Goal: Task Accomplishment & Management: Use online tool/utility

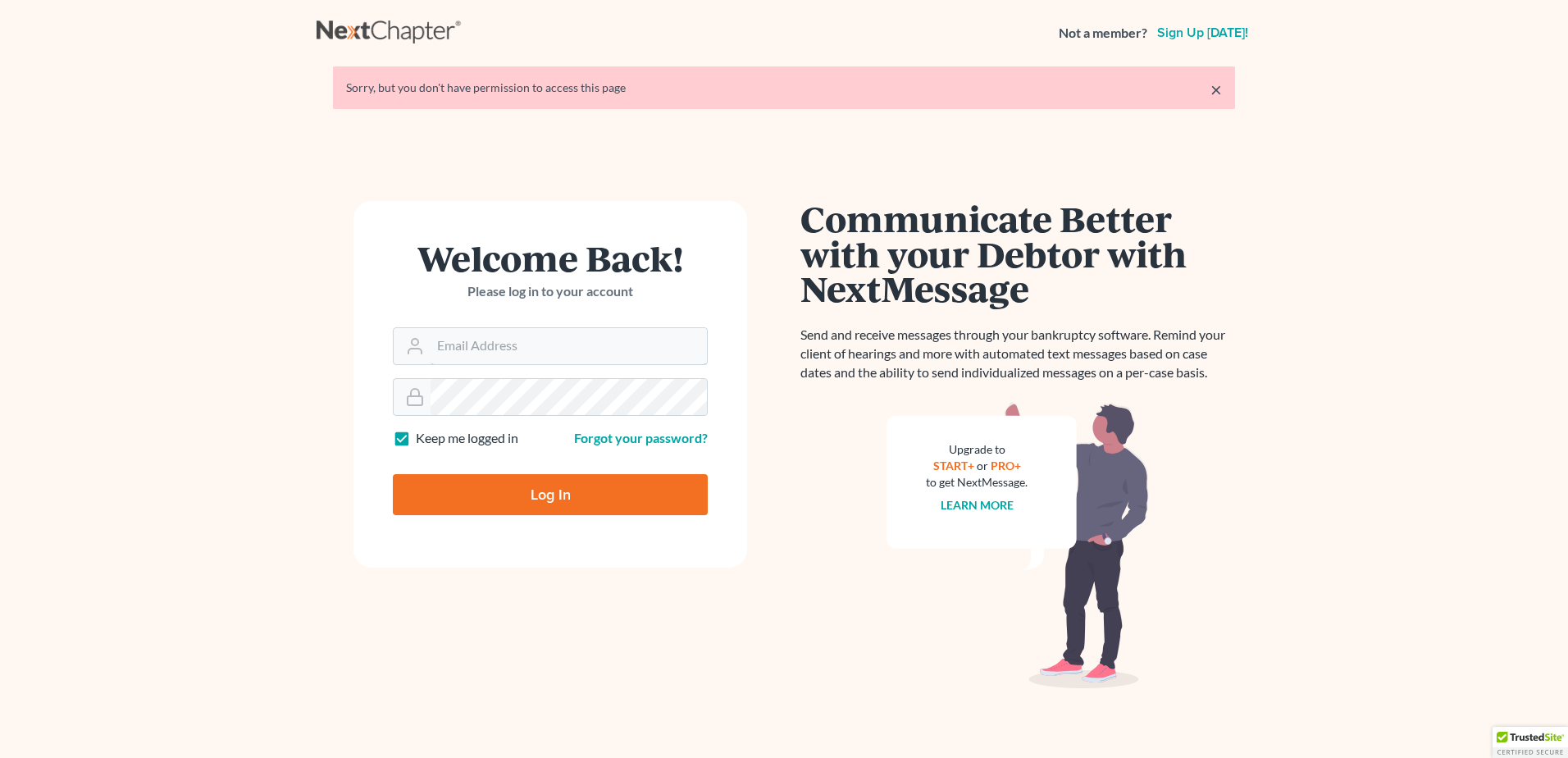
type input "[EMAIL_ADDRESS][DOMAIN_NAME]"
click at [537, 502] on input "Log In" at bounding box center [550, 494] width 315 height 41
type input "Thinking..."
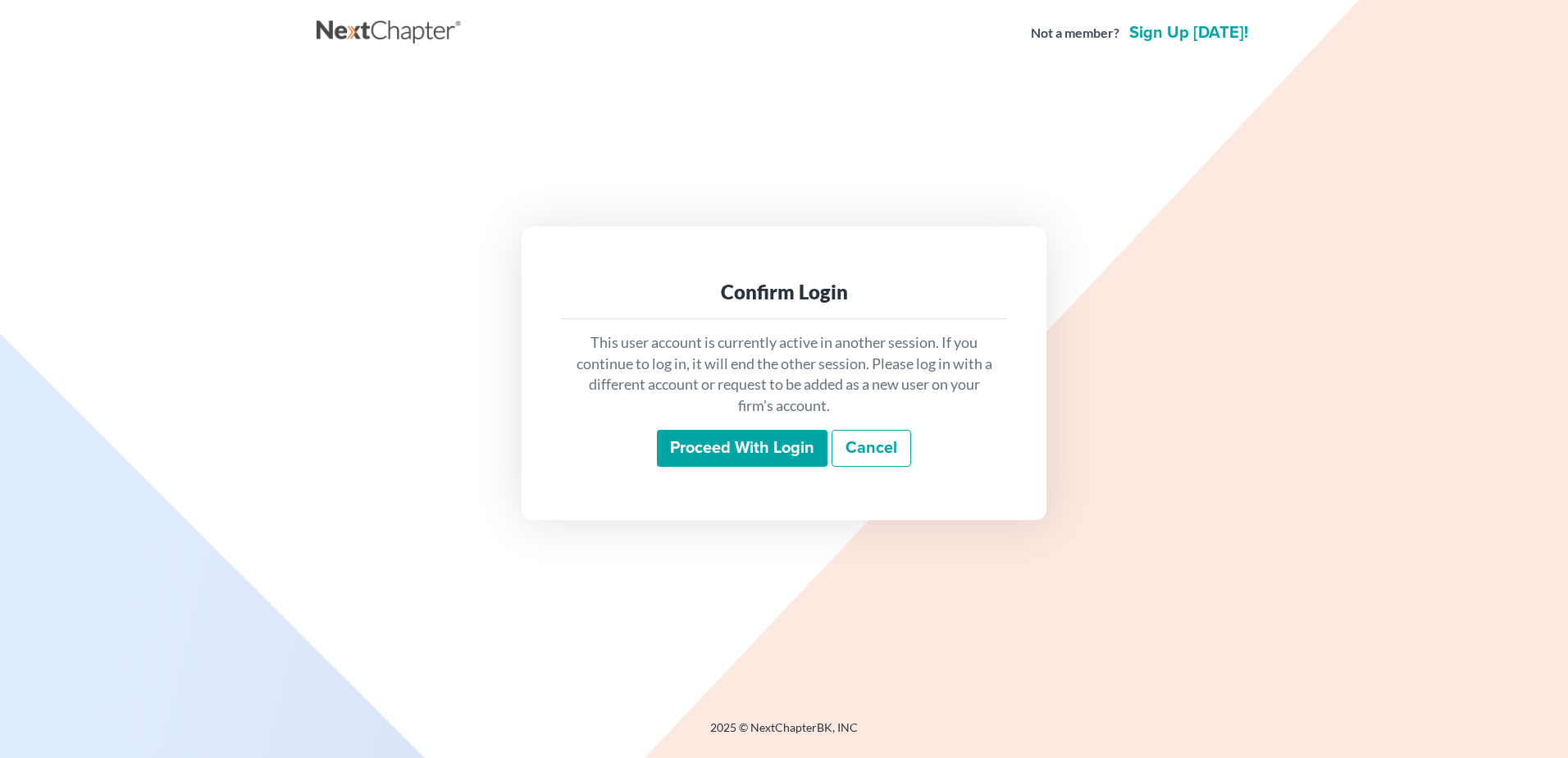
click at [727, 451] on input "Proceed with login" at bounding box center [742, 448] width 170 height 38
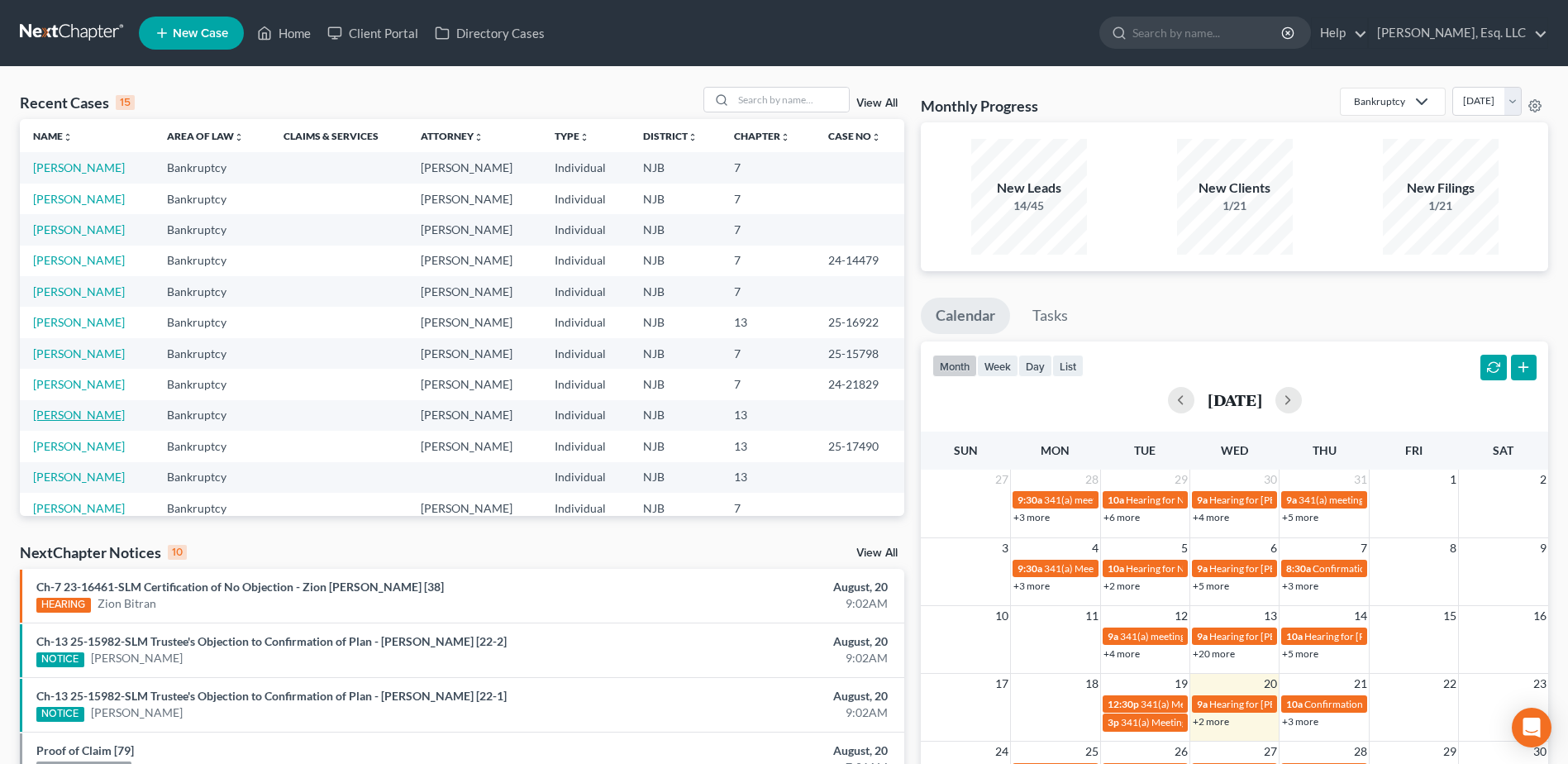
click at [103, 416] on link "Turcios-Ocampo, Carlos" at bounding box center [79, 415] width 92 height 14
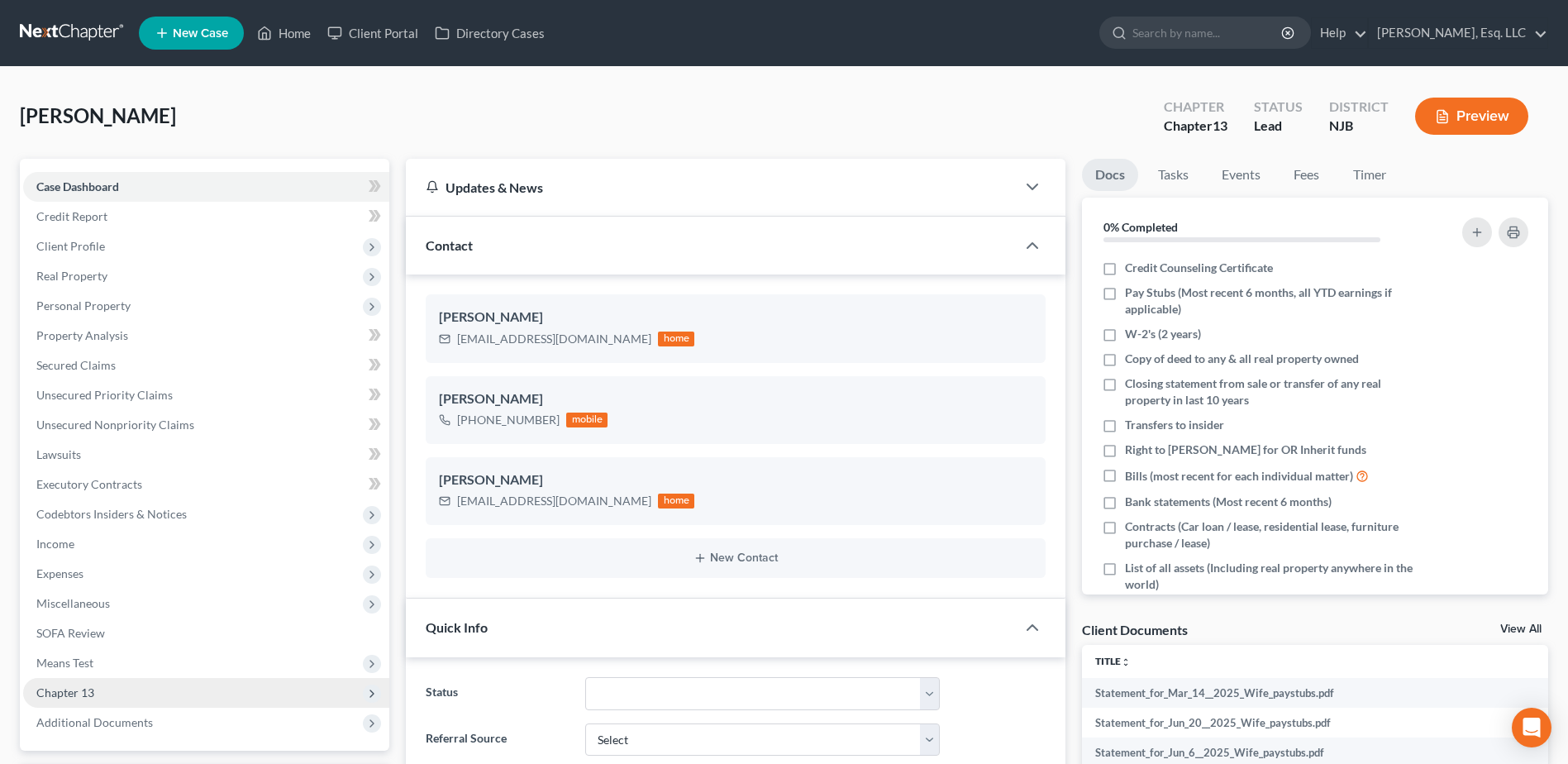
click at [68, 687] on span "Chapter 13" at bounding box center [65, 692] width 57 height 14
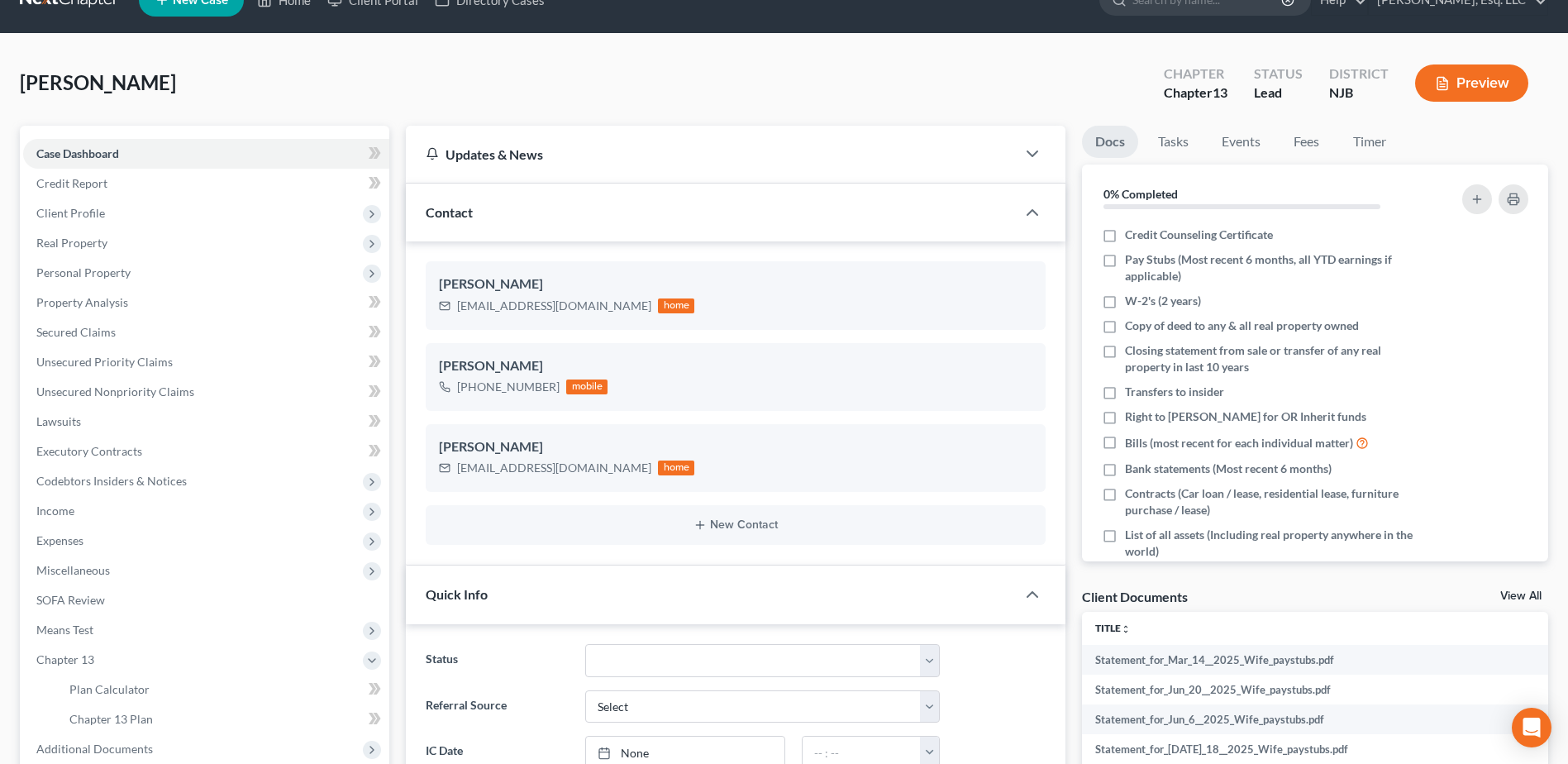
click at [1564, 753] on div "Turcios-Ocampo, Carlos Upgraded Chapter Chapter 13 Status Lead District NJB Pre…" at bounding box center [784, 688] width 1568 height 1310
click at [1565, 681] on div "Turcios-Ocampo, Carlos Upgraded Chapter Chapter 13 Status Lead District NJB Pre…" at bounding box center [784, 688] width 1568 height 1310
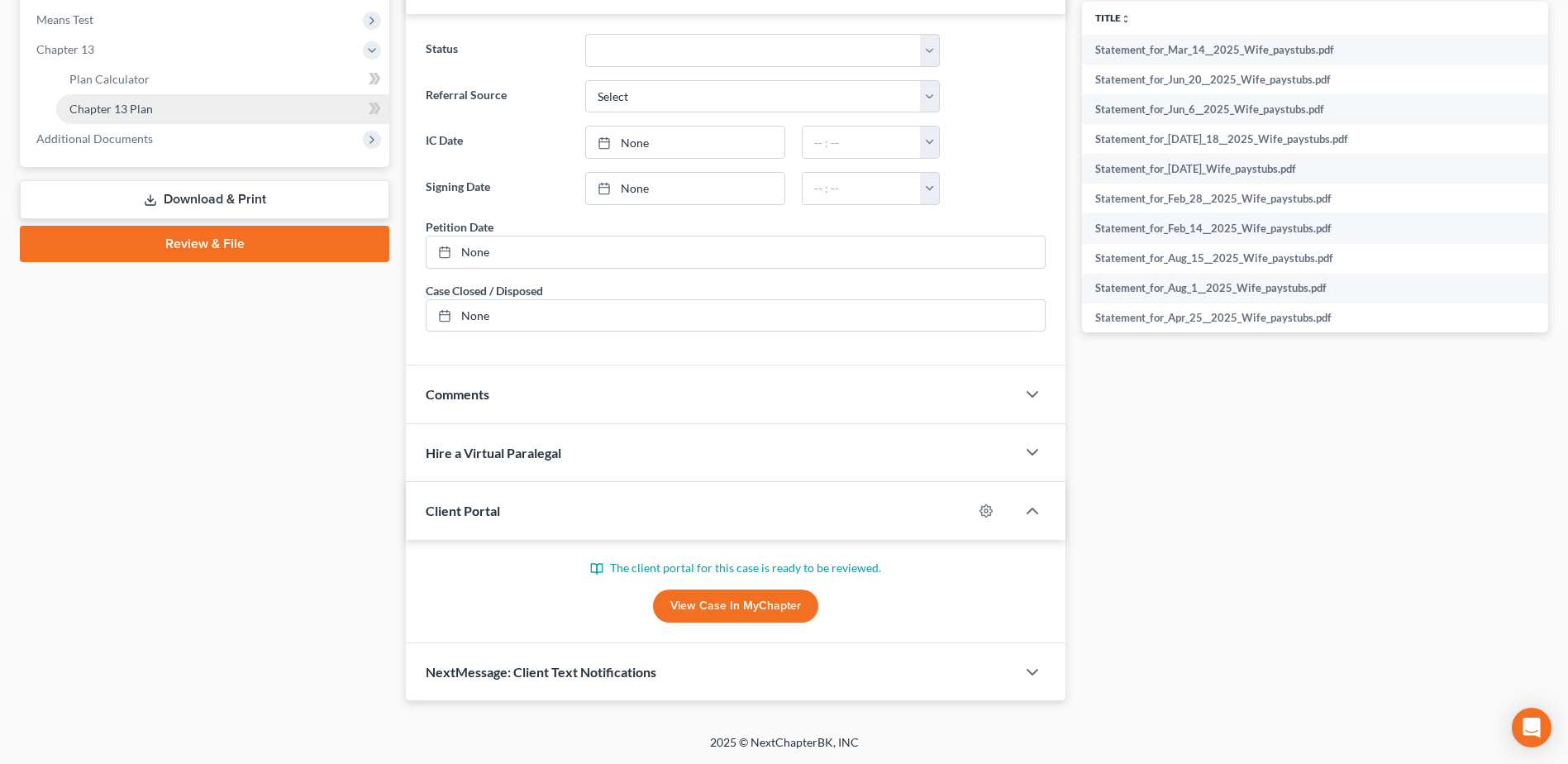
click at [120, 108] on span "Chapter 13 Plan" at bounding box center [111, 109] width 83 height 14
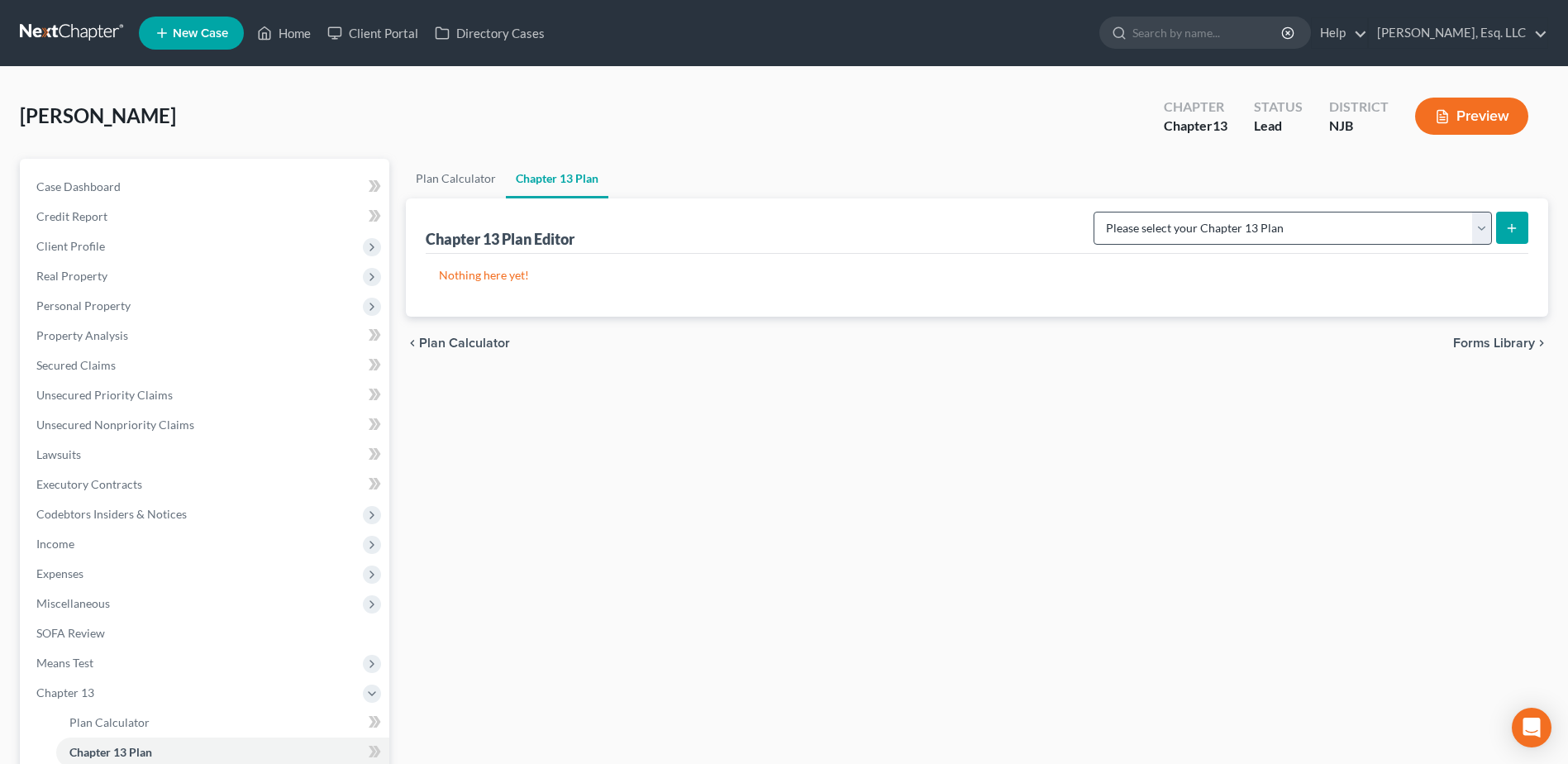
drag, startPoint x: 1075, startPoint y: 228, endPoint x: 1113, endPoint y: 225, distance: 38.1
click at [1113, 225] on div "Please select your Chapter 13 Plan District of New Jersey - Effective 11/14/202…" at bounding box center [1307, 227] width 441 height 44
click at [1113, 225] on select "Please select your Chapter 13 Plan District of New Jersey - Effective 11/14/202…" at bounding box center [1293, 227] width 399 height 33
click at [703, 429] on div "Plan Calculator Chapter 13 Plan Chapter 13 Plan Editor Please select your Chapt…" at bounding box center [977, 531] width 1159 height 746
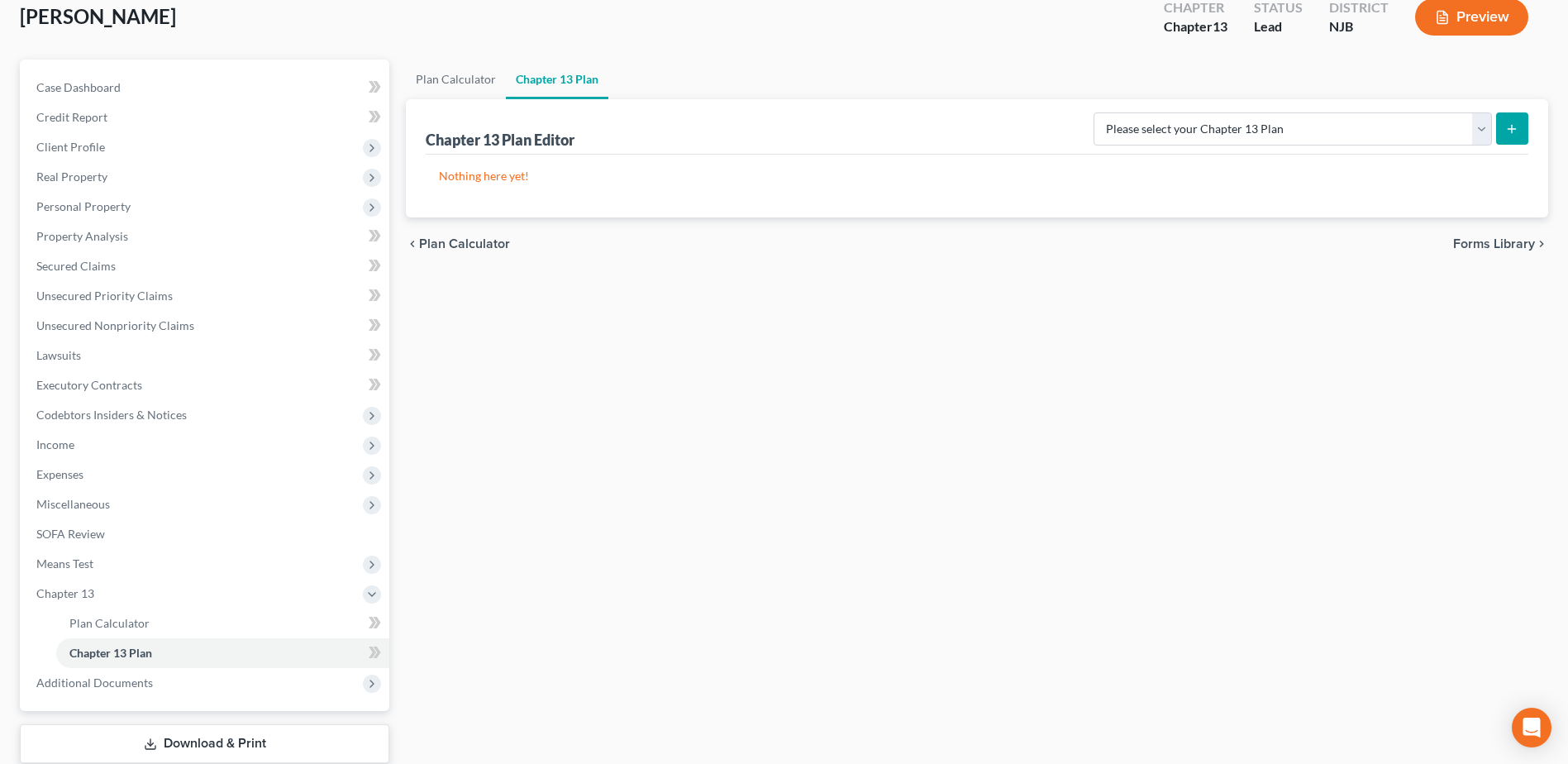
scroll to position [204, 0]
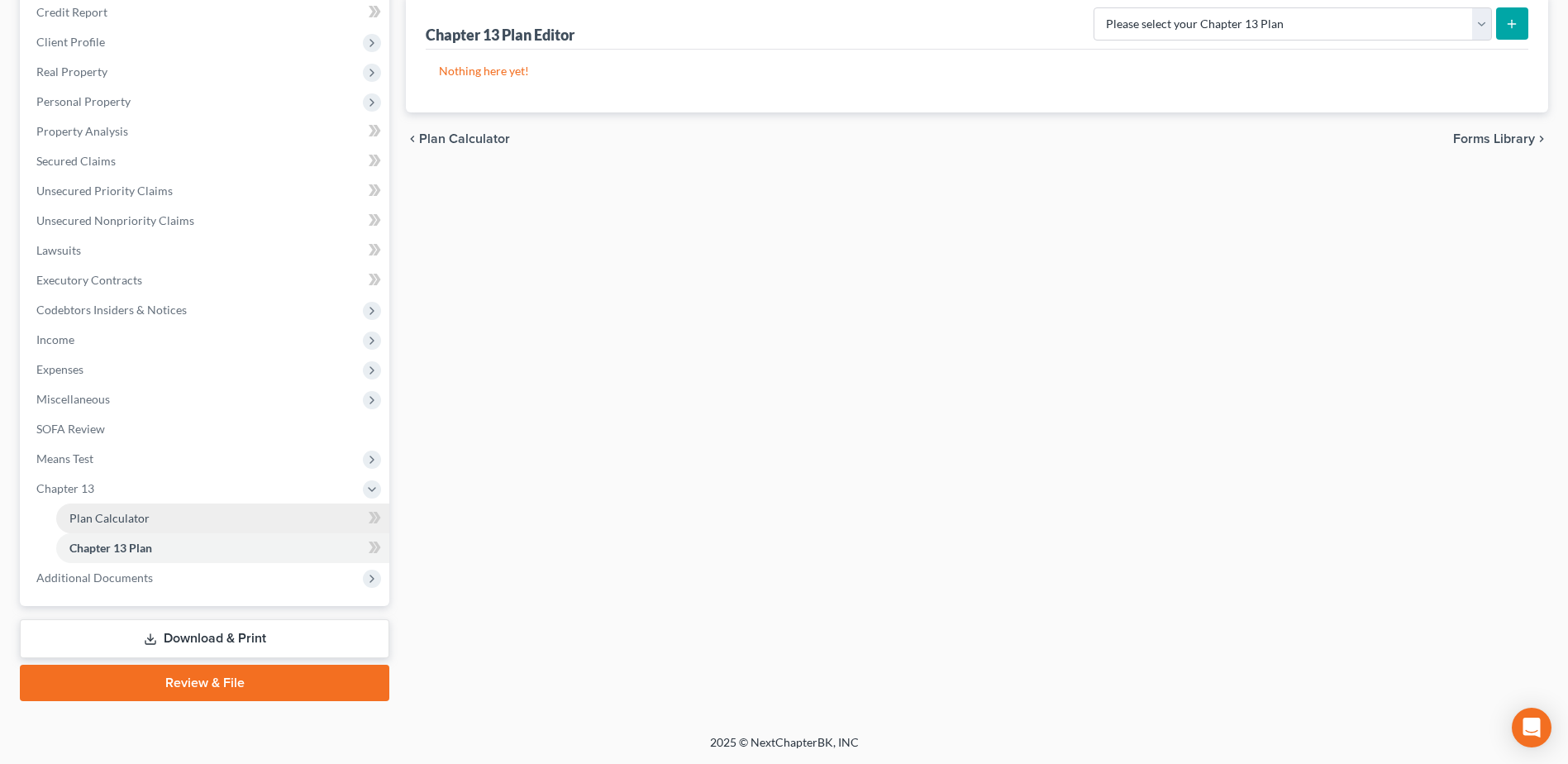
click at [87, 529] on link "Plan Calculator" at bounding box center [223, 518] width 333 height 30
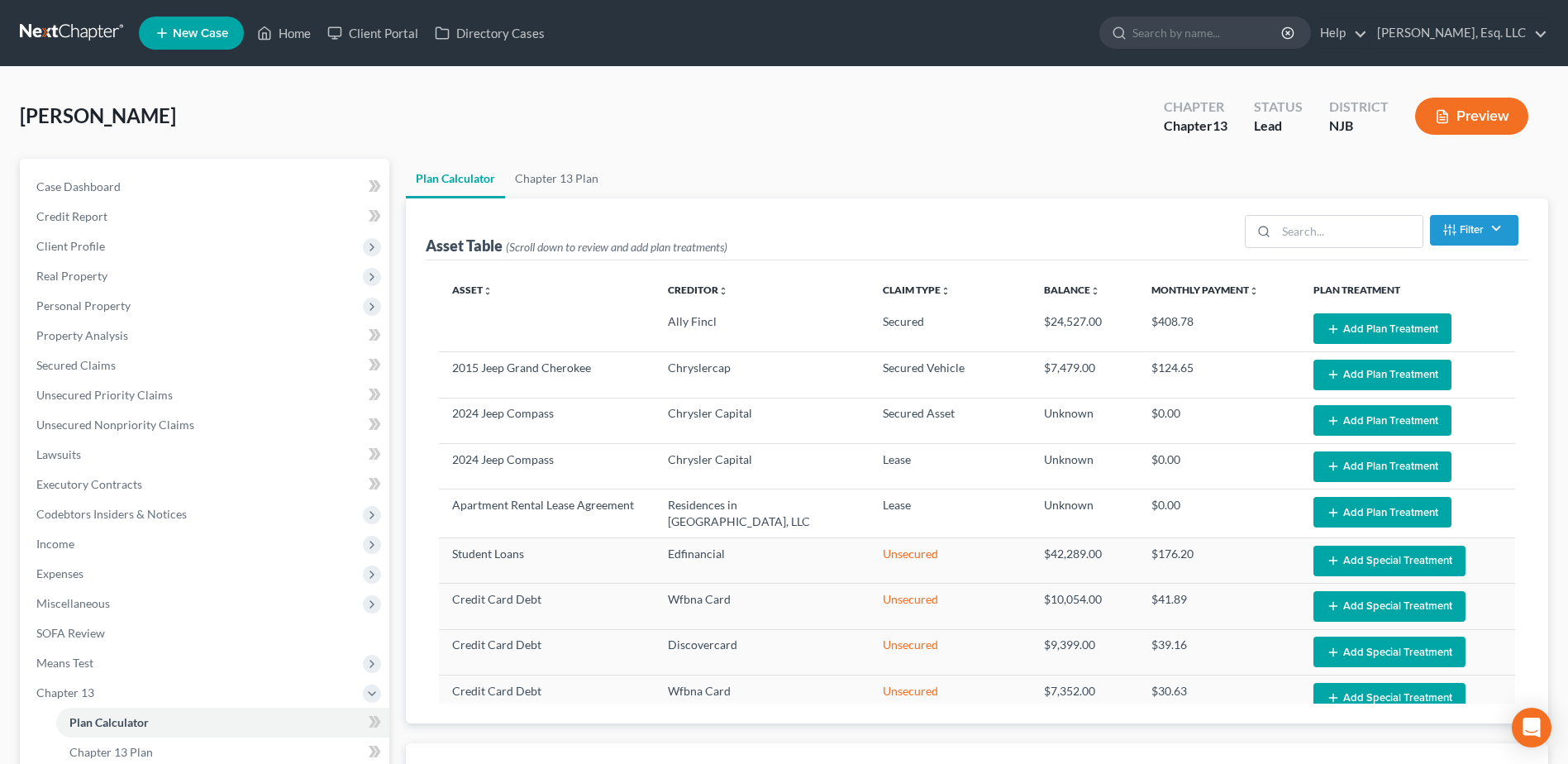
click at [793, 111] on div "Turcios-Ocampo, Carlos Upgraded Chapter Chapter 13 Status Lead District NJB Pre…" at bounding box center [784, 122] width 1528 height 72
select select "59"
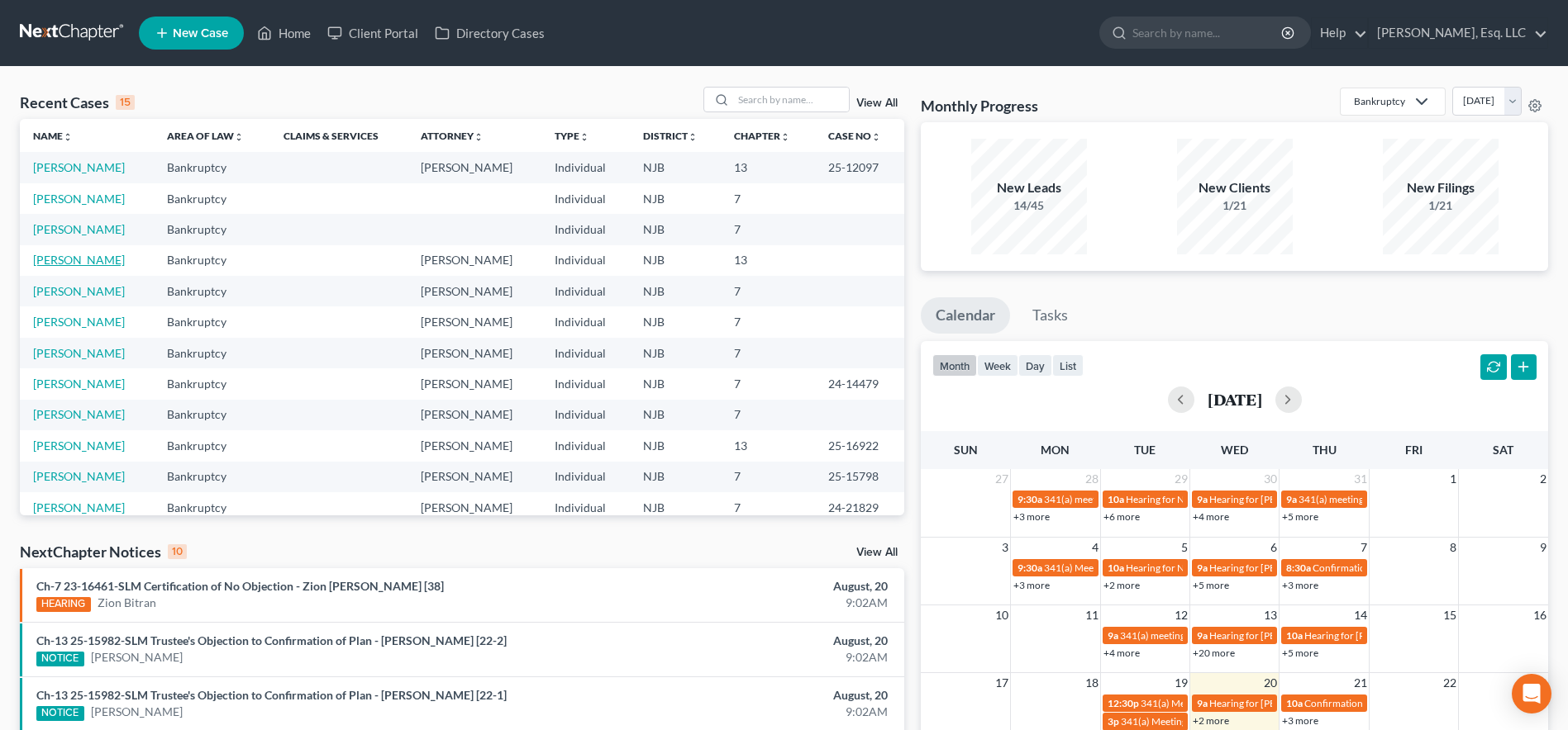
click at [110, 262] on link "[PERSON_NAME]" at bounding box center [79, 260] width 92 height 14
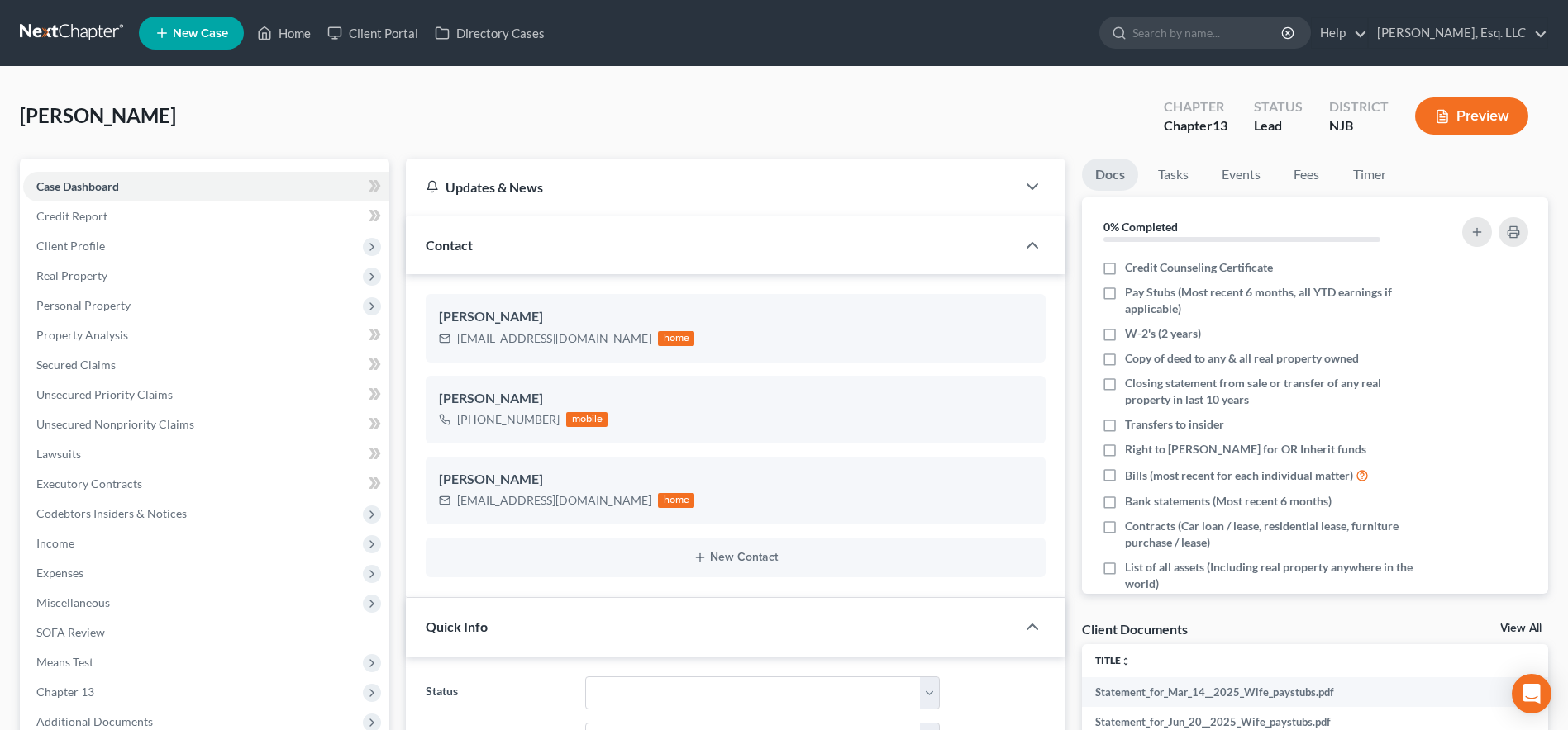
click at [409, 127] on div "Turcios-Ocampo, Carlos Upgraded Chapter Chapter 13 Status Lead District NJB Pre…" at bounding box center [784, 122] width 1528 height 72
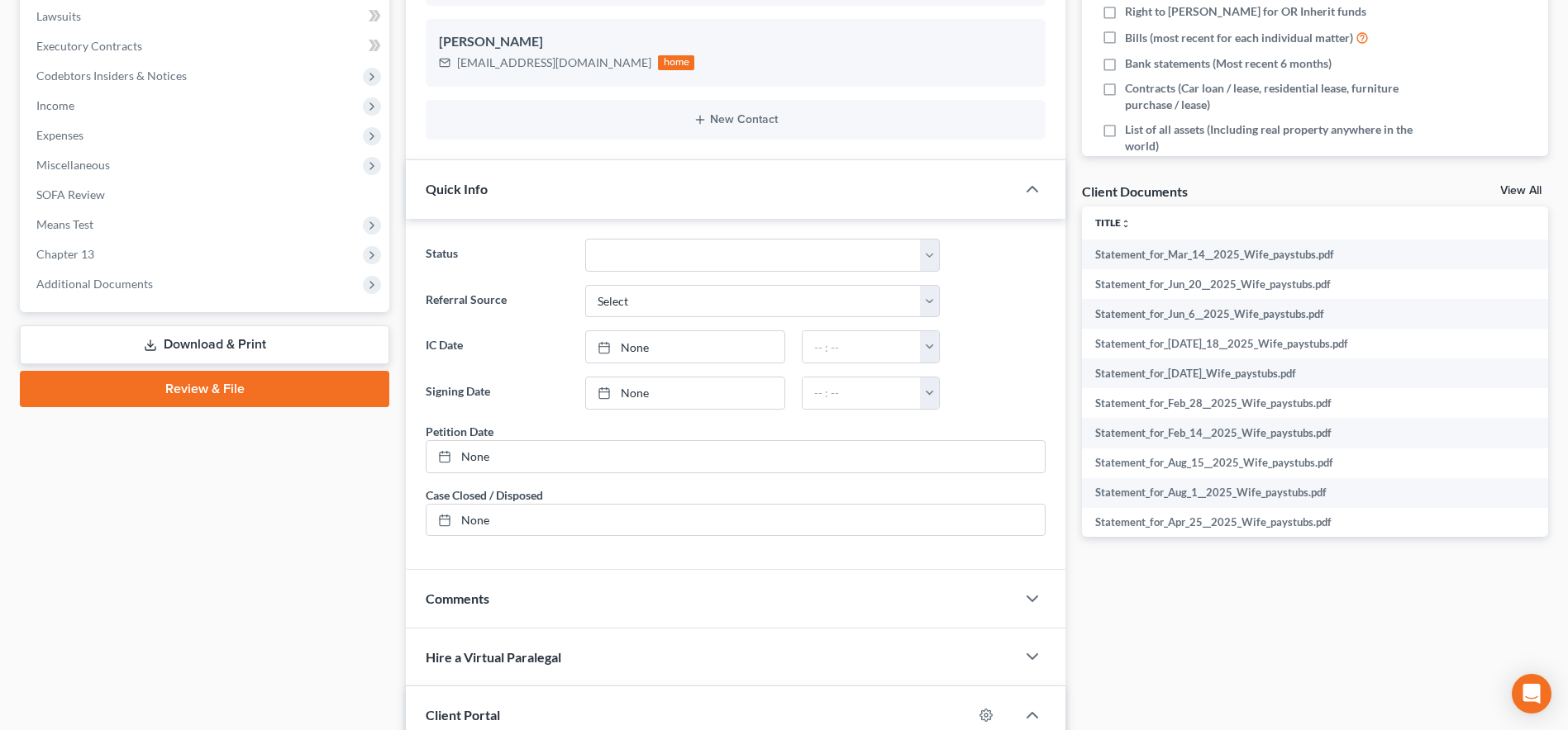
scroll to position [496, 0]
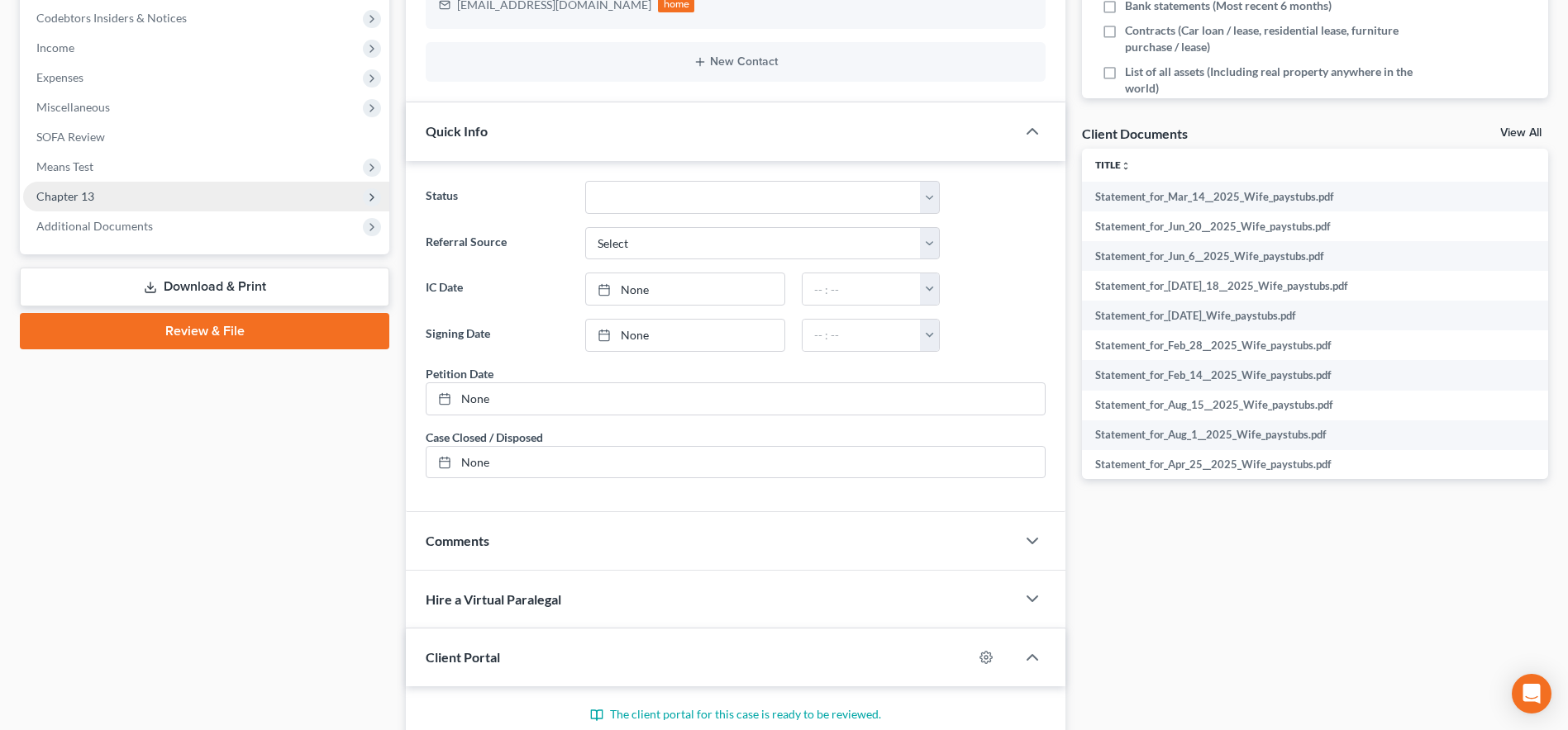
click at [66, 199] on span "Chapter 13" at bounding box center [65, 196] width 57 height 14
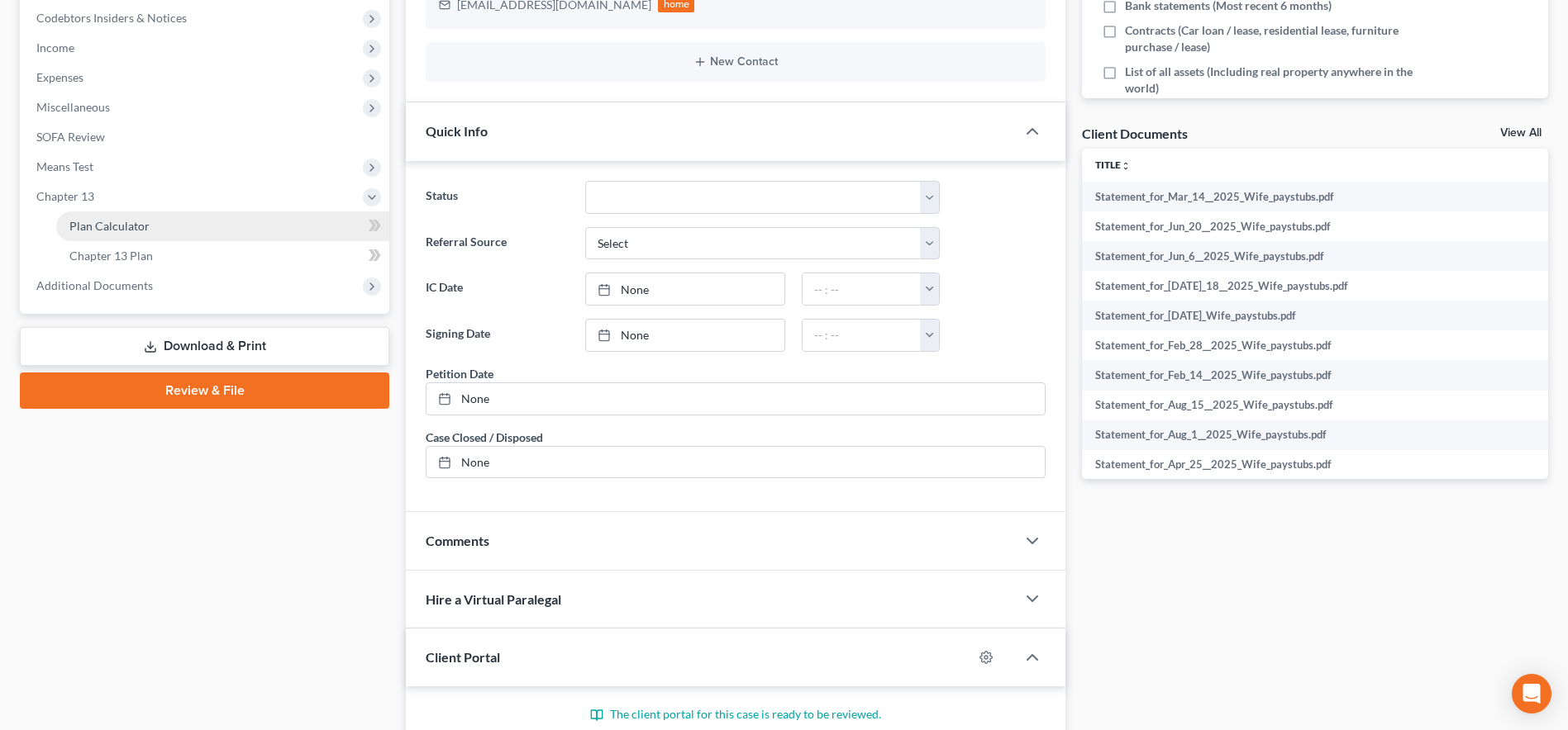
click at [88, 230] on span "Plan Calculator" at bounding box center [110, 226] width 80 height 14
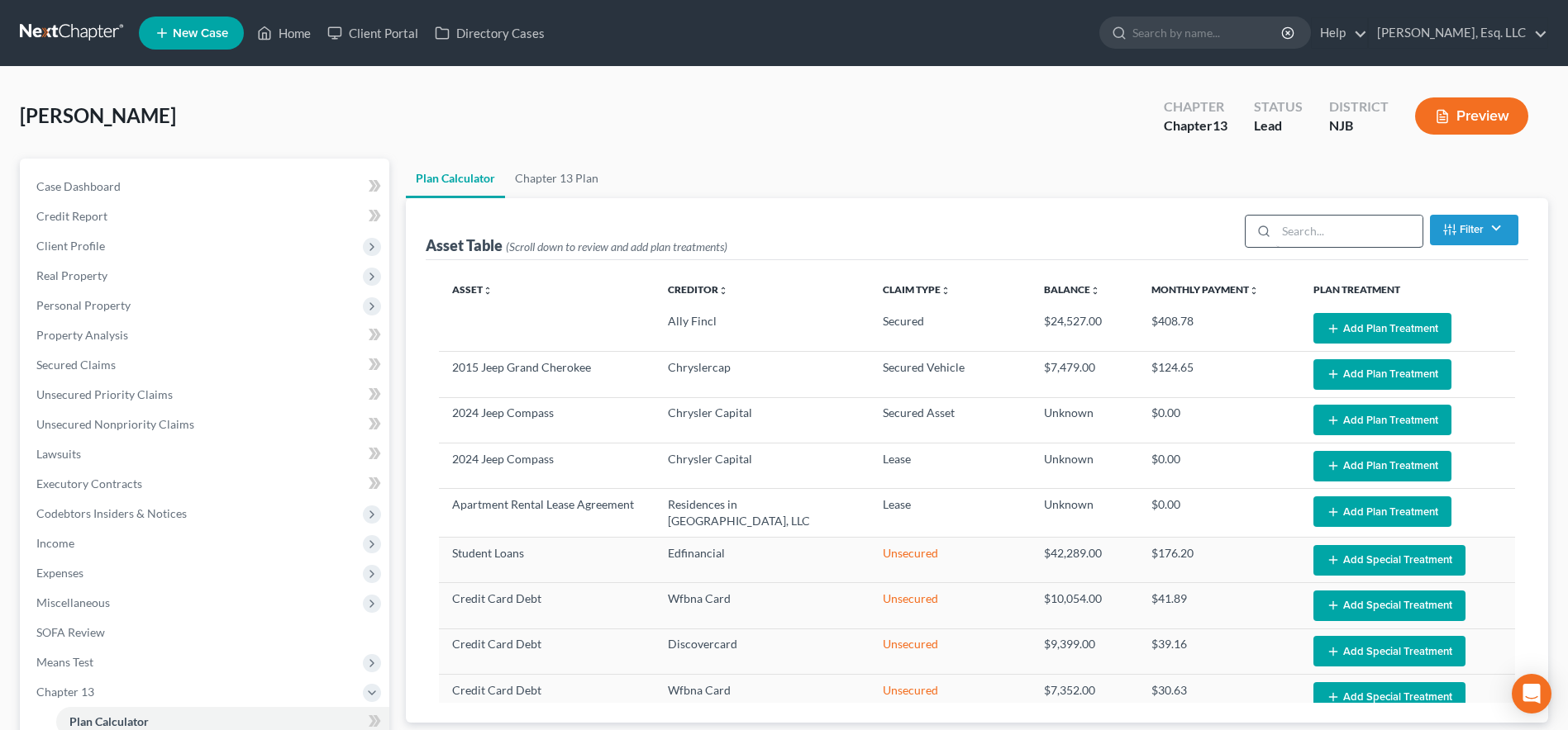
select select "59"
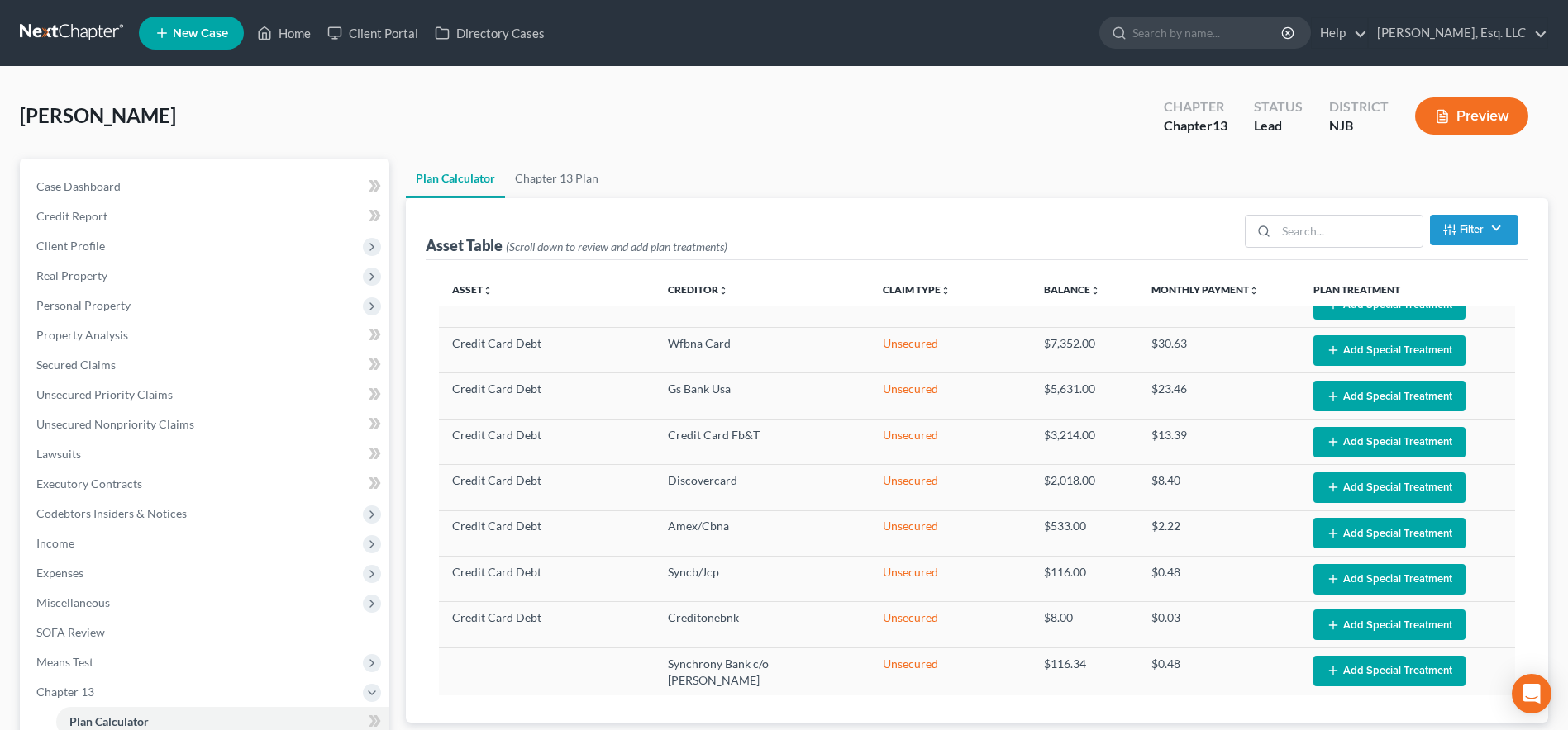
scroll to position [639, 0]
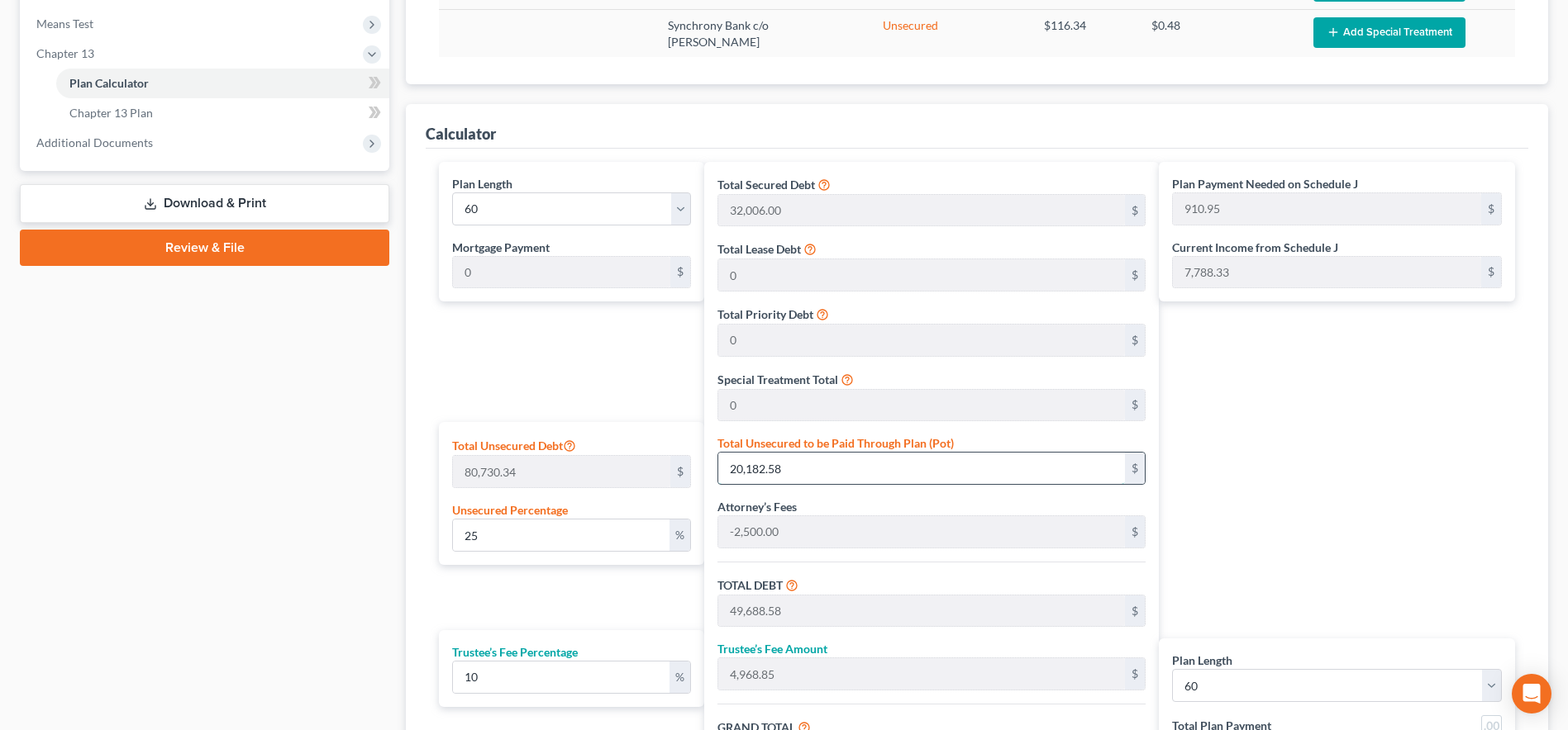
click at [1025, 472] on input "20,182.58" at bounding box center [922, 468] width 408 height 32
type input "0.035922058547009715"
type input "29"
type input "29,535.00"
type input "2,953.50"
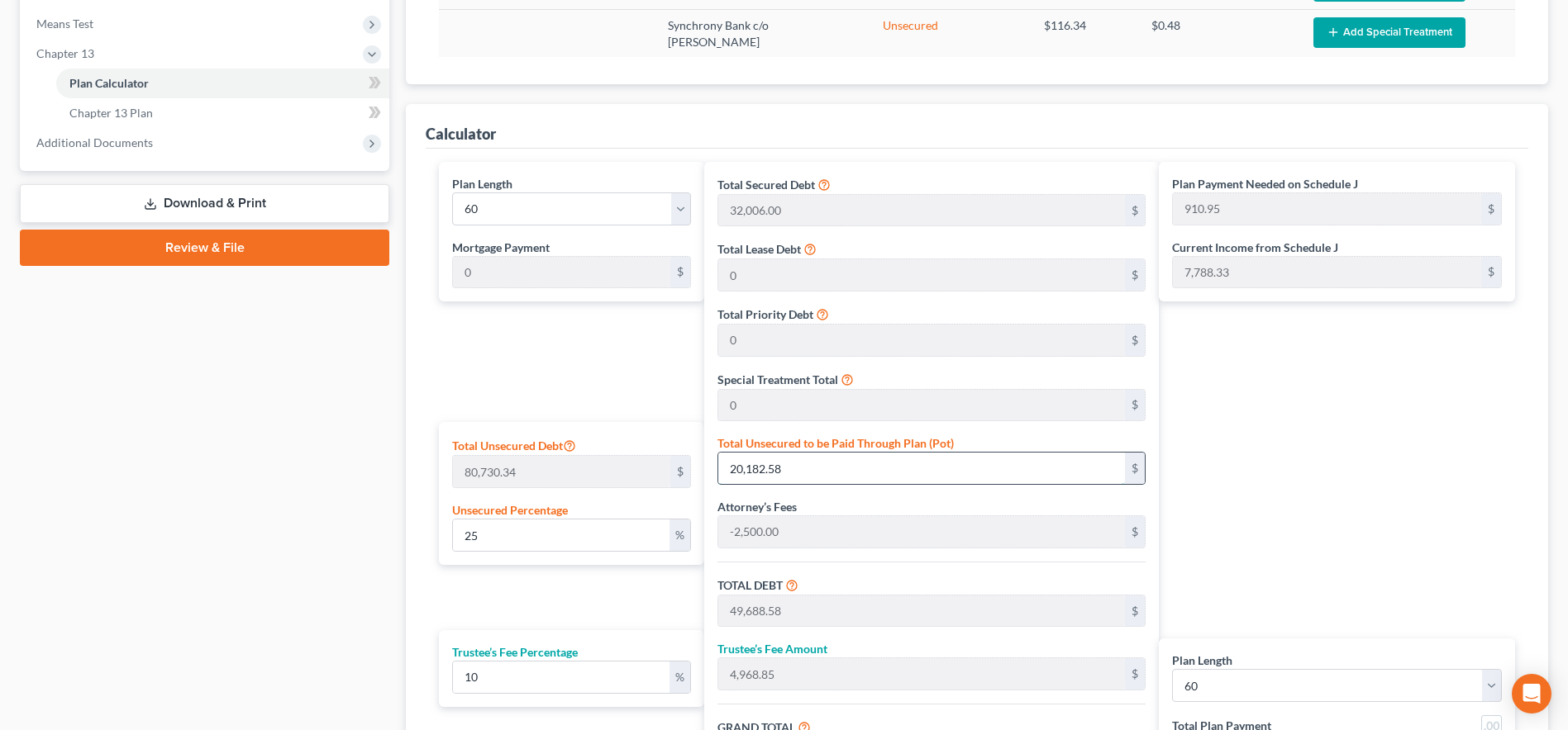
type input "32,488.50"
type input "541.47"
type input "0.3616979688181668"
type input "292"
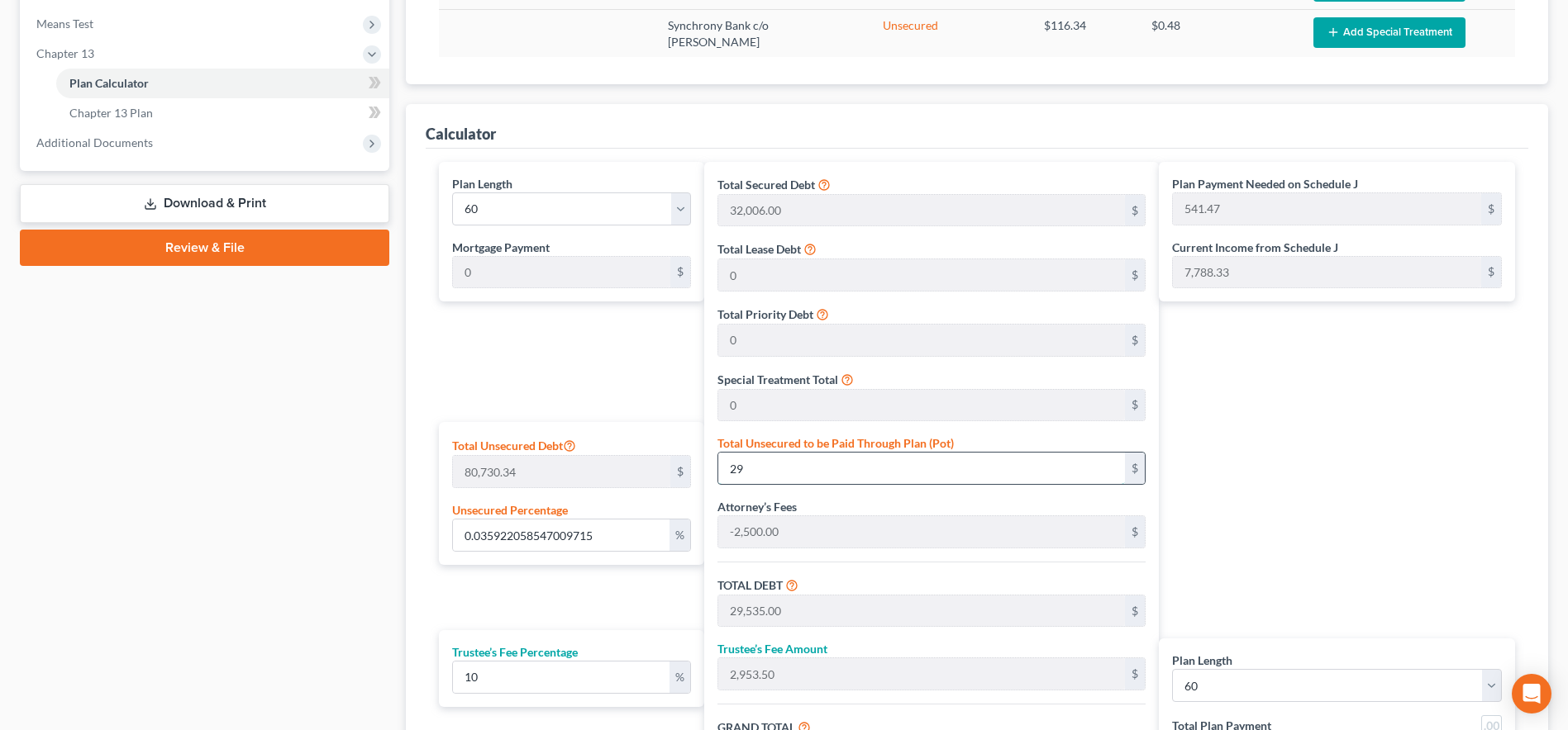
type input "29,798.00"
type input "2,979.80"
type input "32,777.80"
type input "546.29"
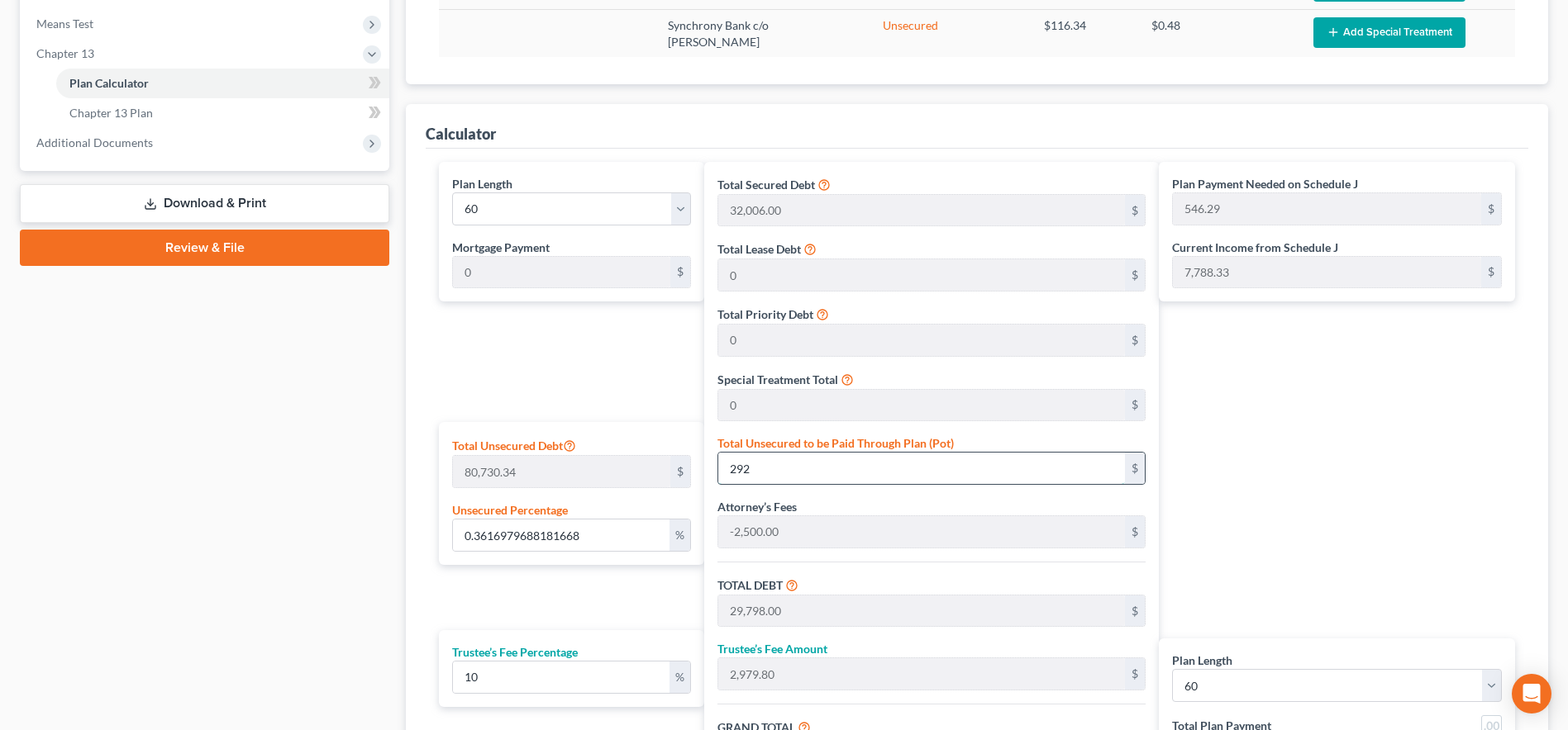
type input "3.6281279132479813"
type input "2929"
type input "32,435.00"
type input "3,243.50"
type input "35,678.50"
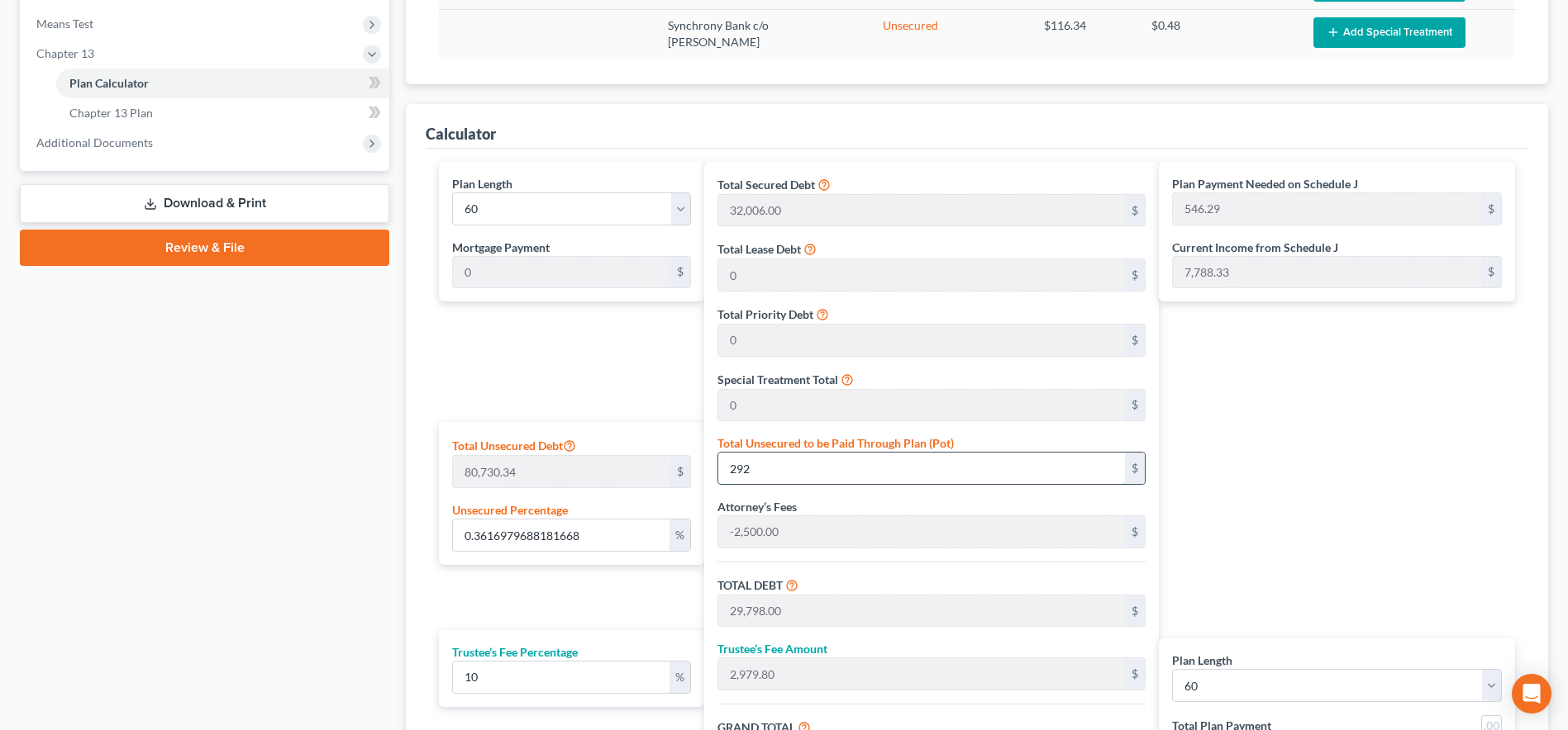
type input "594.64"
type input "2,929"
type input "36.28127913247981"
type input "2,9290"
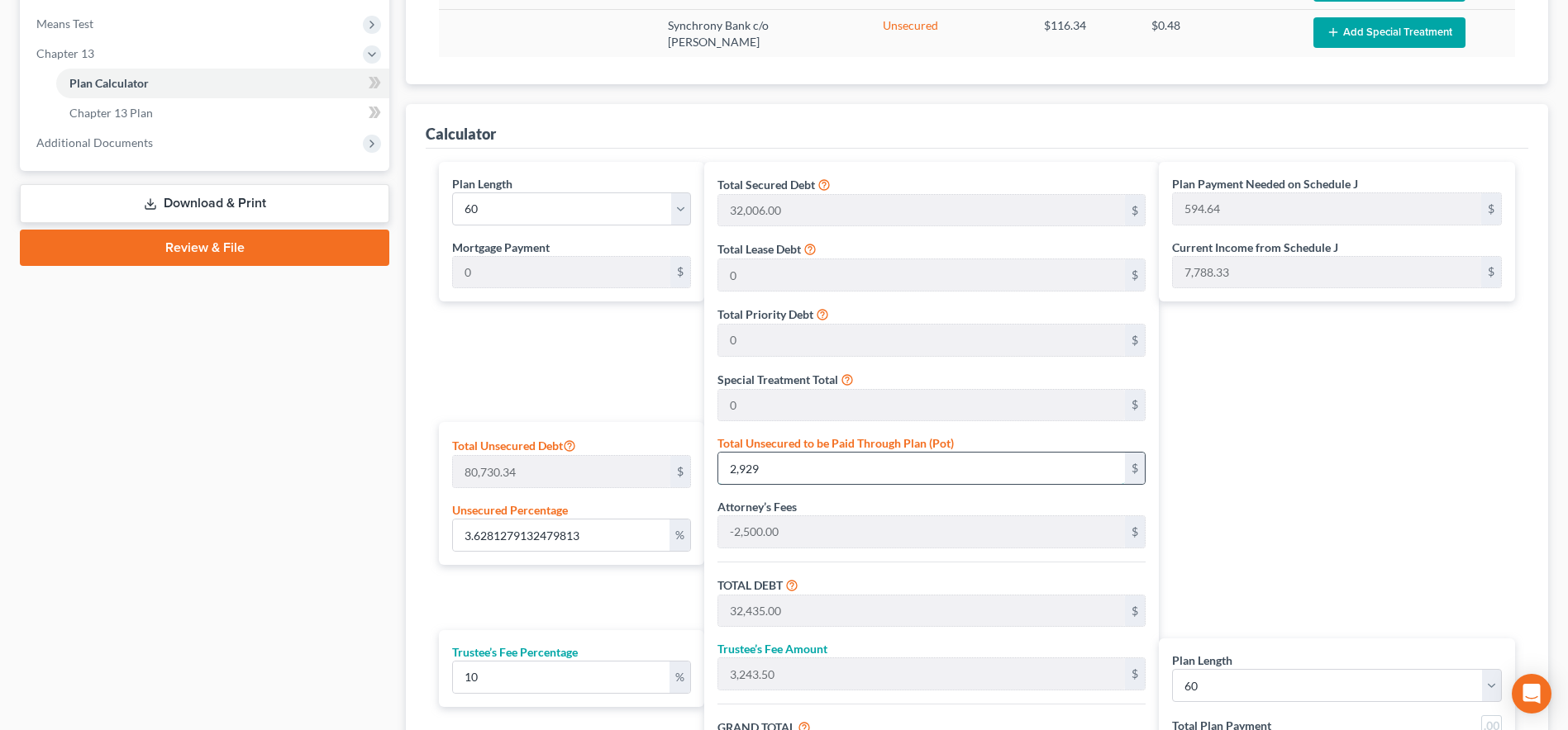
type input "58,796.00"
type input "5,879.60"
type input "64,675.60"
type input "1,077.92"
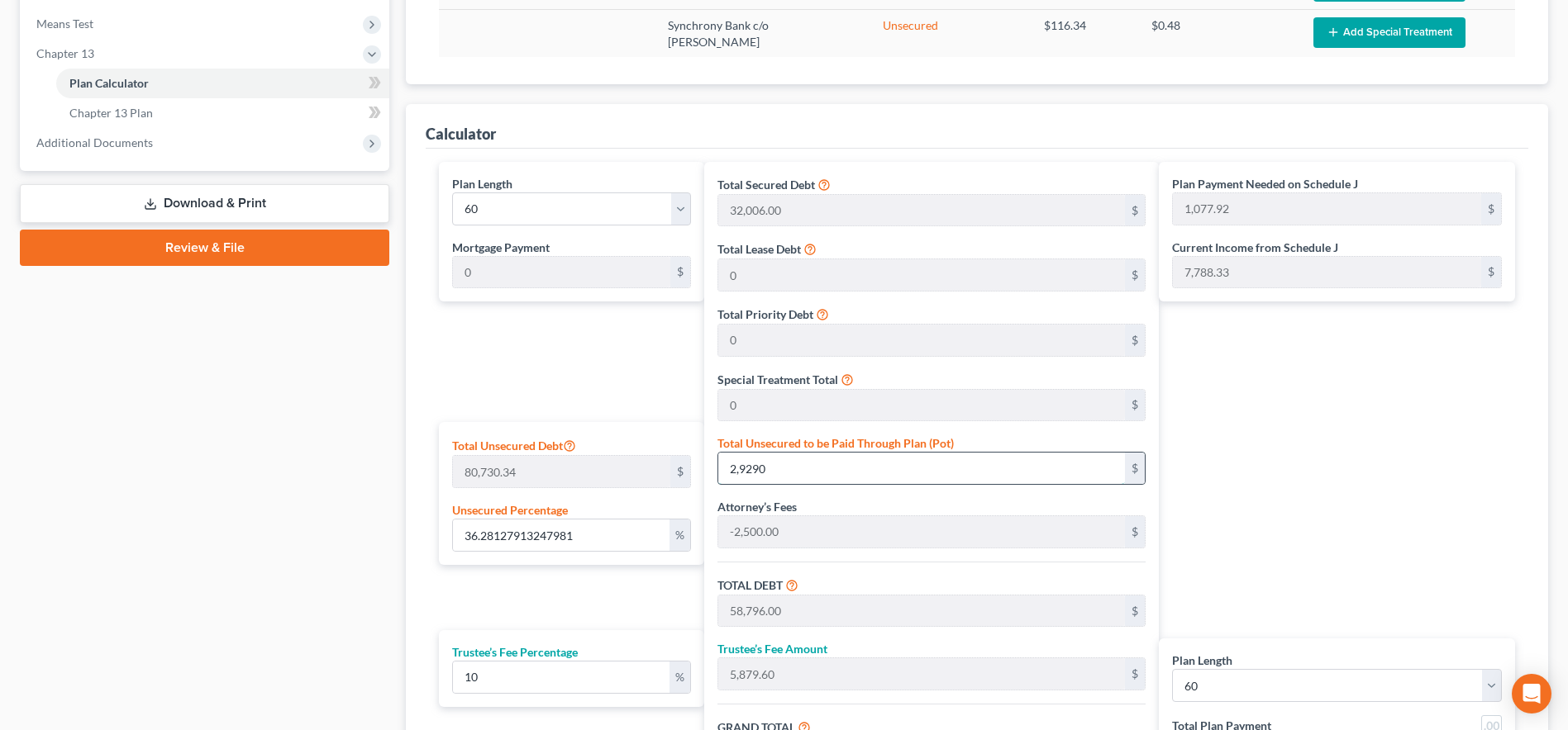
type input "29,290"
type input "362.81279132479807"
type input "29,2900"
type input "322,406.00"
type input "32,240.60"
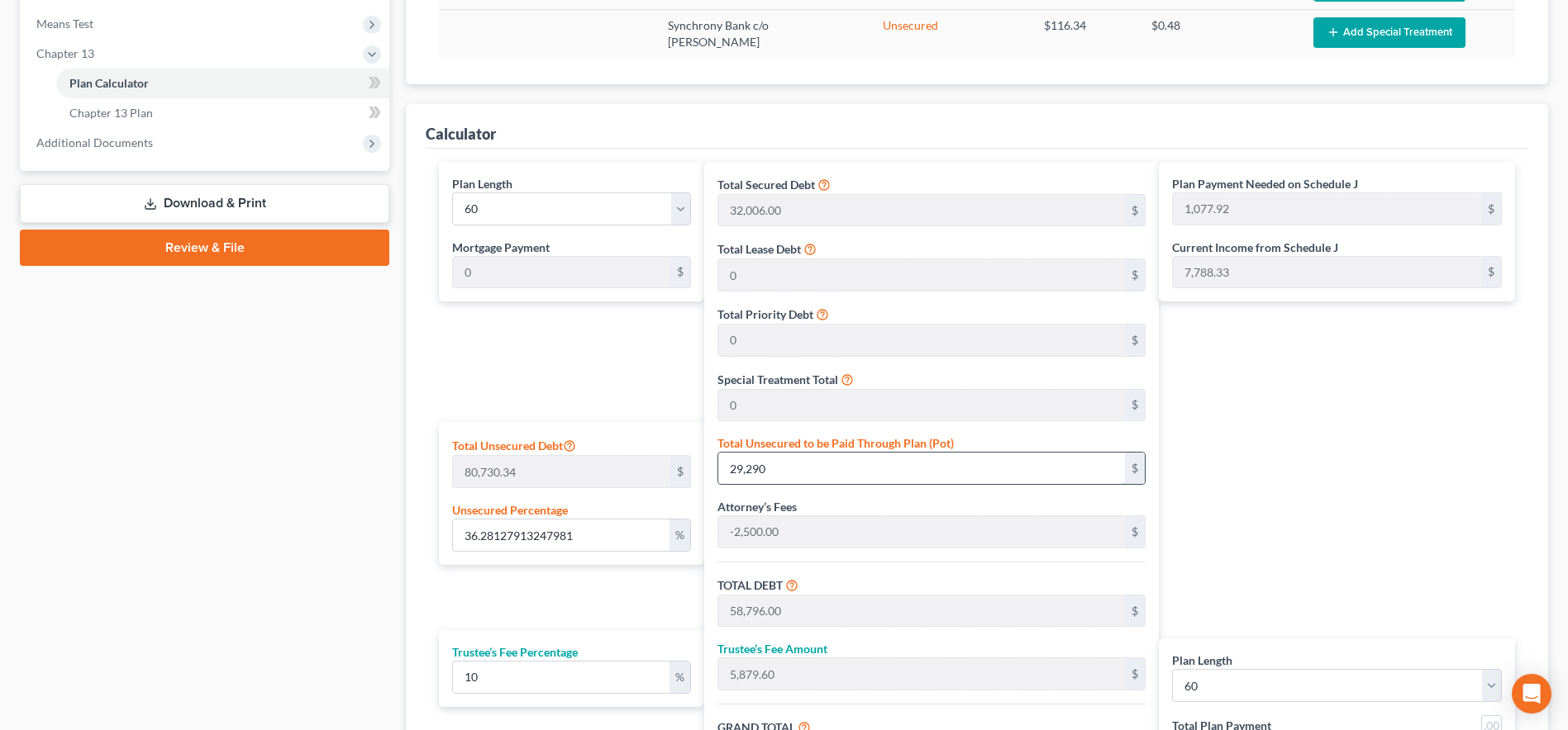
type input "354,646.60"
type input "5,910.77"
type input "292,900"
type input "3628.127913247981"
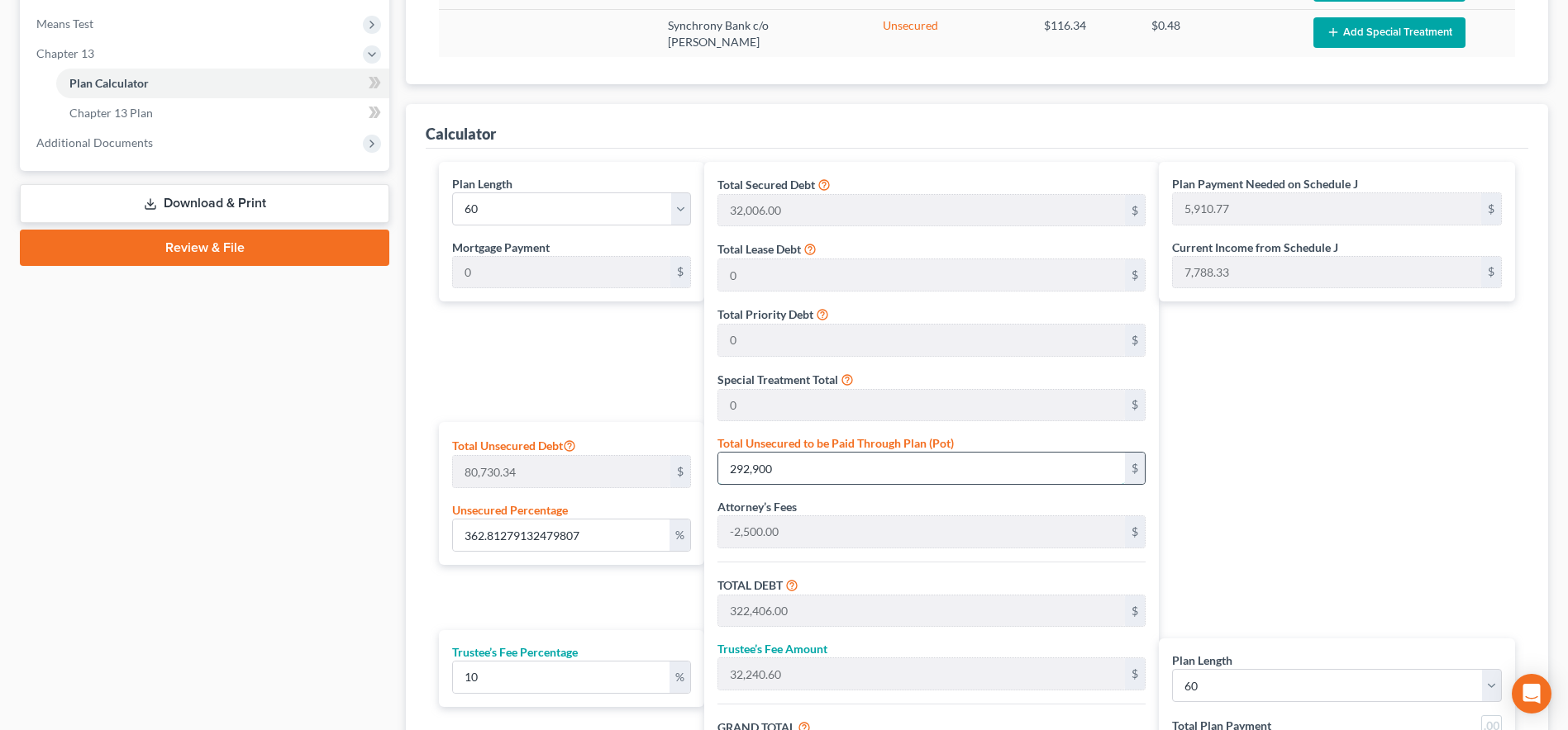
type input "292,9000"
type input "2,958,506.00"
type input "295,850.60"
type input "3,254,356.60"
type input "54,239.27"
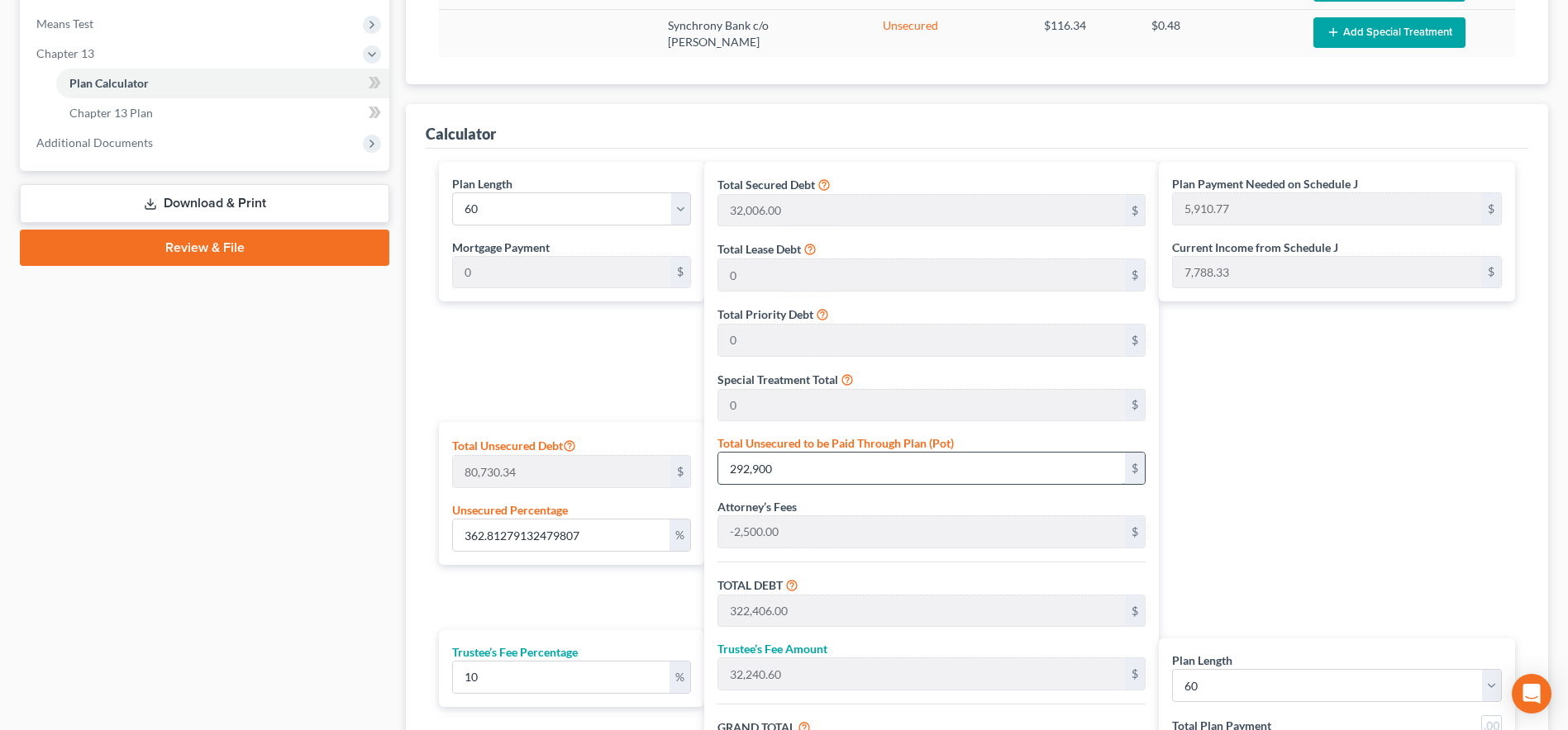
type input "54,239.27"
type input "2,929,000"
type input "362.81279132479807"
type input "2,929,00"
type input "322,406.00"
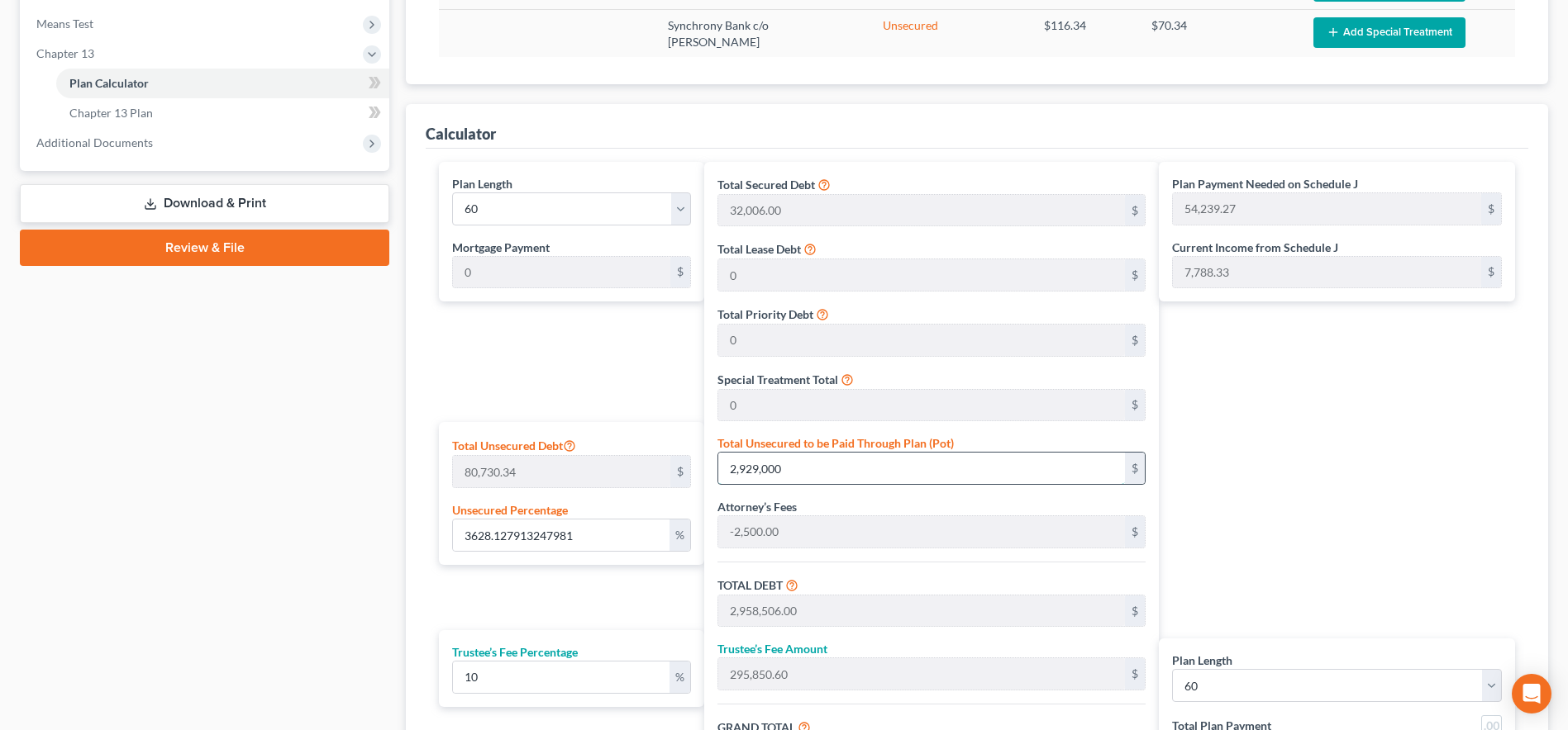
type input "32,240.60"
type input "354,646.60"
type input "5,910.77"
type input "36.28127913247981"
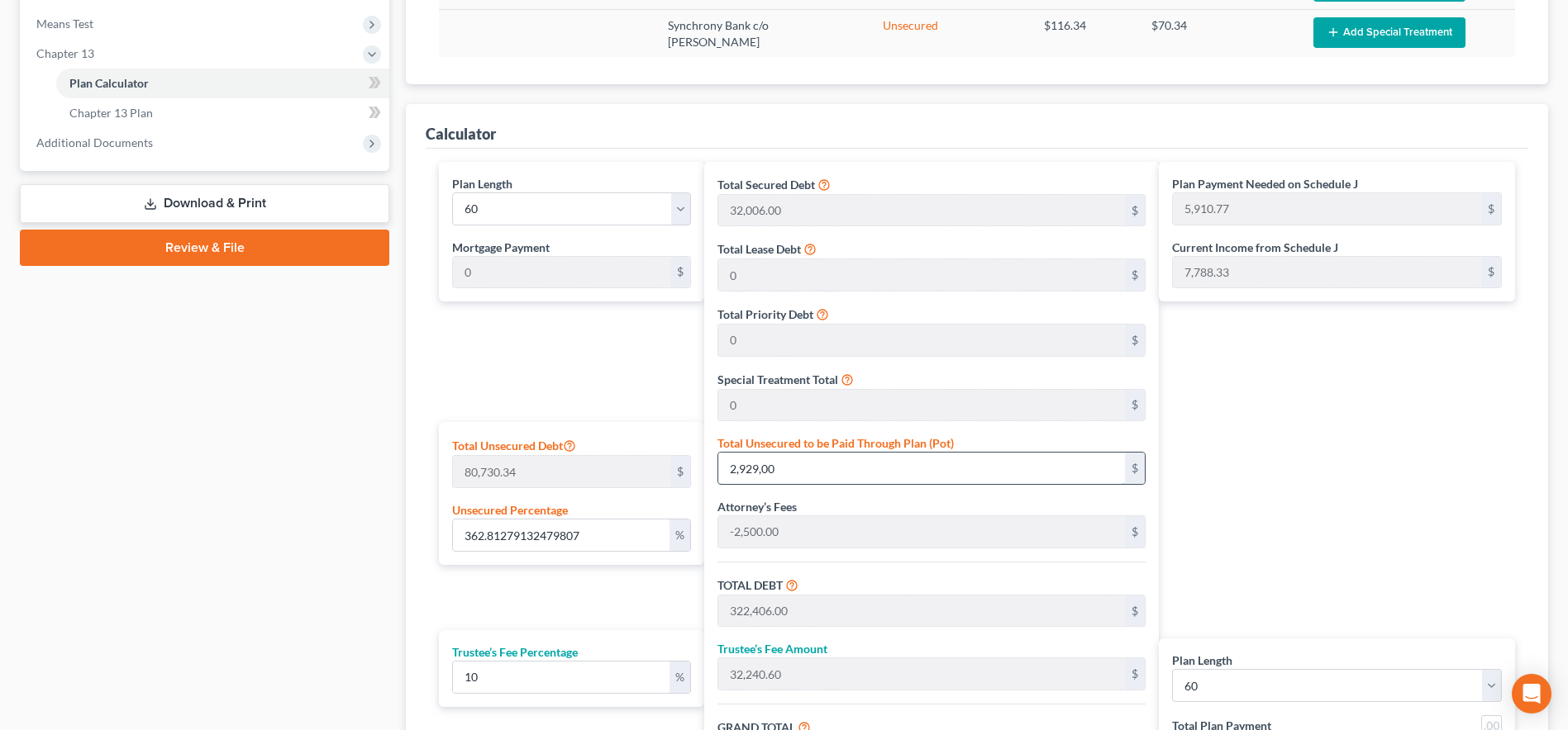
type input "2,929,0"
type input "58,796.00"
type input "5,879.60"
type input "64,675.60"
type input "1,077.92"
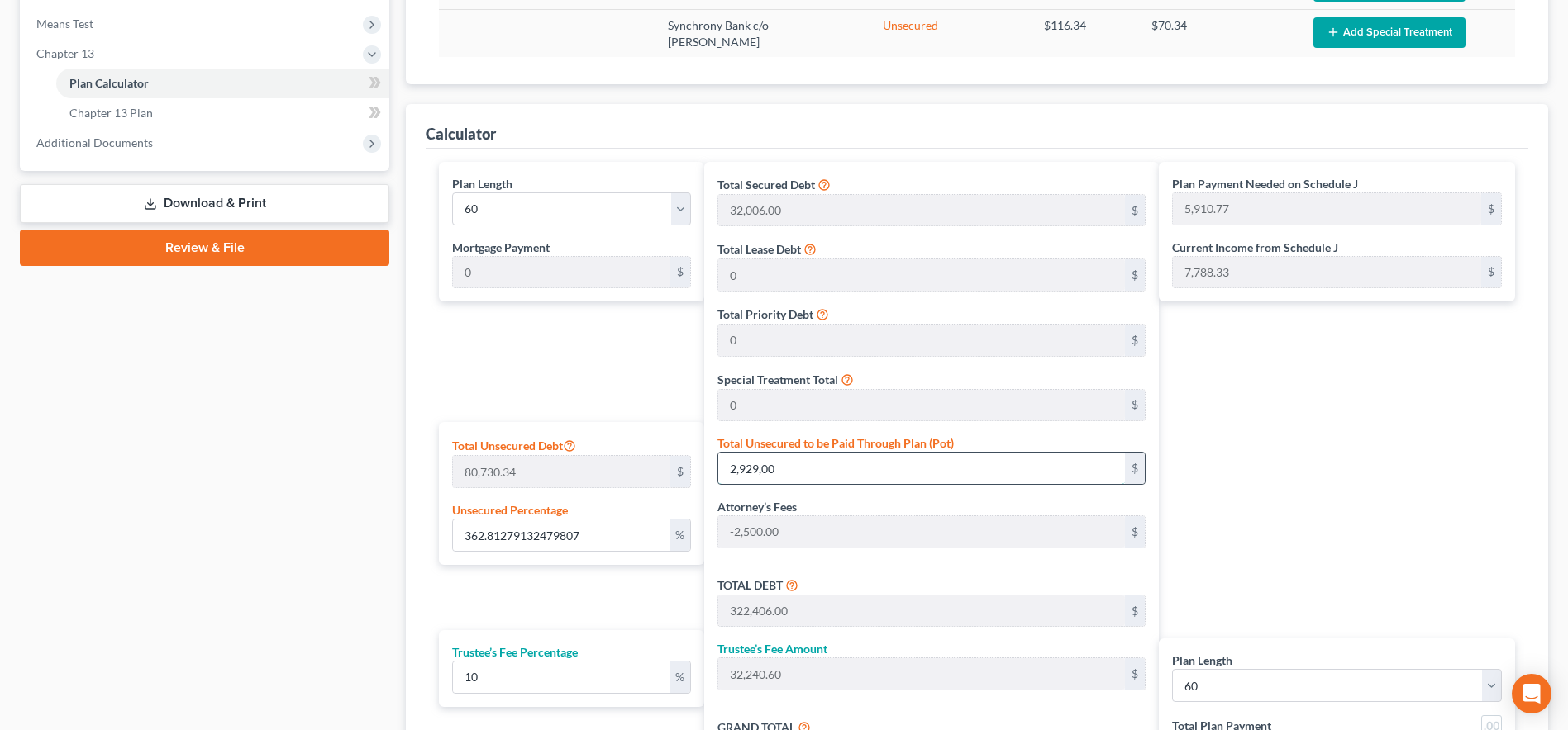
type input "1,077.92"
type input "3.6281279132479813"
type input "2,929,"
type input "32,435.00"
type input "3,243.50"
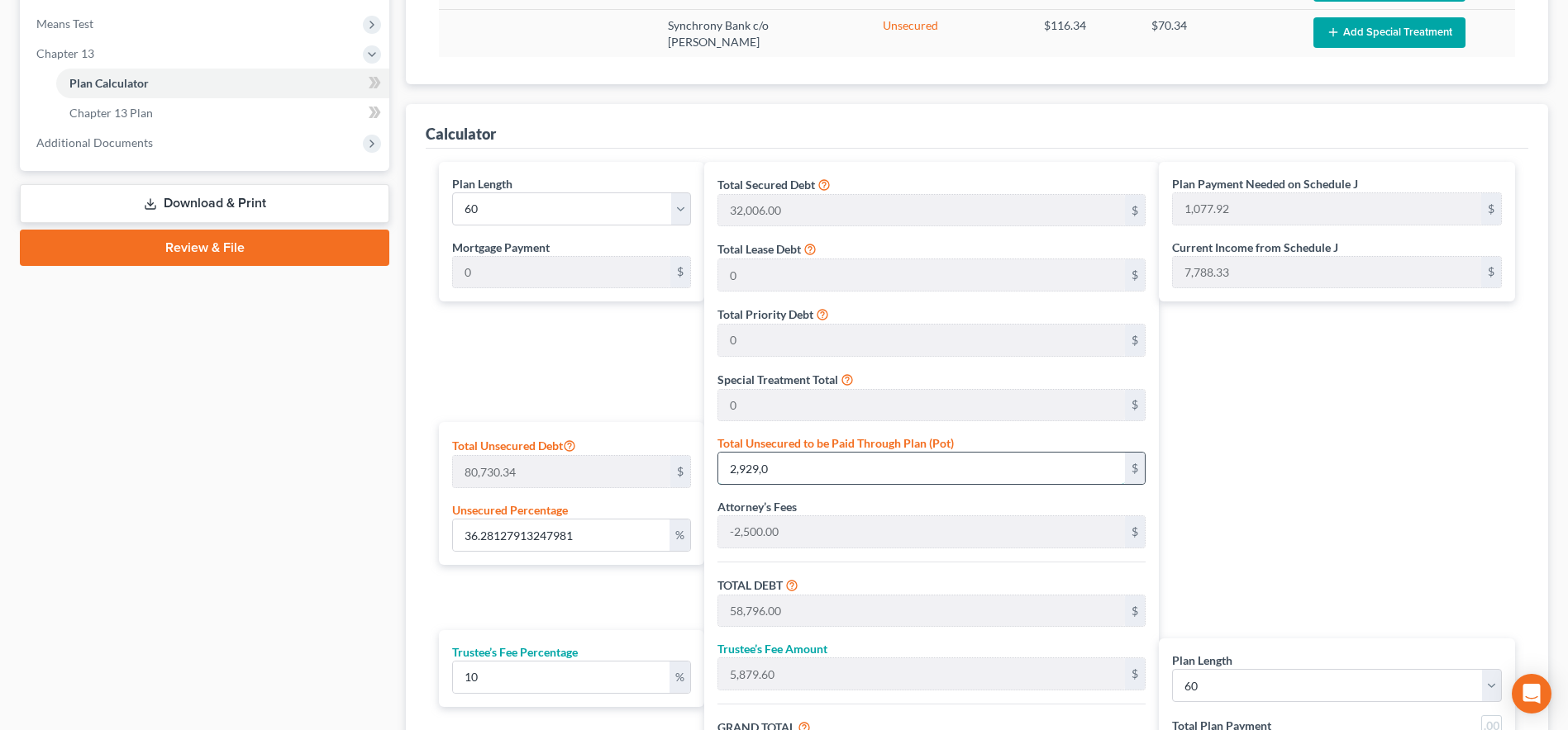
type input "35,678.50"
type input "594.64"
type input "2,929"
type input "0.3616979688181668"
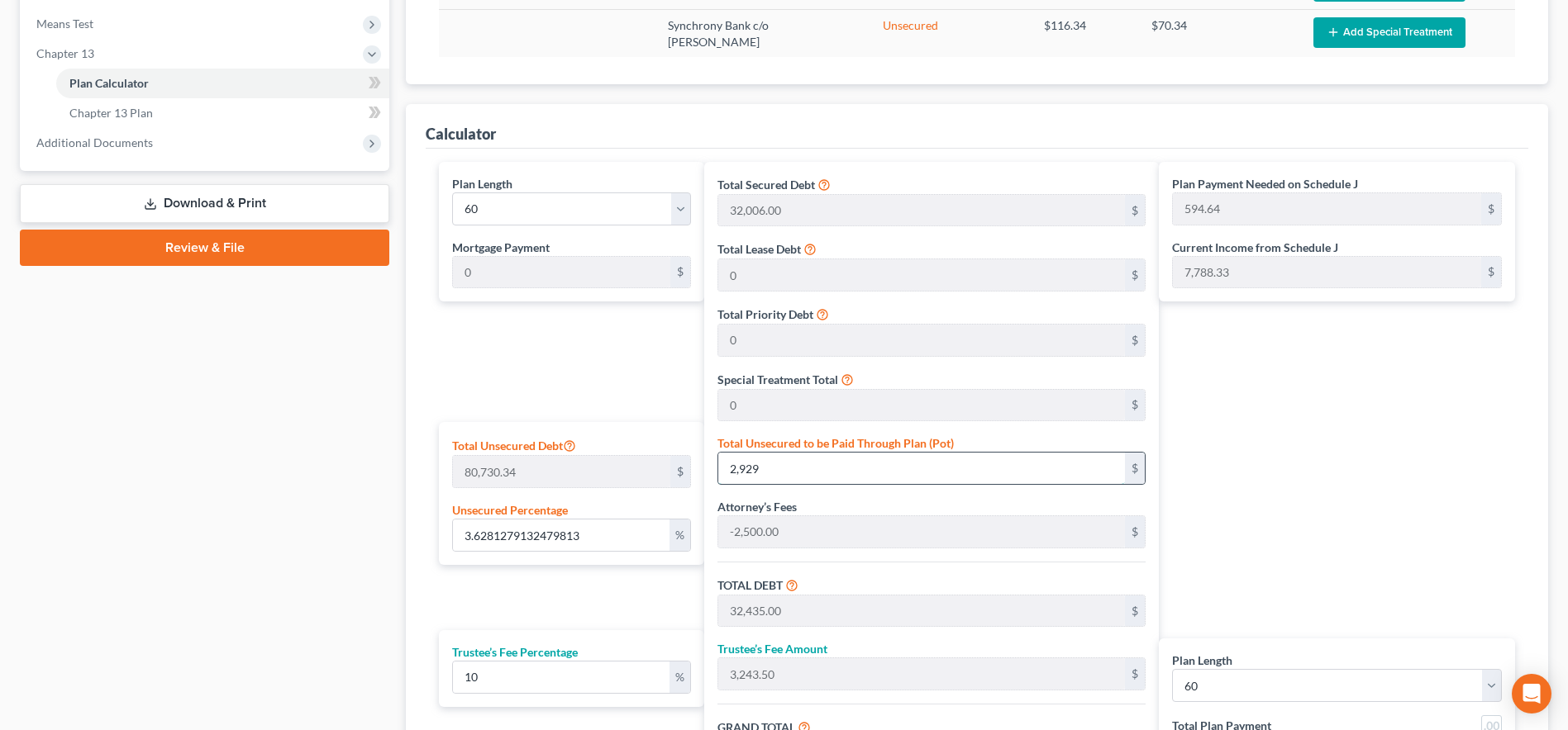
type input "2,92"
type input "29,798.00"
type input "2,979.80"
type input "32,777.80"
type input "546.29"
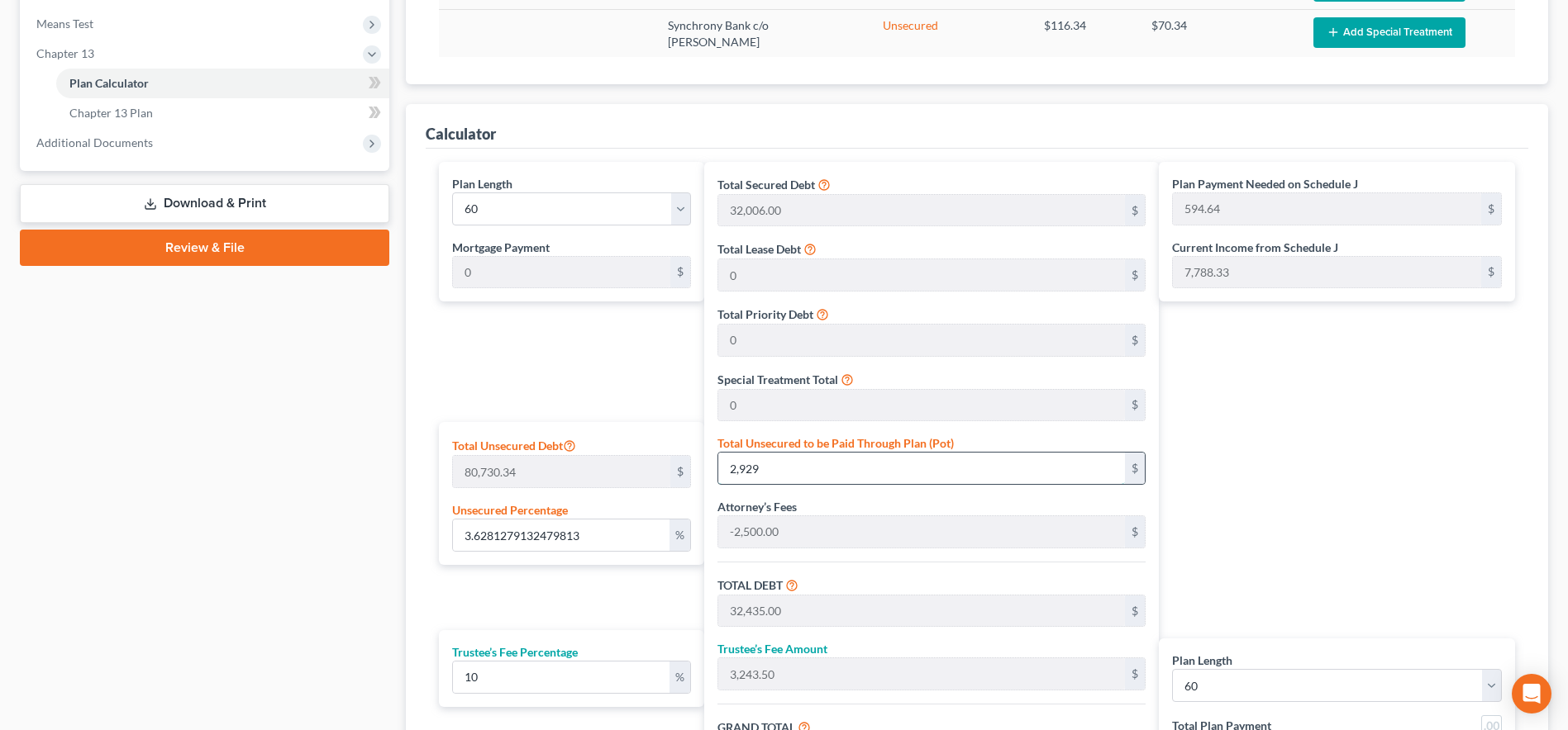
type input "546.29"
type input "0.035922058547009715"
type input "2,9"
type input "29,535.00"
type input "2,953.50"
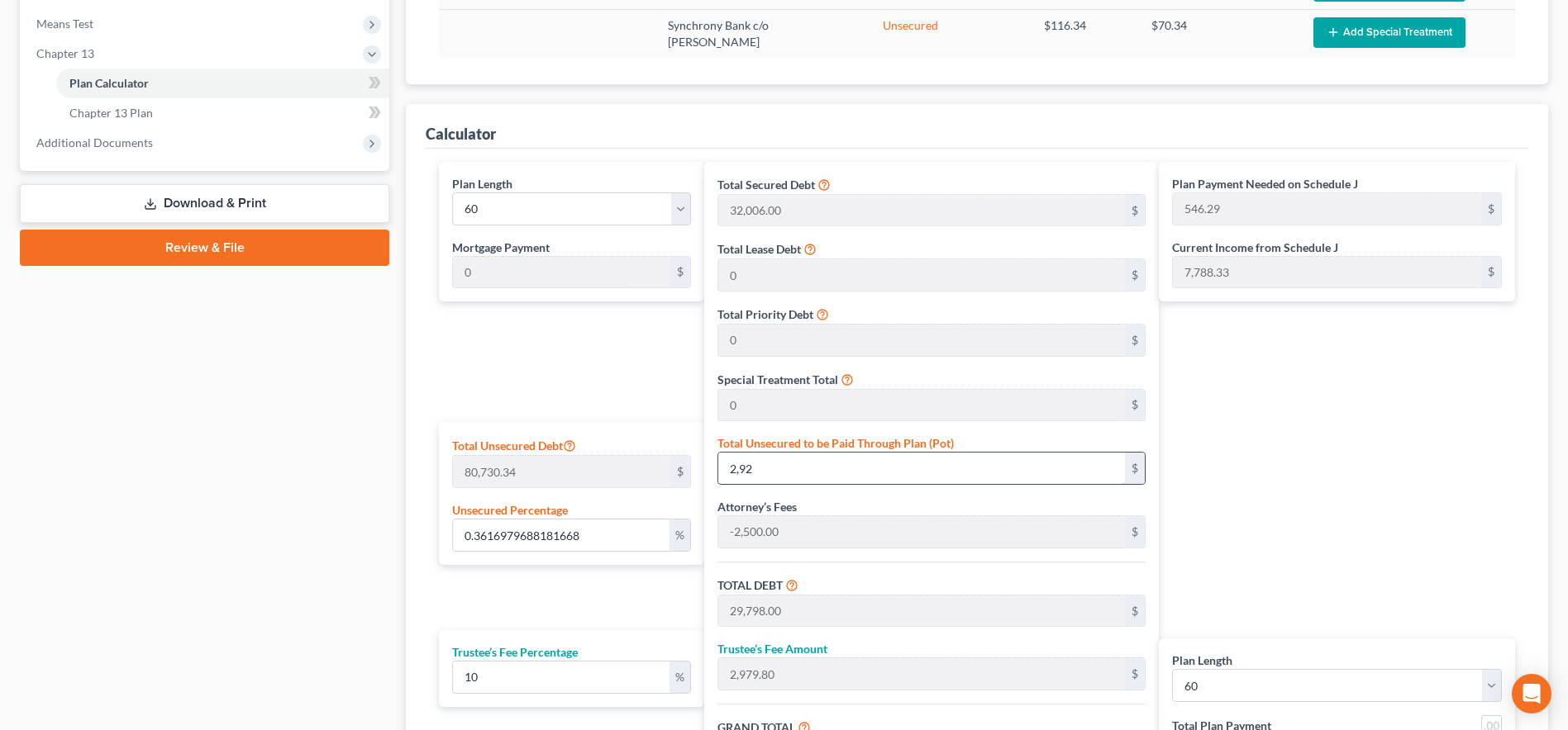
type input "32,488.50"
type input "541.47"
type input "0.0024773833480696353"
type input "2,"
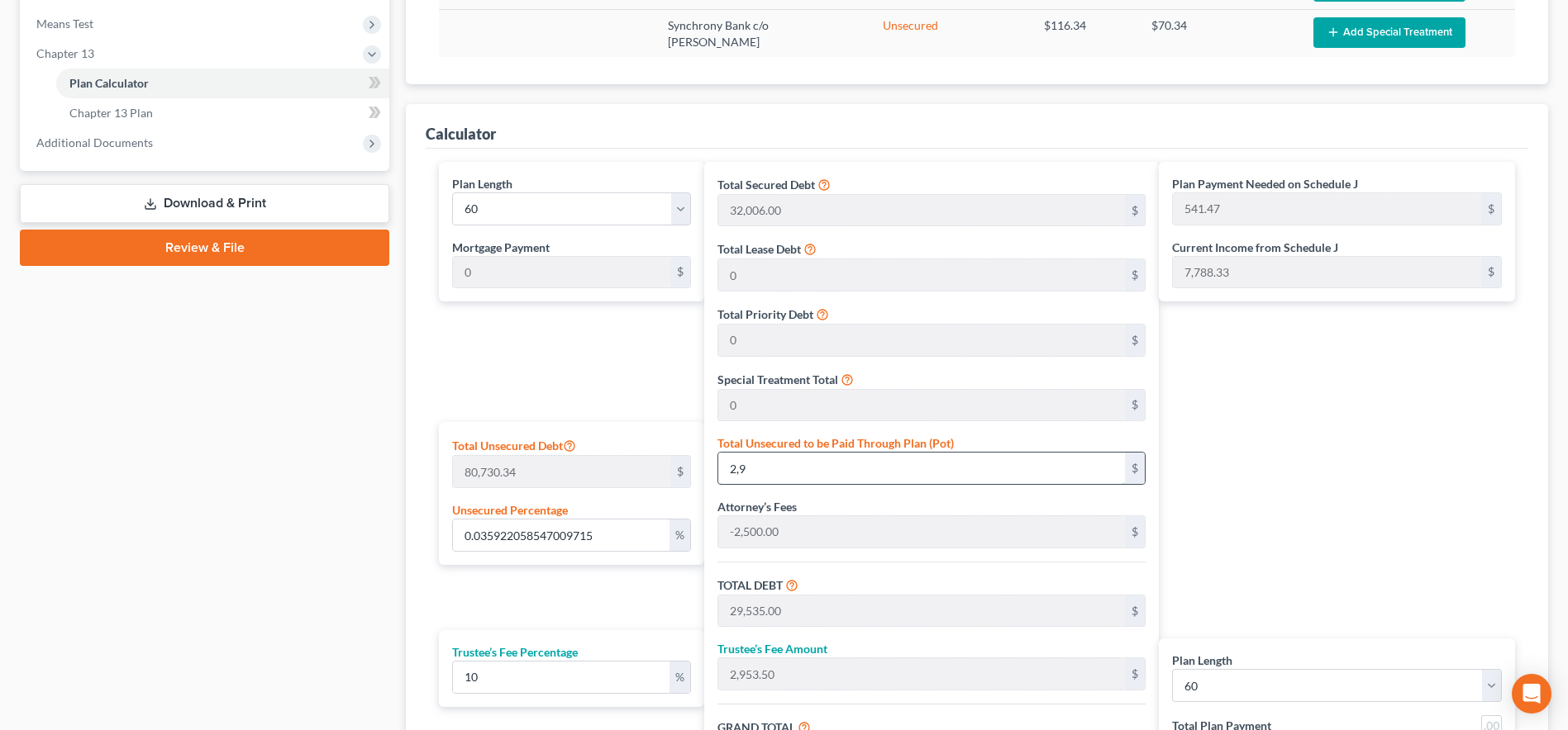
type input "29,508.00"
type input "2,950.80"
type input "32,458.80"
type input "540.98"
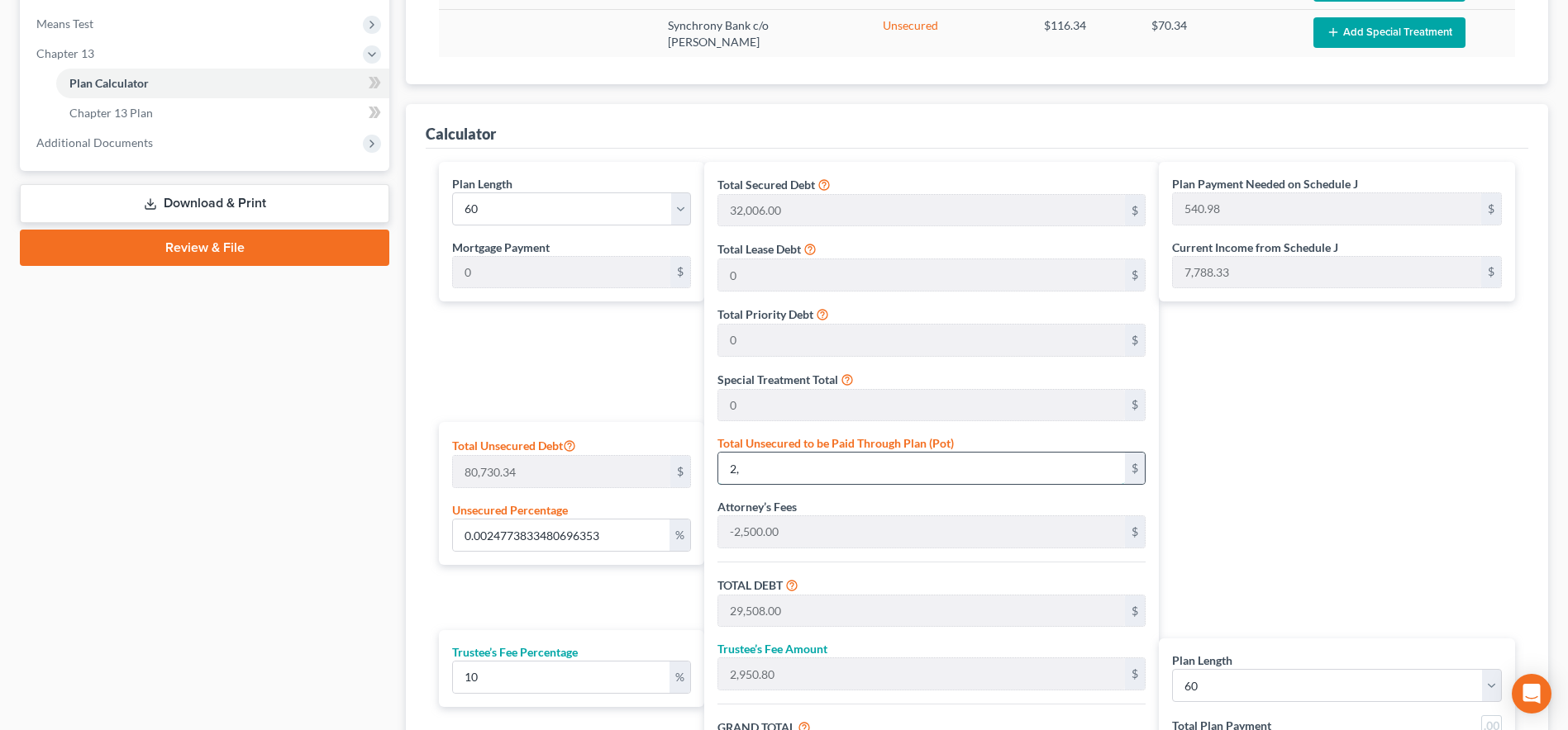
type input "2"
type input "0"
type input "29,506.00"
type input "2,950.60"
type input "32,456.60"
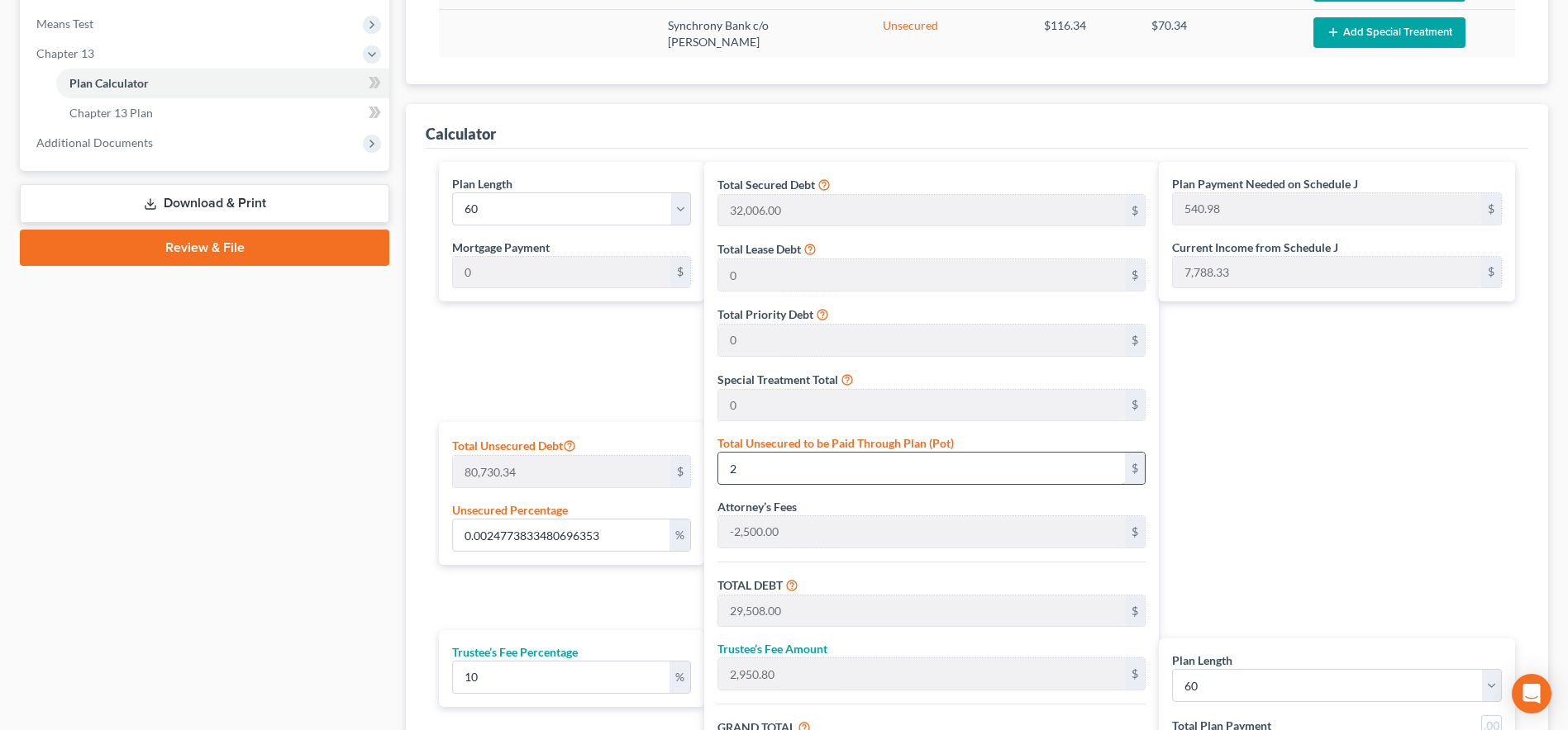
type input "540.94"
type input "0.0024773833480696353"
type input "2"
type input "29,508.00"
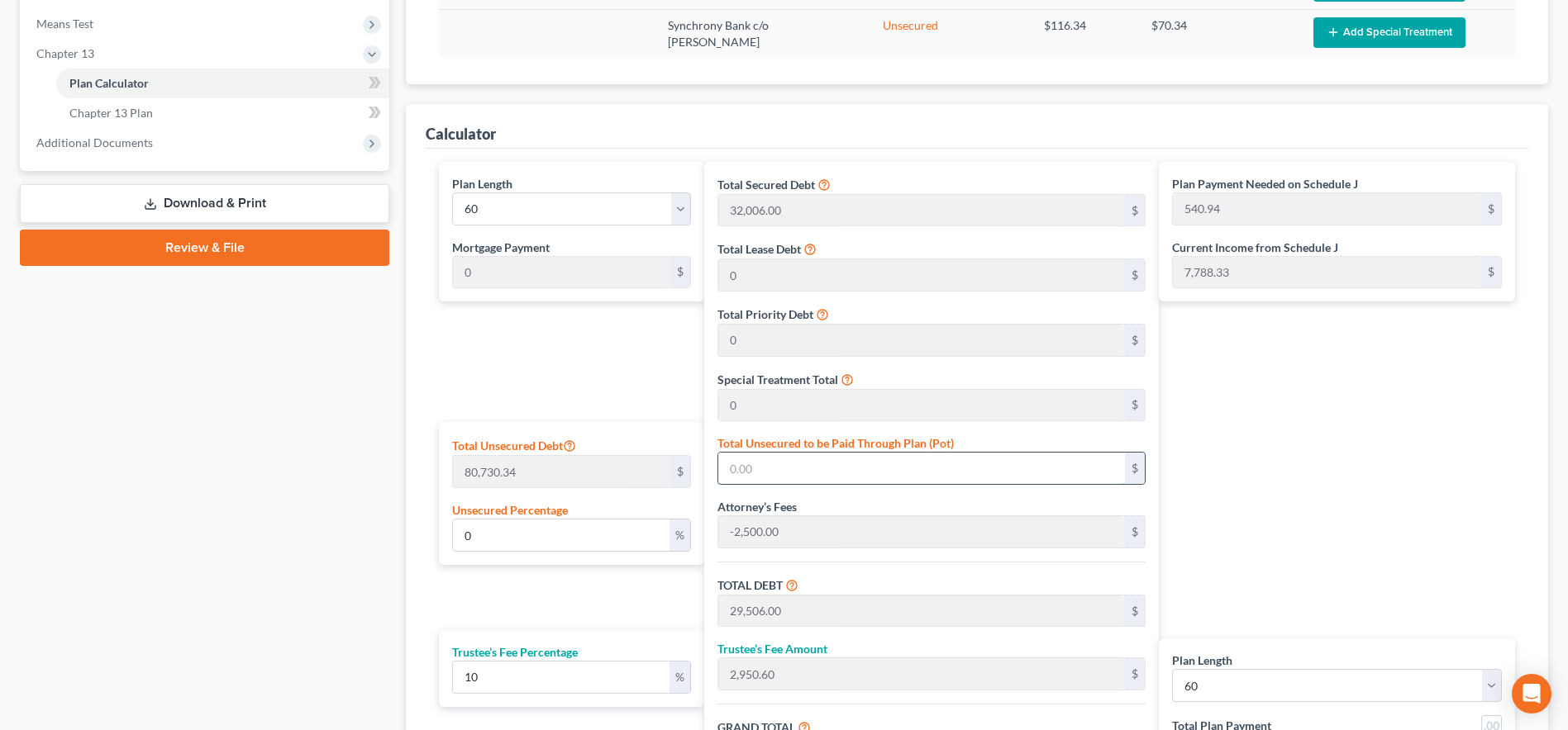
type input "2,950.80"
type input "32,458.80"
type input "540.98"
type input "0.035922058547009715"
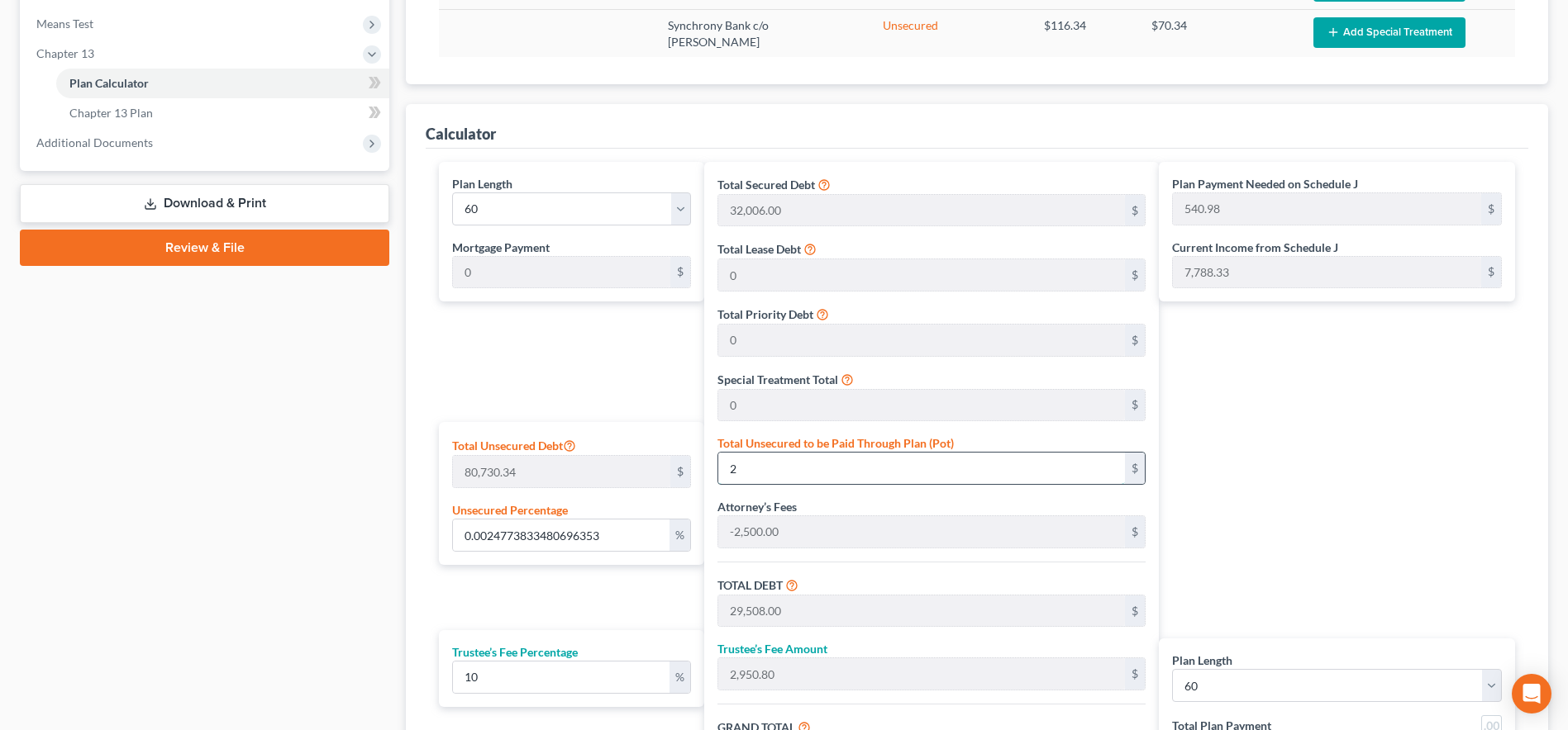
type input "29"
type input "29,535.00"
type input "2,953.50"
type input "32,488.50"
type input "541.47"
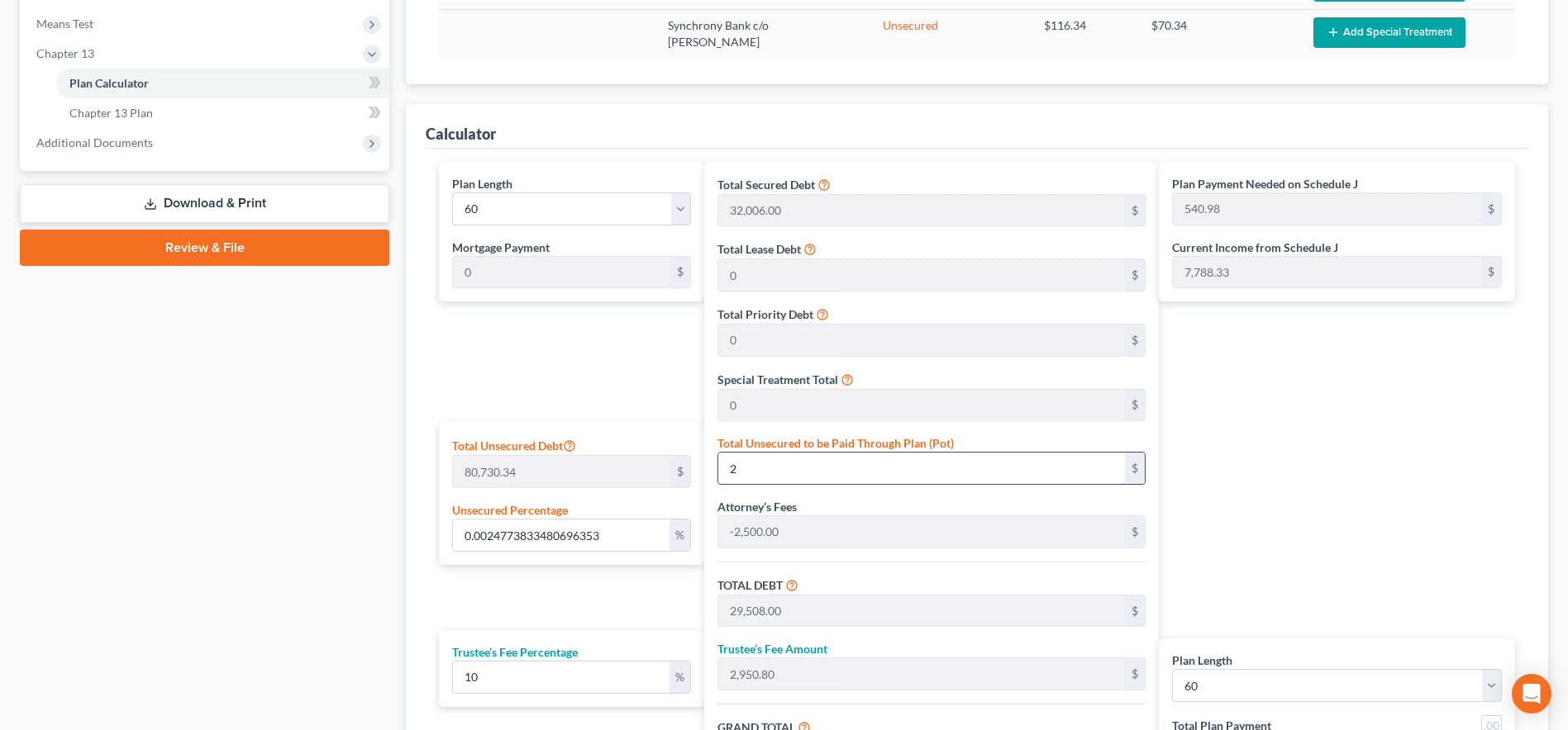
type input "541.47"
type input "0.3592205854700971"
type input "290"
type input "29,796.00"
type input "2,979.60"
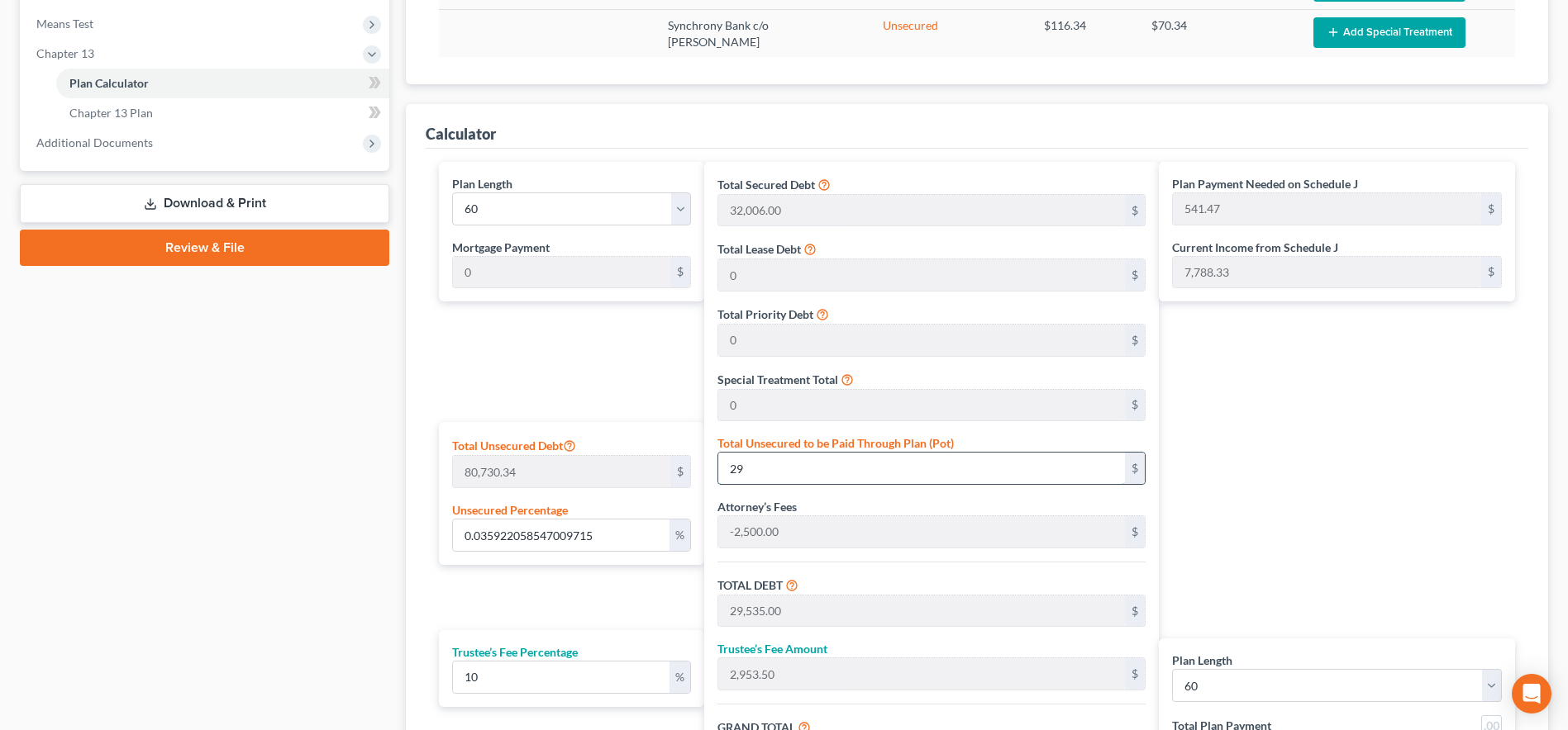
type input "32,775.60"
type input "546.26"
type input "3.5922058547009716"
type input "2900"
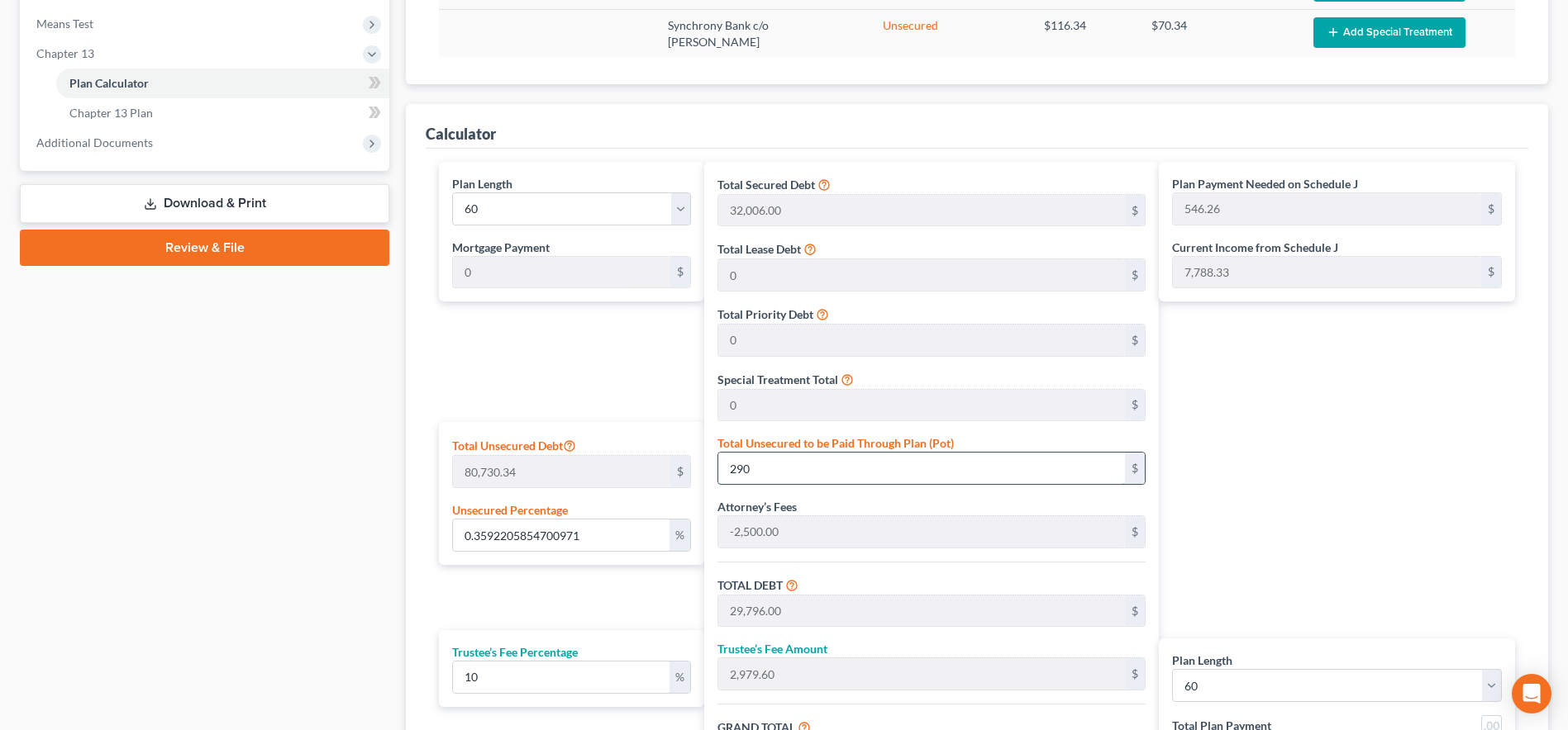
type input "32,406.00"
type input "3,240.60"
type input "35,646.60"
type input "594.11"
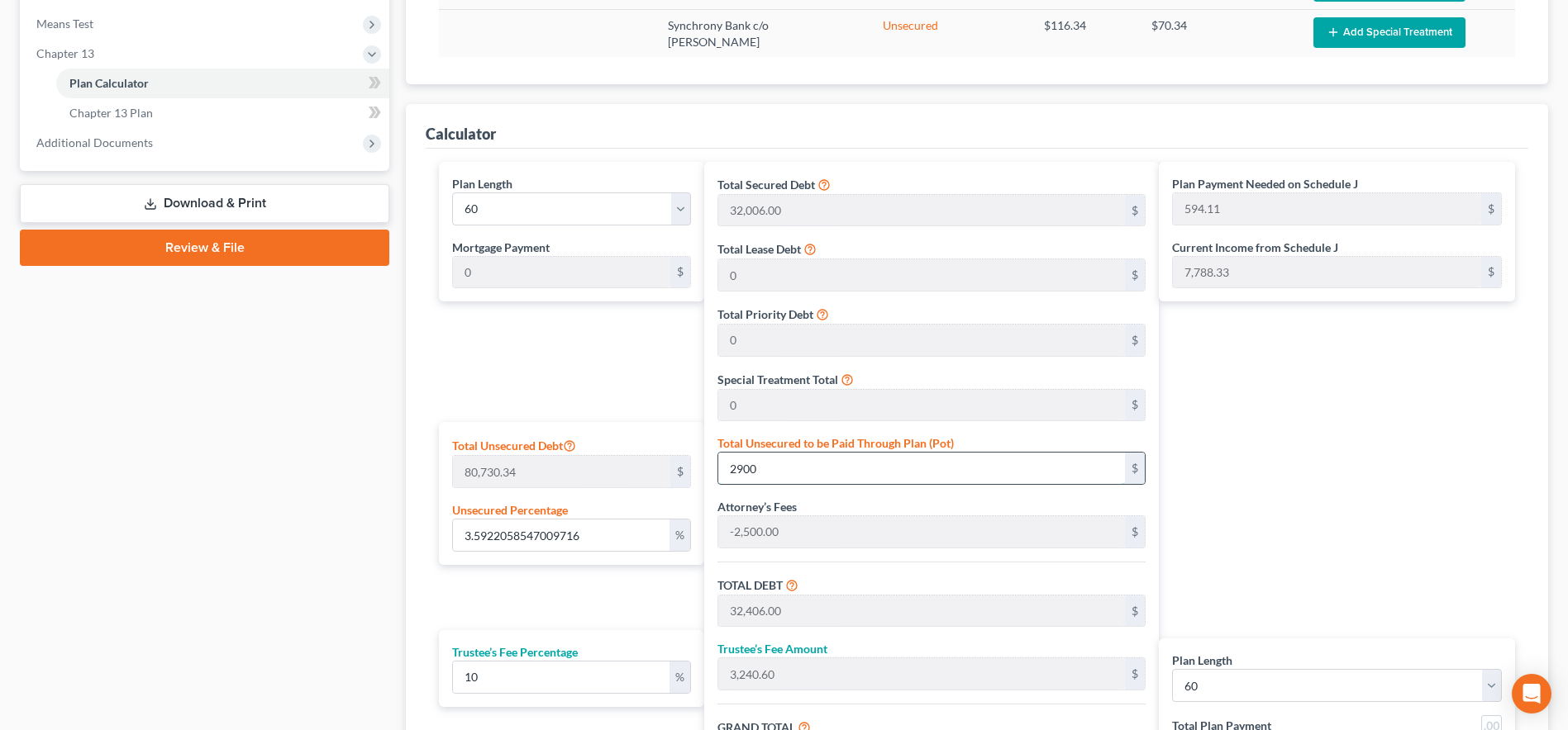
type input "2,900"
type input "35.92205854700971"
type input "2,9000"
type input "58,506.00"
type input "5,850.60"
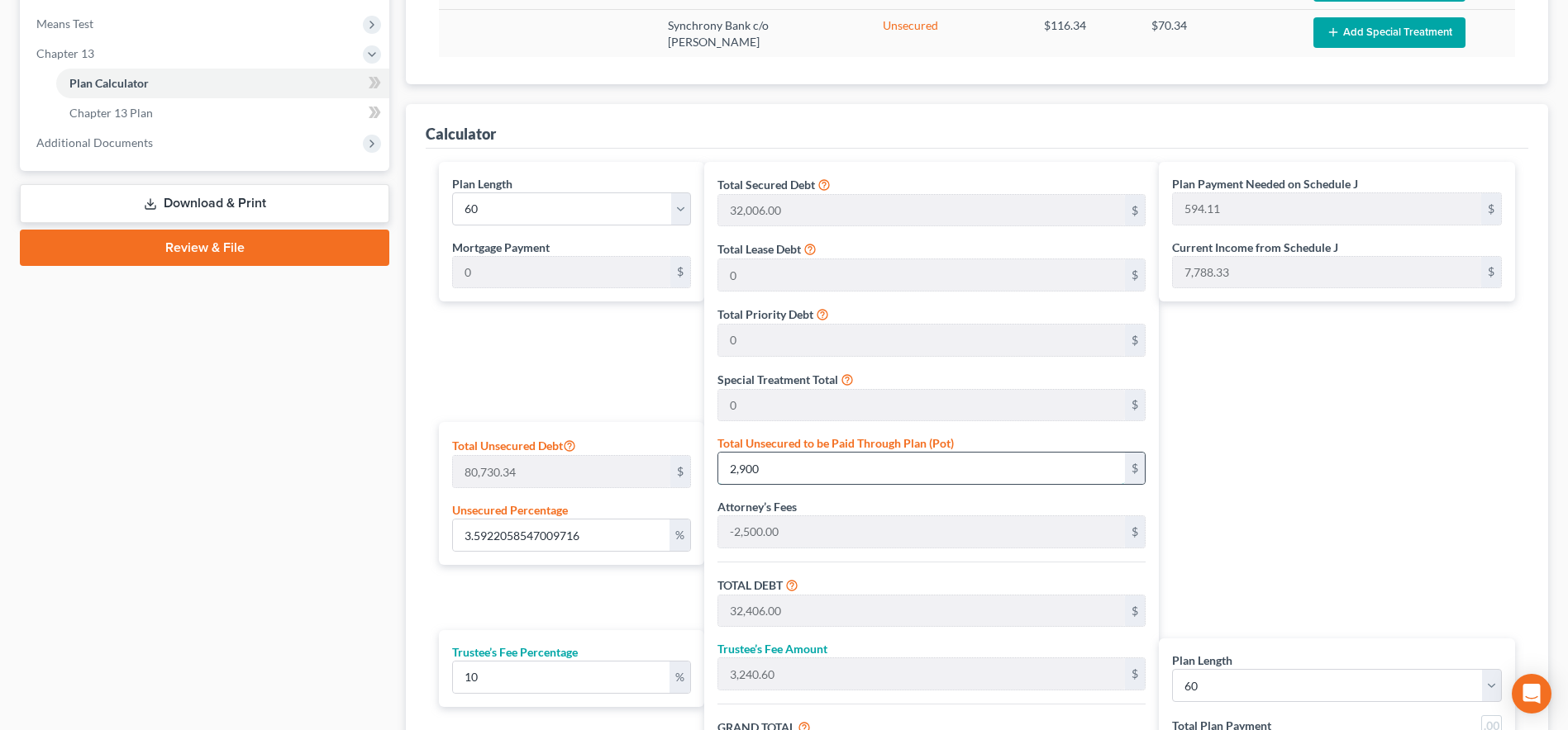
type input "64,356.60"
type input "1,072.61"
type input "29,000"
click at [1286, 386] on div "Plan Payment Needed on Schedule J 1,072.61 $ Current Income from Schedule J 7,7…" at bounding box center [1341, 497] width 364 height 671
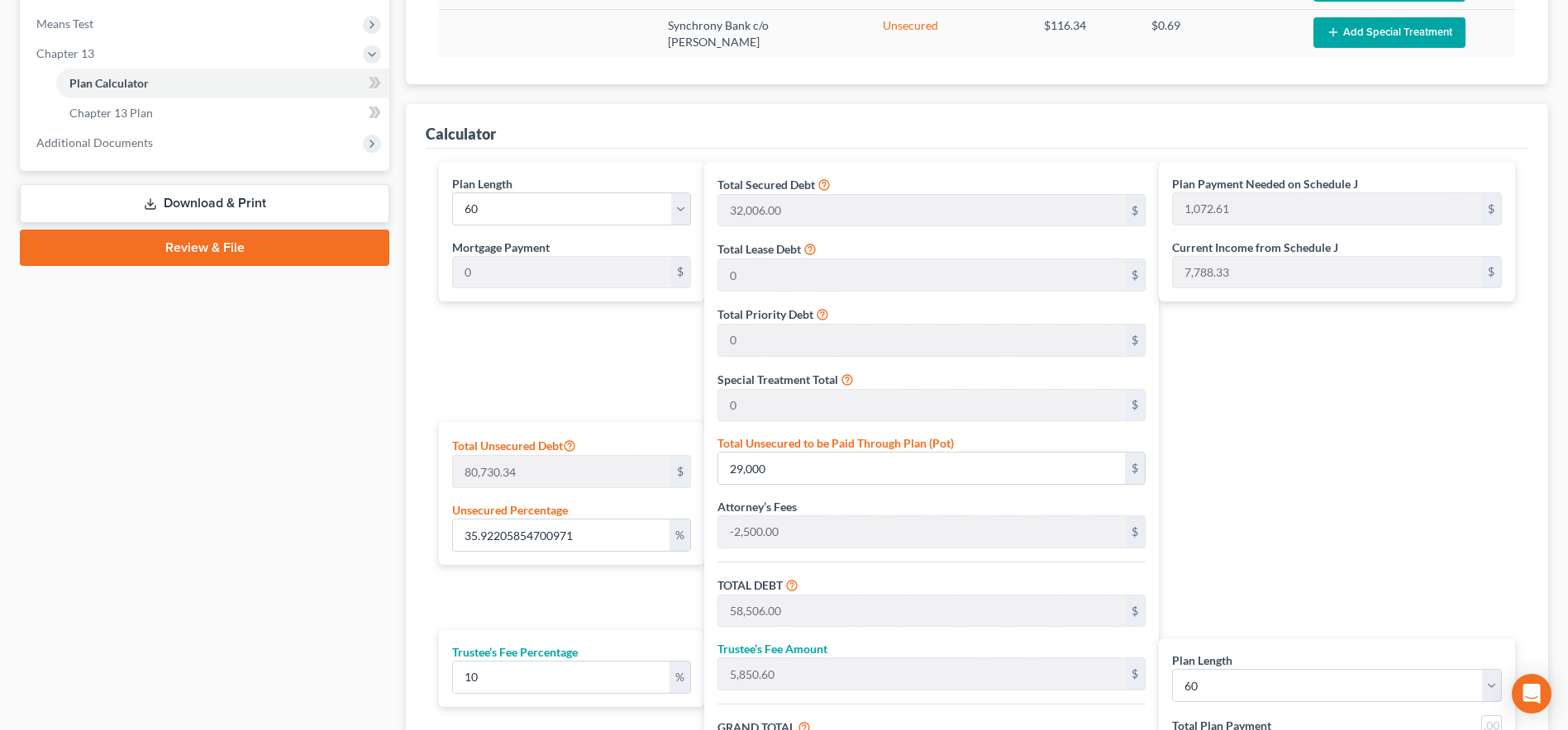
scroll to position [877, 0]
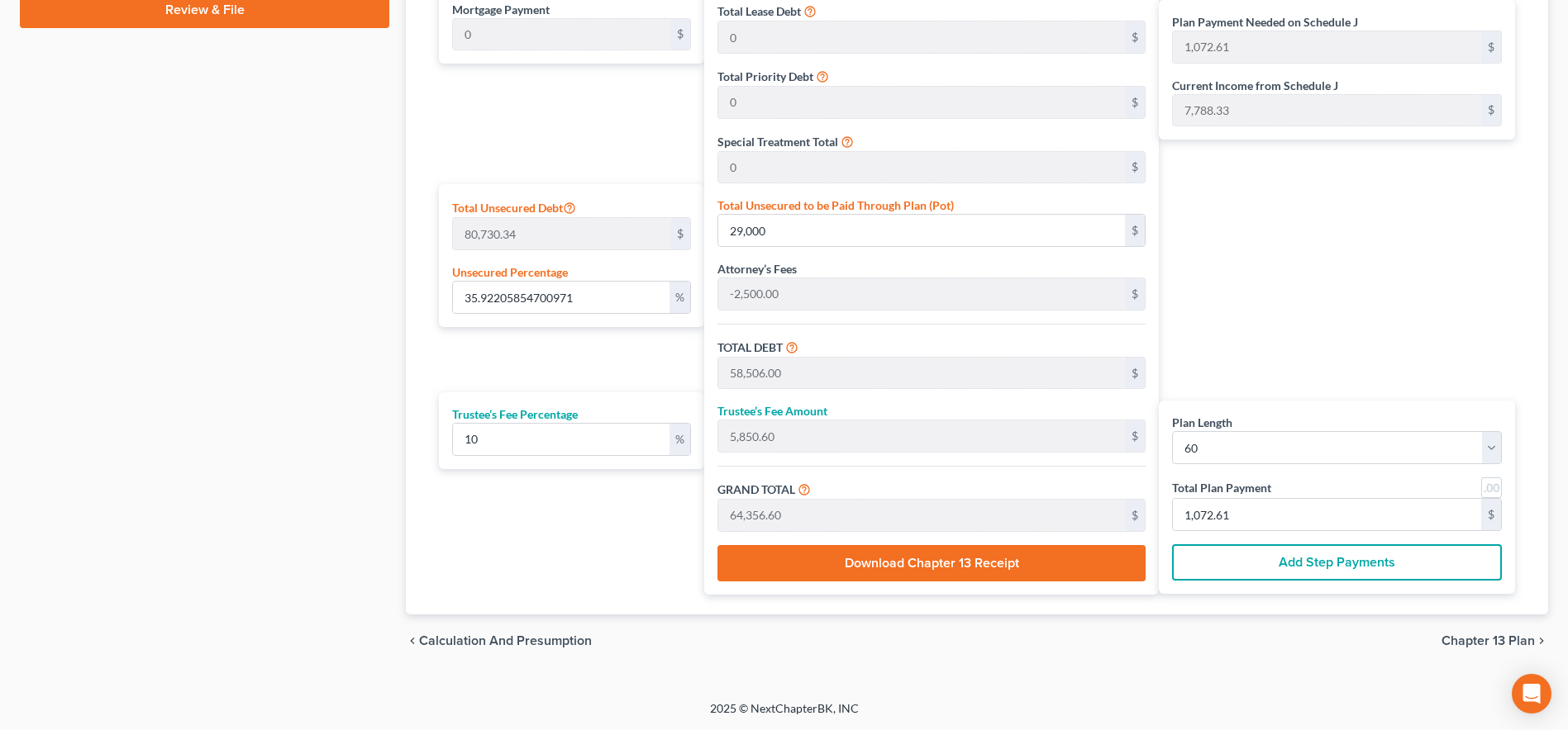
click at [1193, 209] on div "Plan Payment Needed on Schedule J 1,072.61 $ Current Income from Schedule J 7,7…" at bounding box center [1341, 259] width 364 height 671
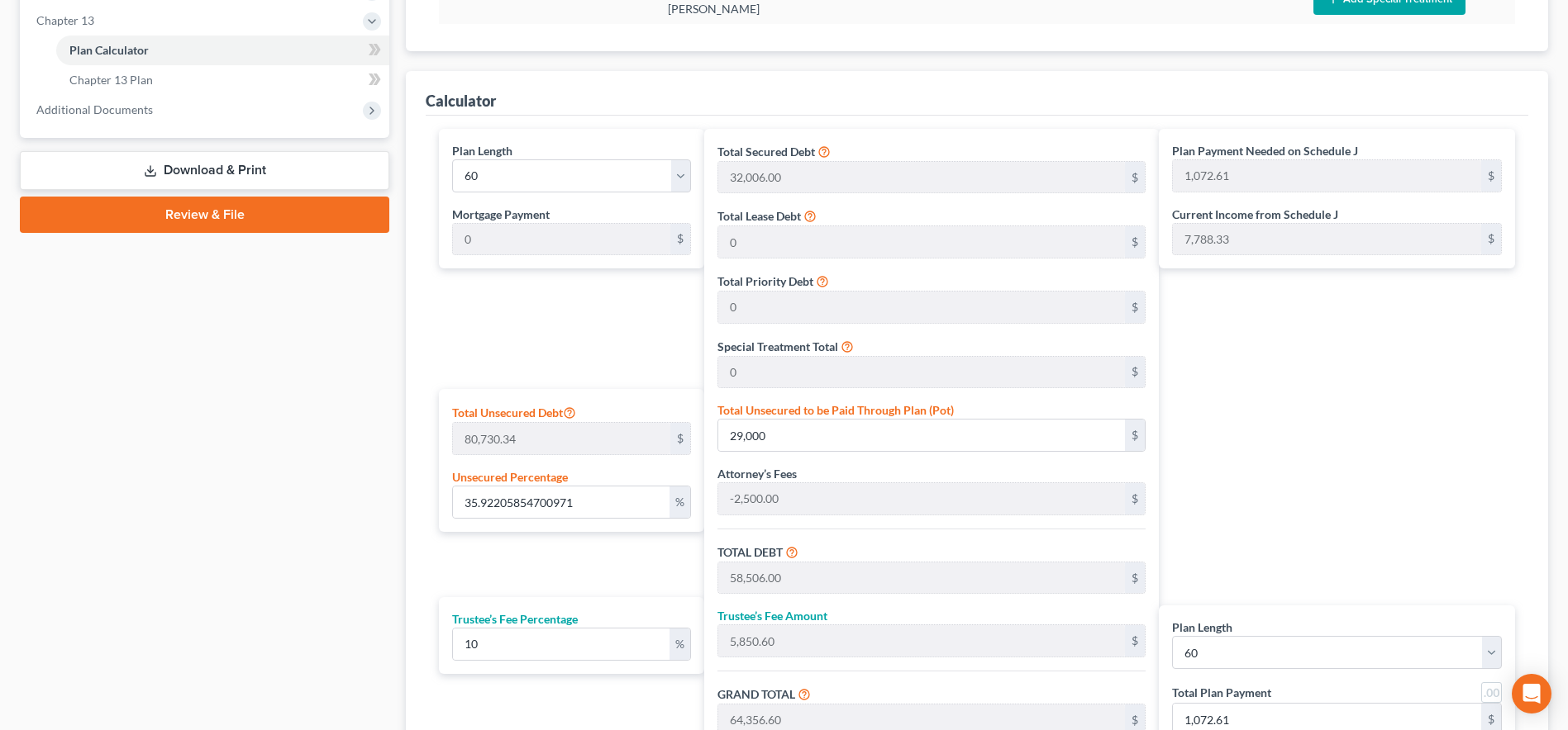
scroll to position [546, 0]
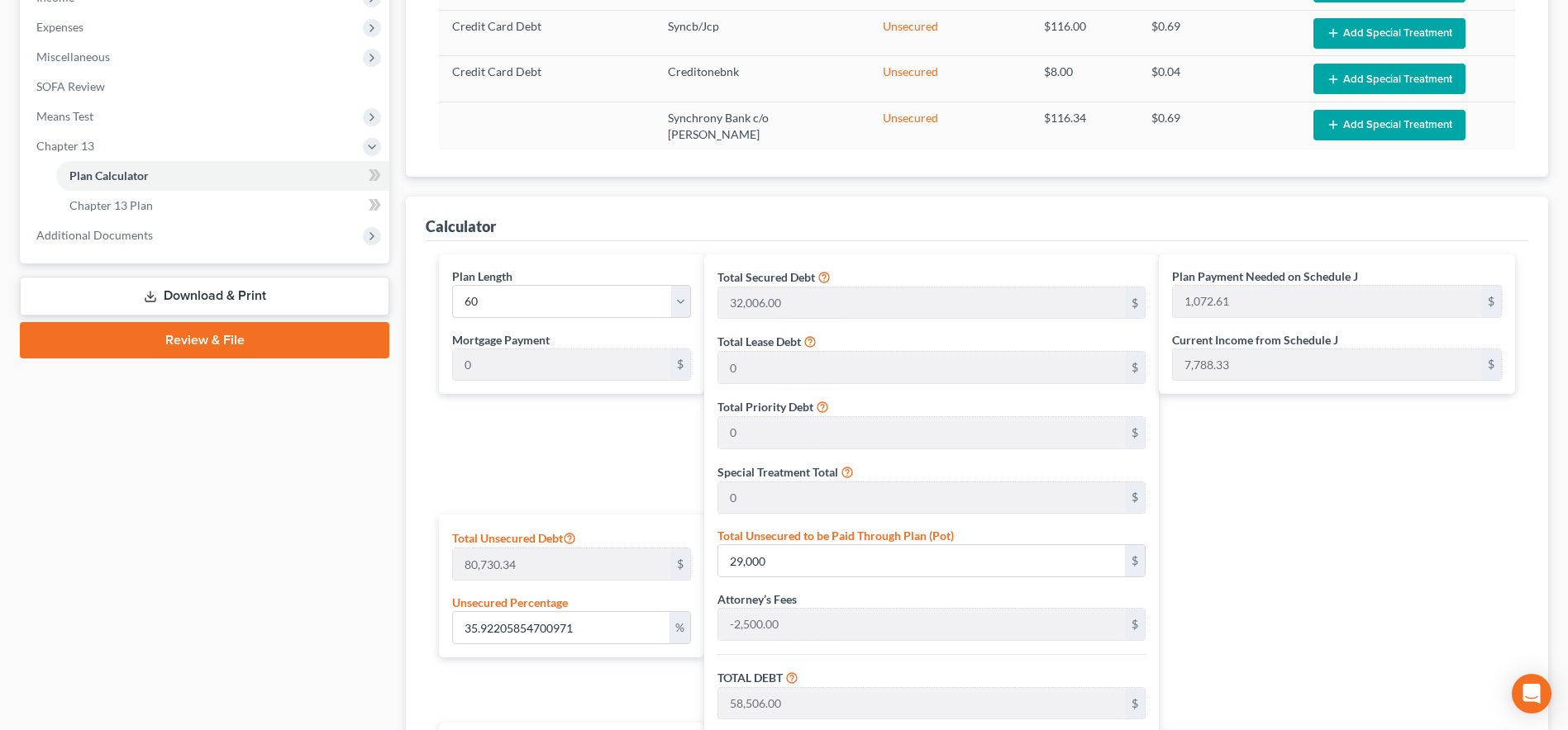
click at [1406, 497] on div "Plan Payment Needed on Schedule J 1,072.61 $ Current Income from Schedule J 7,7…" at bounding box center [1341, 589] width 364 height 671
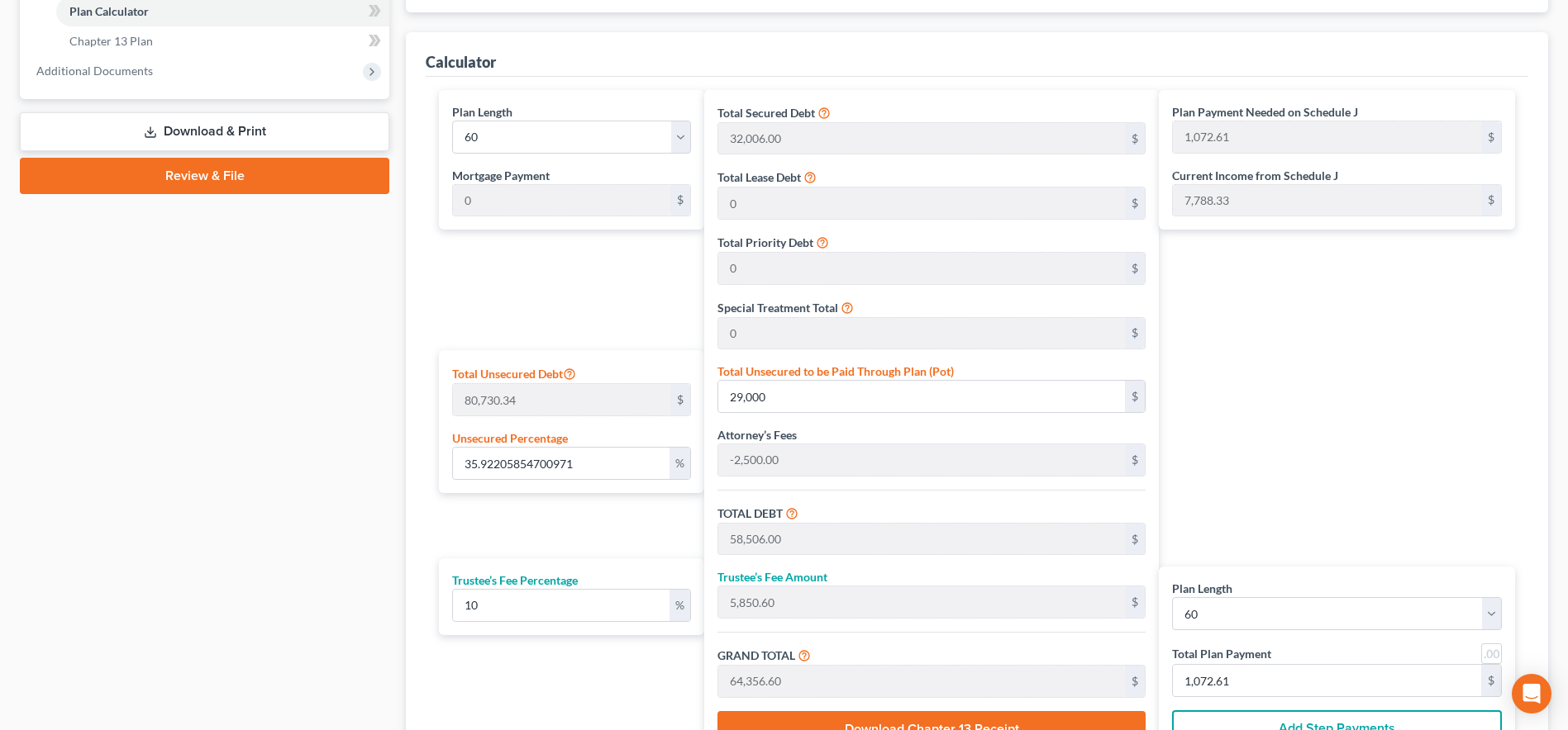
scroll to position [843, 0]
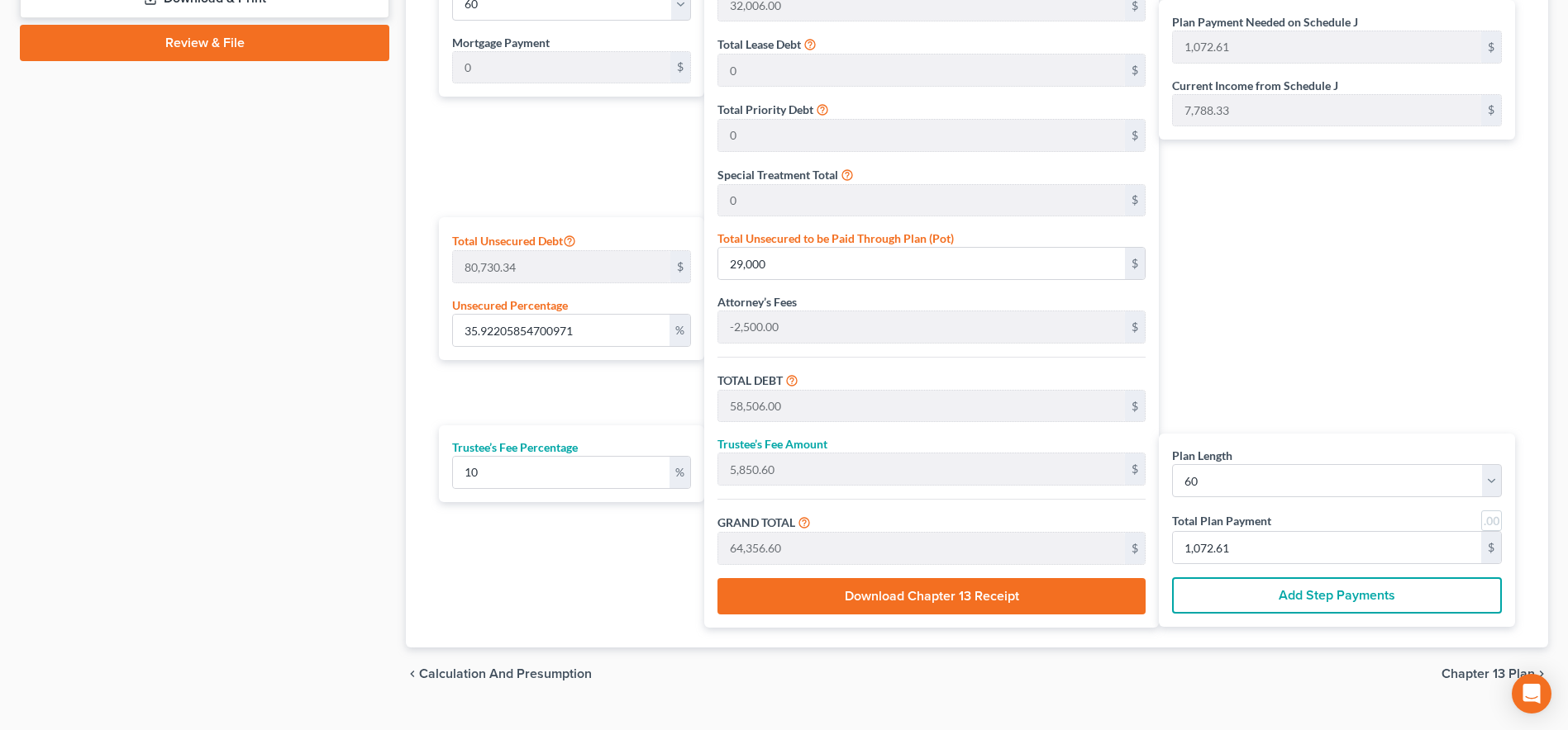
click at [1396, 168] on div "Plan Payment Needed on Schedule J 1,072.61 $ Current Income from Schedule J 7,7…" at bounding box center [1341, 292] width 364 height 671
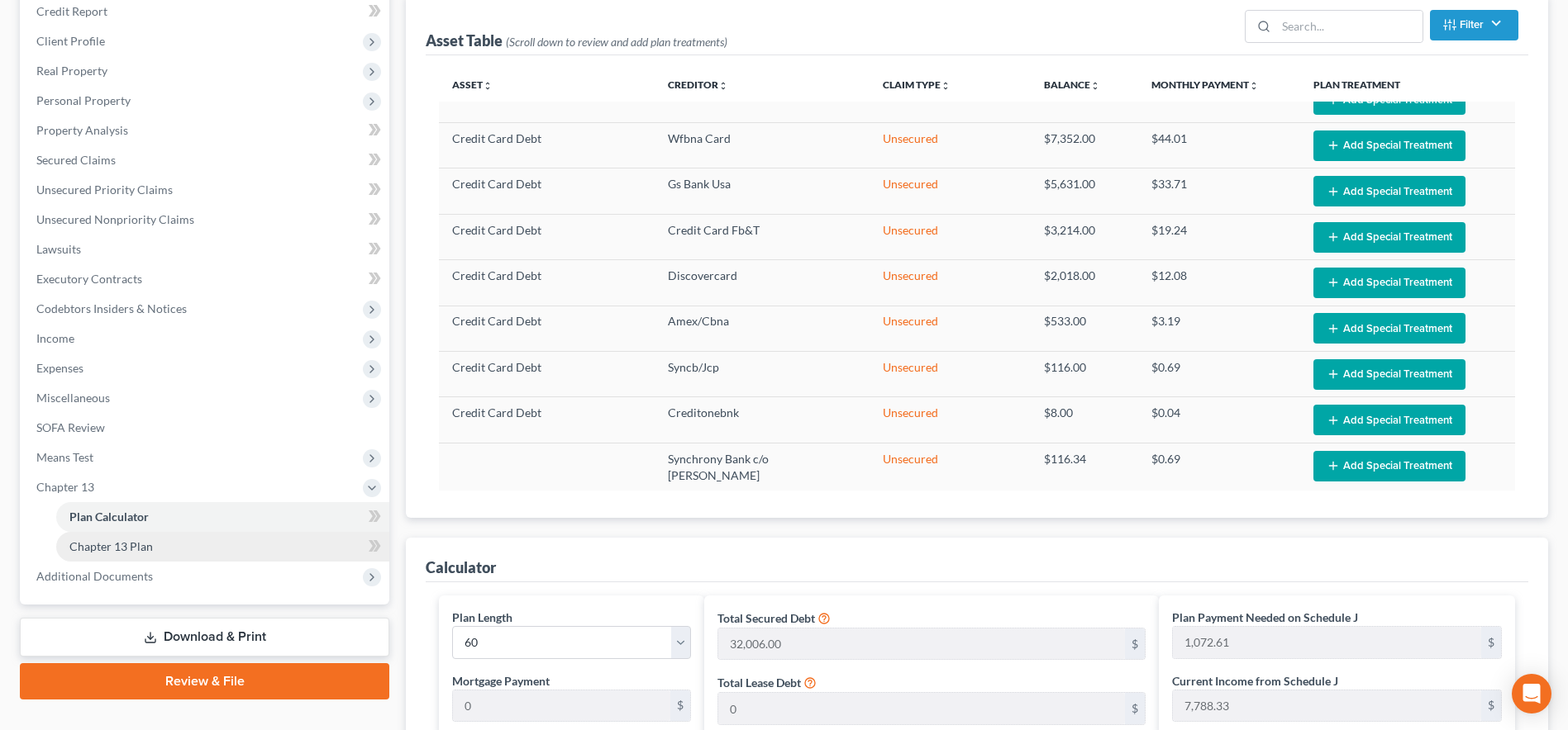
click at [152, 557] on link "Chapter 13 Plan" at bounding box center [223, 547] width 333 height 30
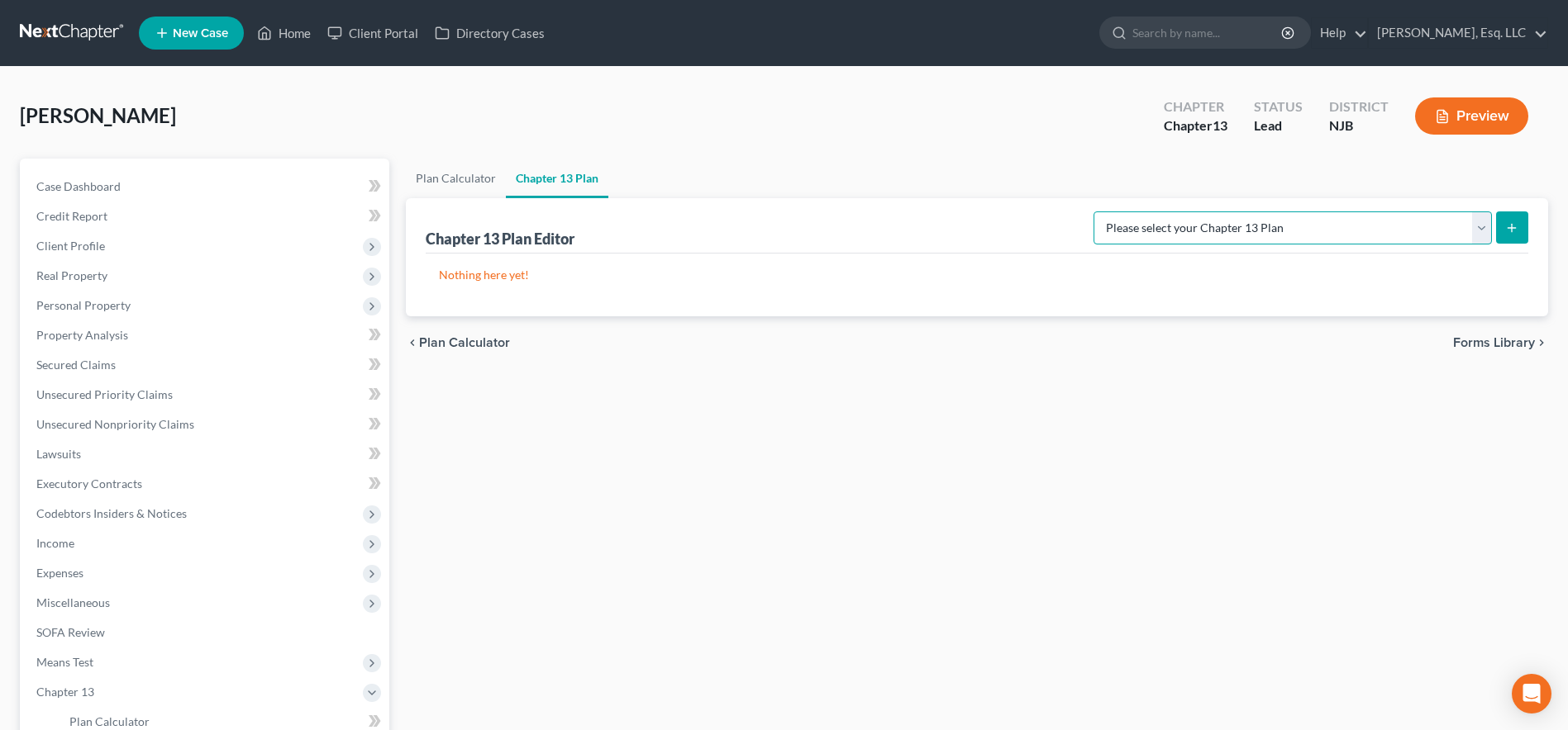
click at [1161, 234] on select "Please select your Chapter 13 Plan District of New Jersey - Effective 11/14/202…" at bounding box center [1293, 227] width 399 height 33
select select "1"
click at [1094, 211] on select "Please select your Chapter 13 Plan District of New Jersey - Effective 11/14/202…" at bounding box center [1293, 227] width 399 height 33
click at [1514, 228] on line "submit" at bounding box center [1512, 228] width 7 height 0
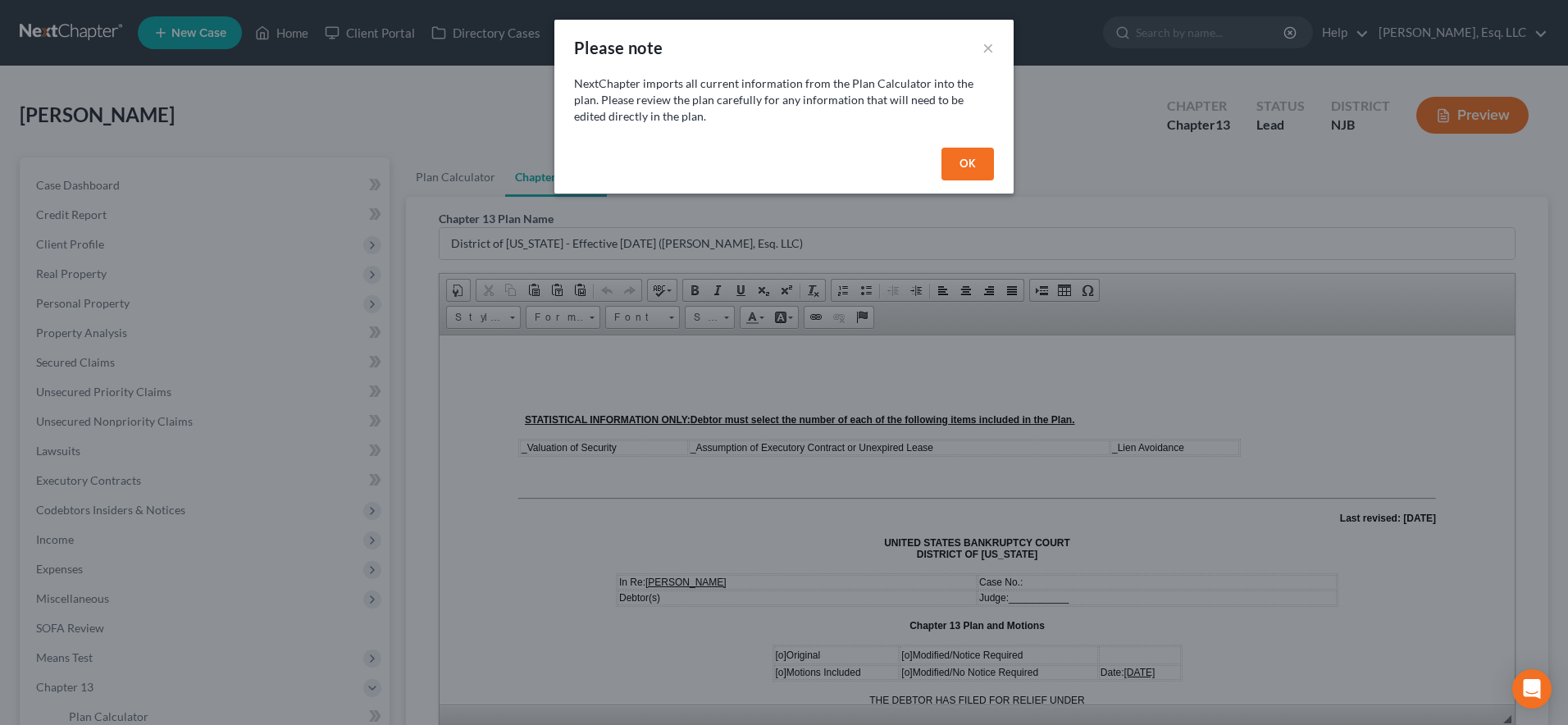
click at [977, 173] on button "OK" at bounding box center [968, 163] width 53 height 32
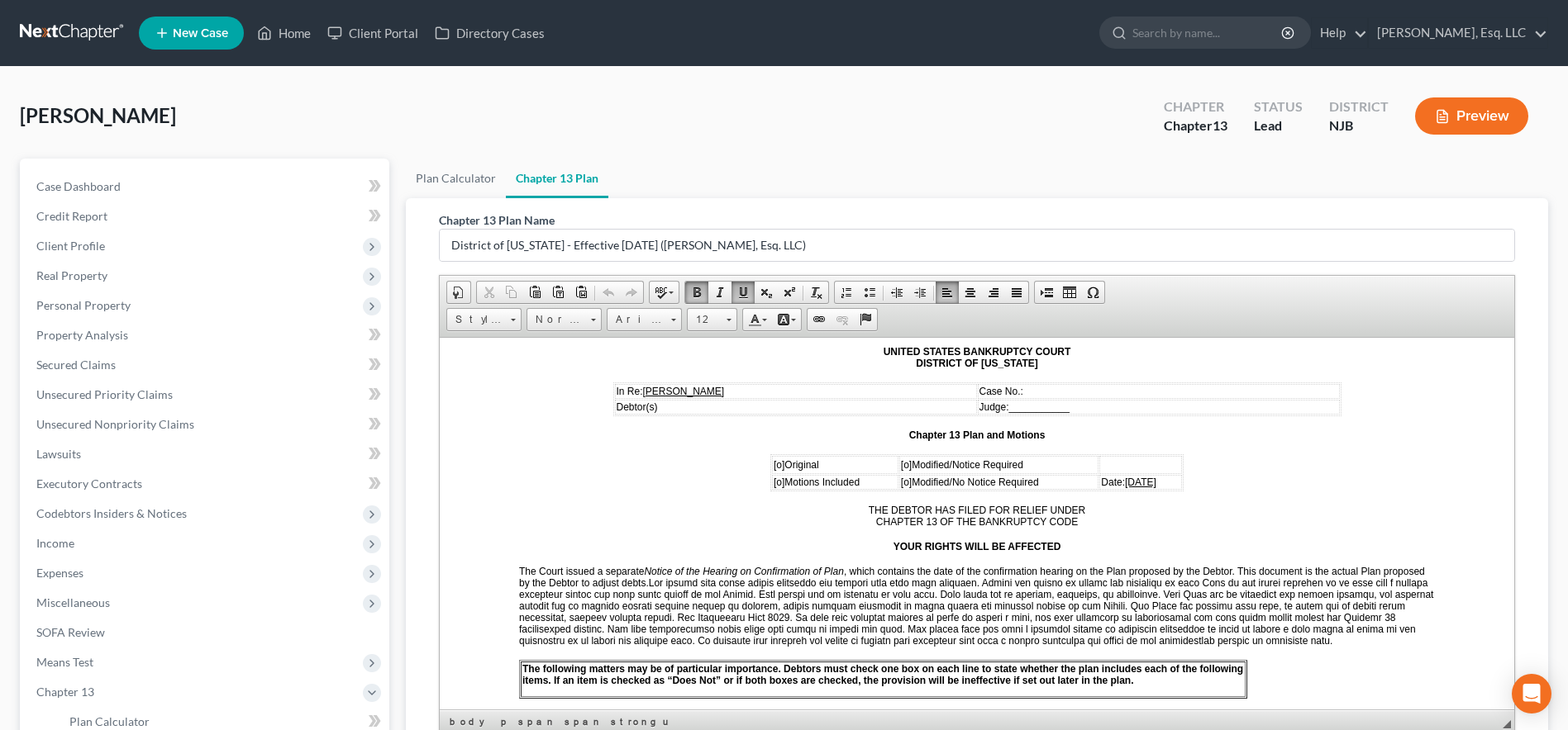
scroll to position [198, 0]
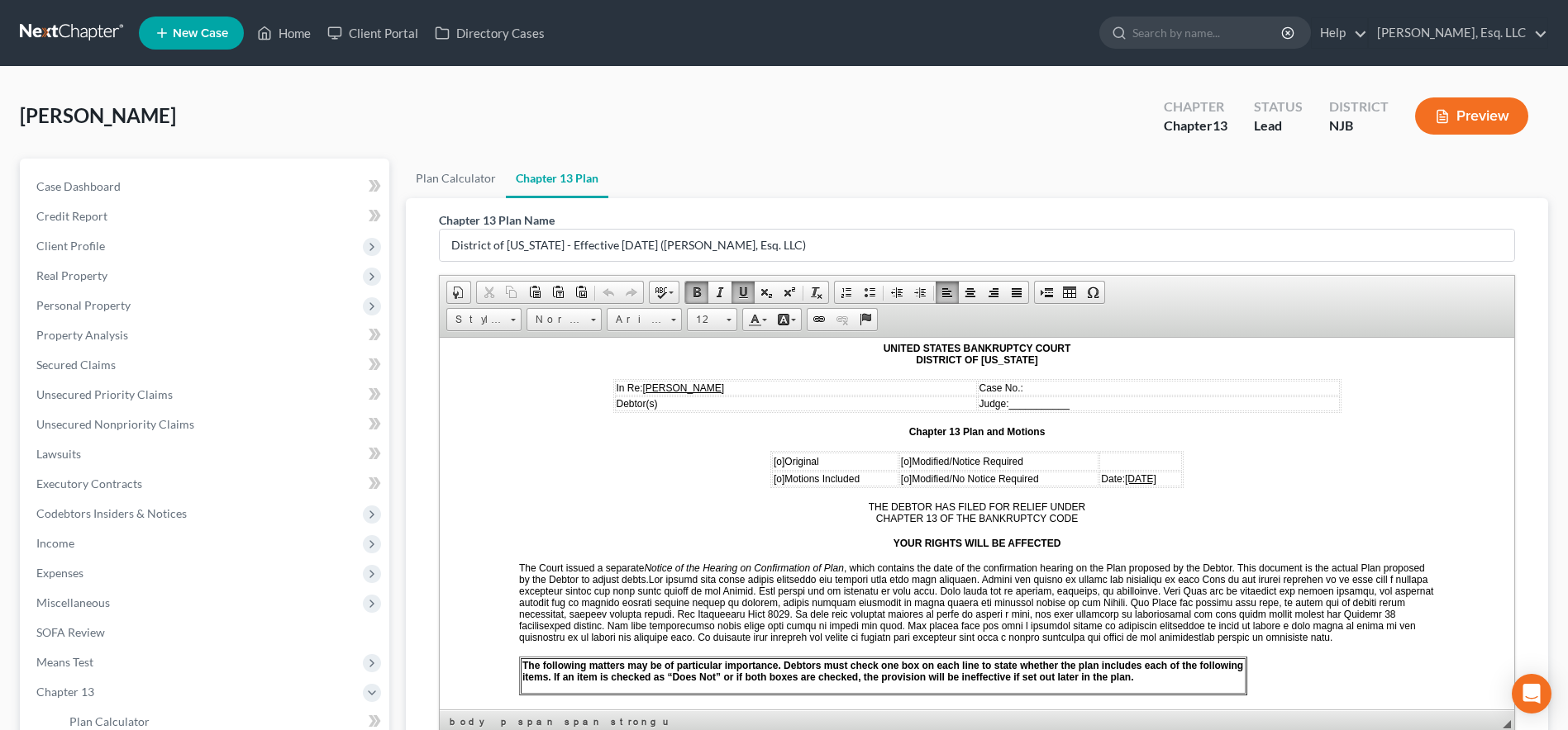
click at [834, 88] on div "Turcios-Ocampo, Carlos Upgraded Chapter Chapter 13 Status Lead District NJB Pre…" at bounding box center [784, 122] width 1528 height 72
click at [750, 129] on div "Turcios-Ocampo, Carlos Upgraded Chapter Chapter 13 Status Lead District NJB Pre…" at bounding box center [784, 122] width 1528 height 72
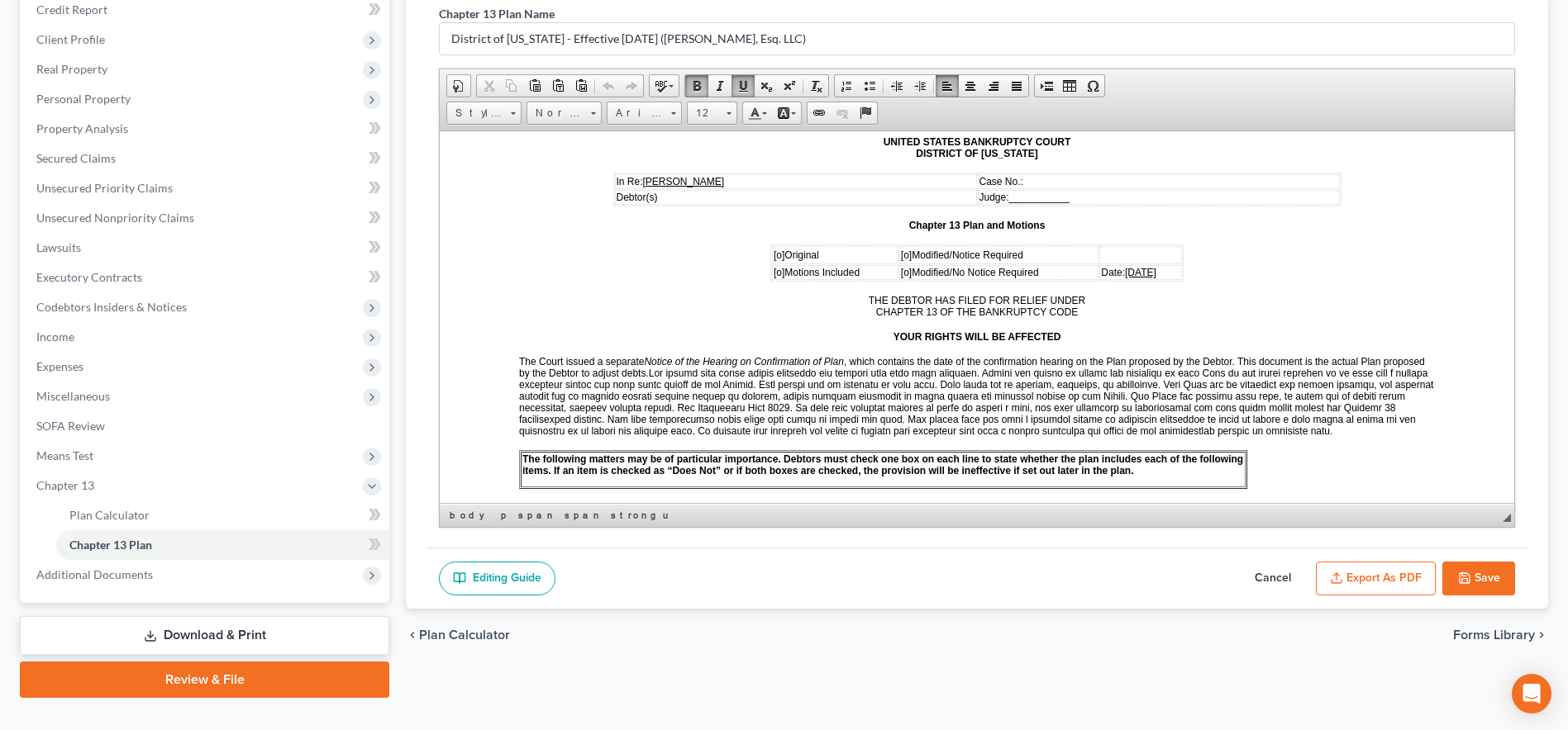
scroll to position [232, 0]
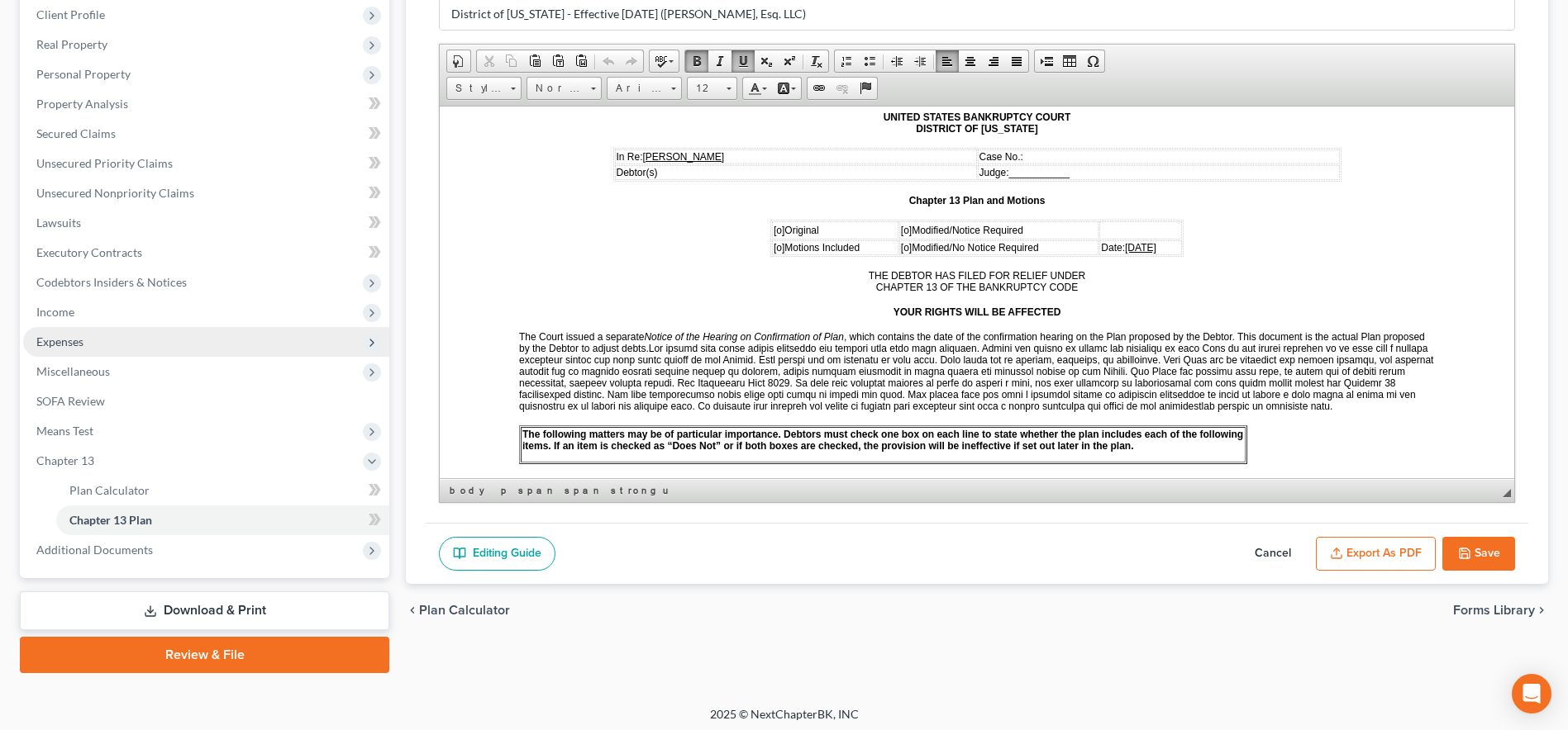
click at [52, 338] on span "Expenses" at bounding box center [59, 342] width 47 height 14
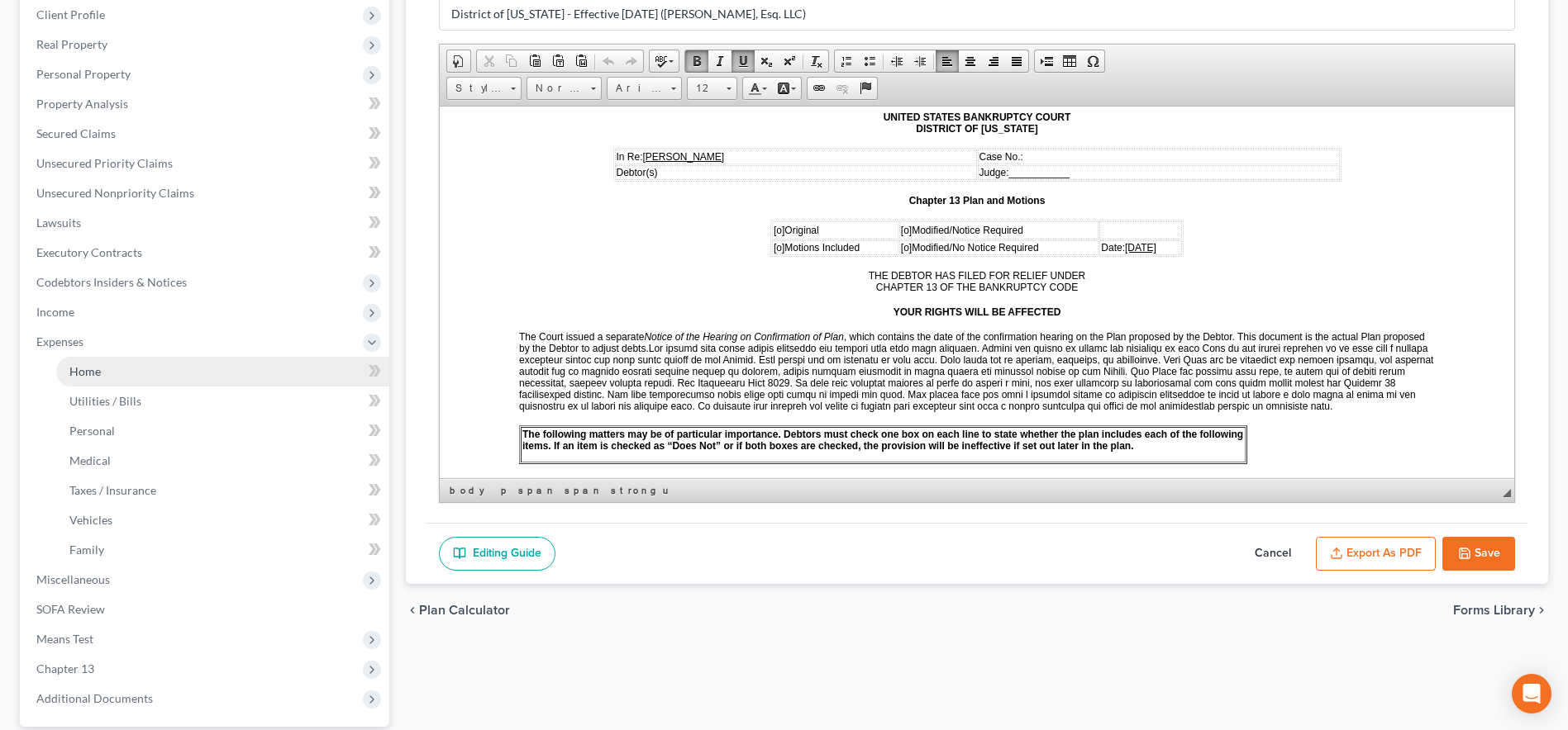
click at [73, 364] on span "Home" at bounding box center [86, 371] width 32 height 14
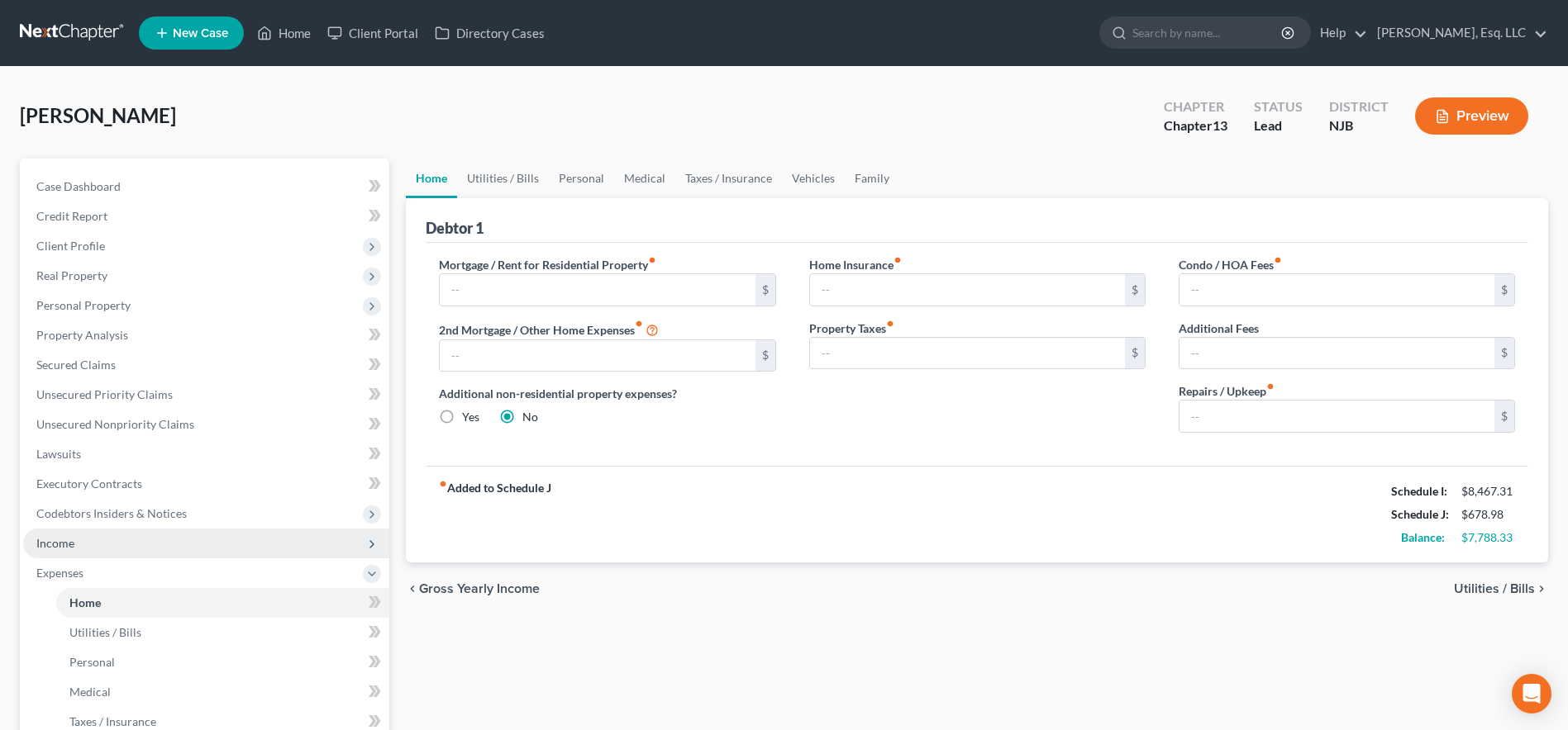
click at [62, 548] on span "Income" at bounding box center [55, 544] width 38 height 14
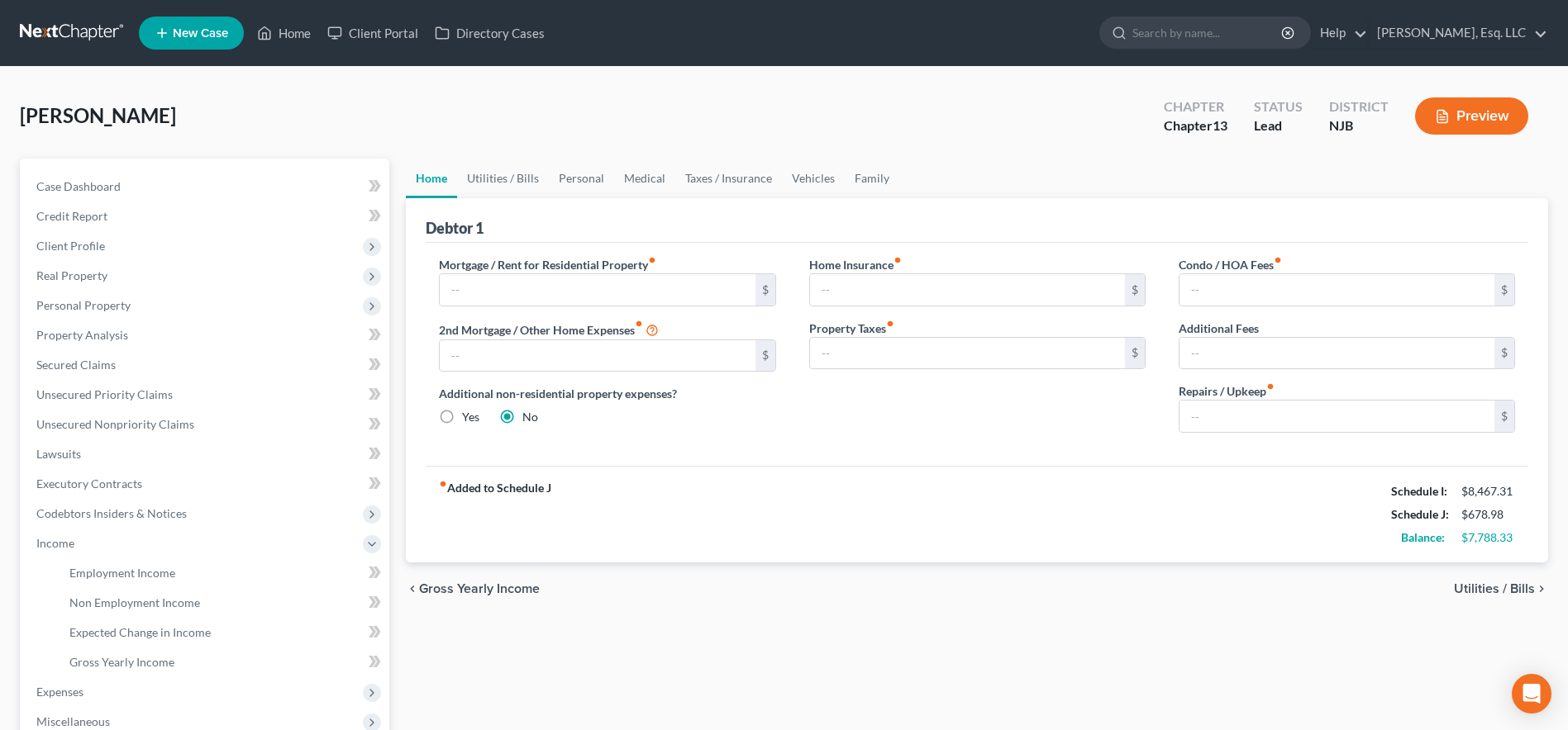
click at [498, 103] on div "Turcios-Ocampo, Carlos Upgraded Chapter Chapter 13 Status Lead District NJB Pre…" at bounding box center [784, 122] width 1528 height 72
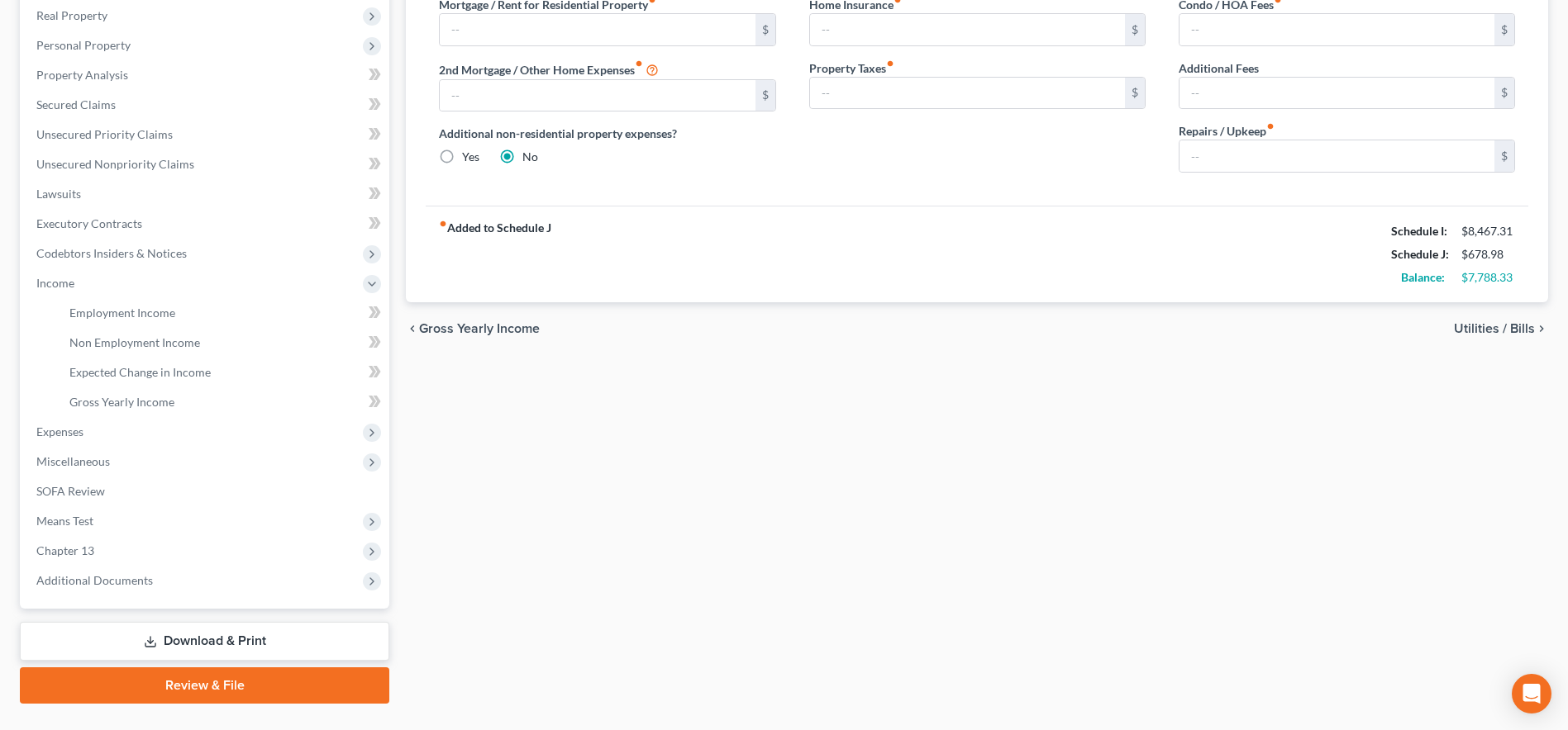
scroll to position [264, 0]
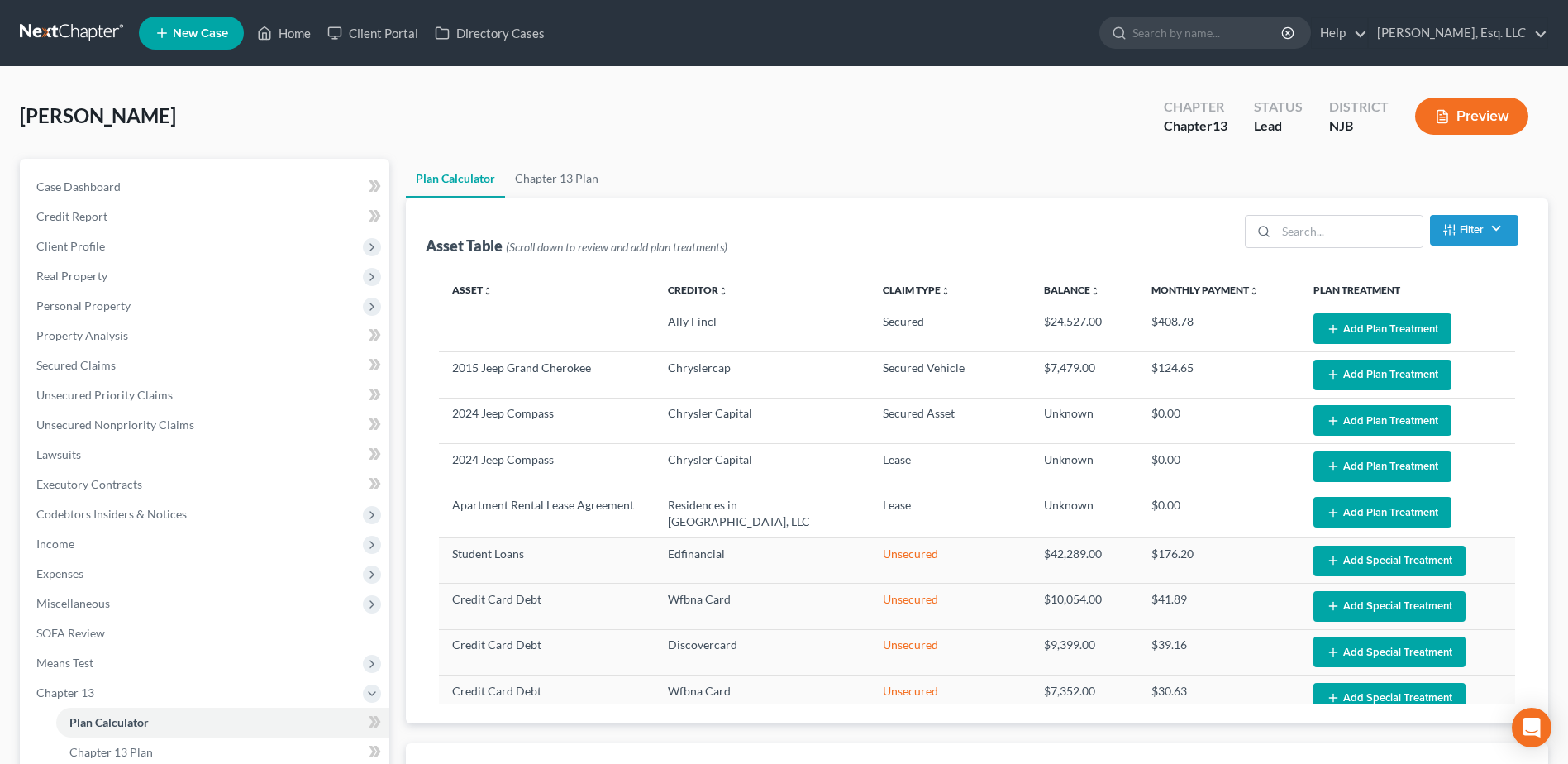
select select "59"
